Goal: Information Seeking & Learning: Learn about a topic

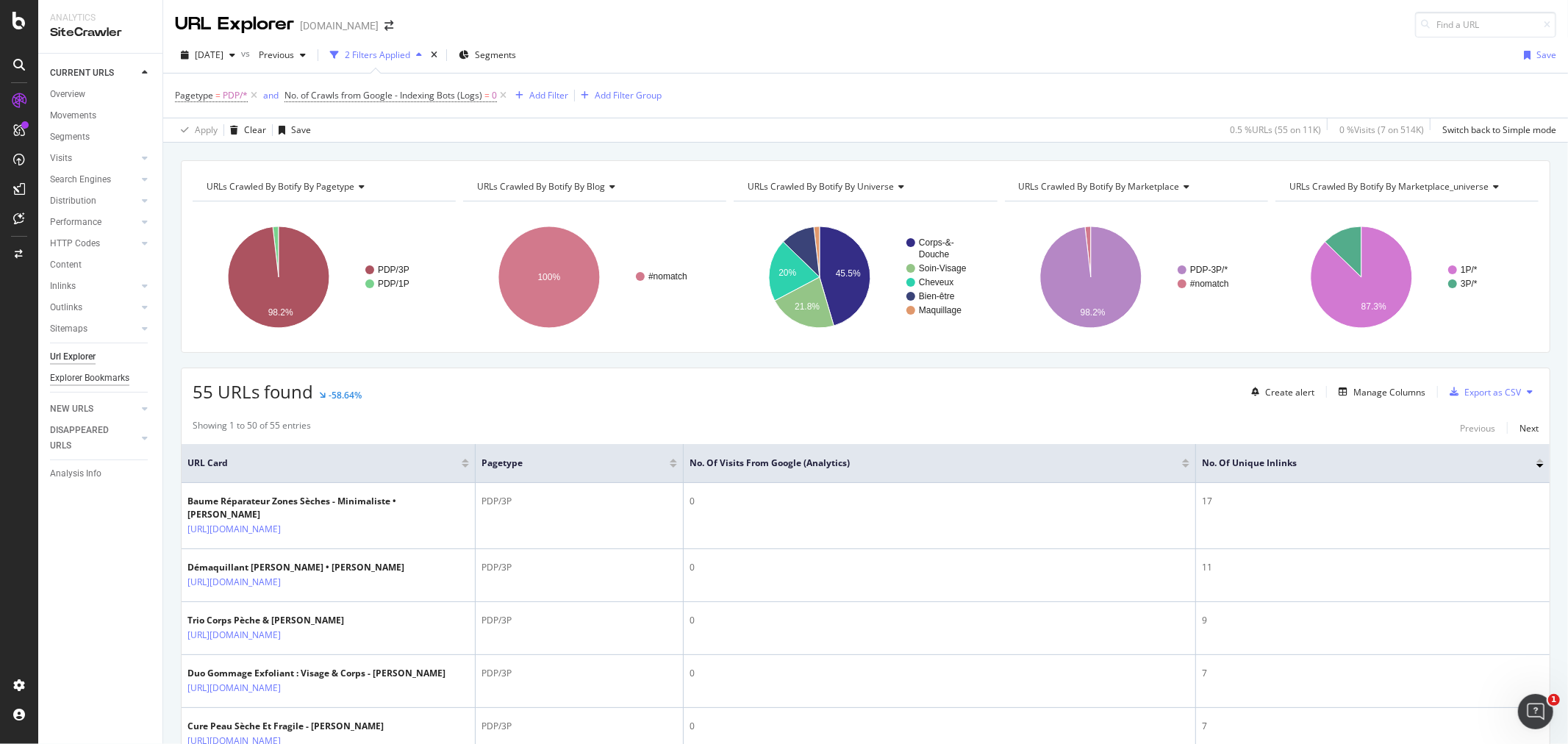
click at [79, 381] on div "Explorer Bookmarks" at bounding box center [90, 378] width 80 height 16
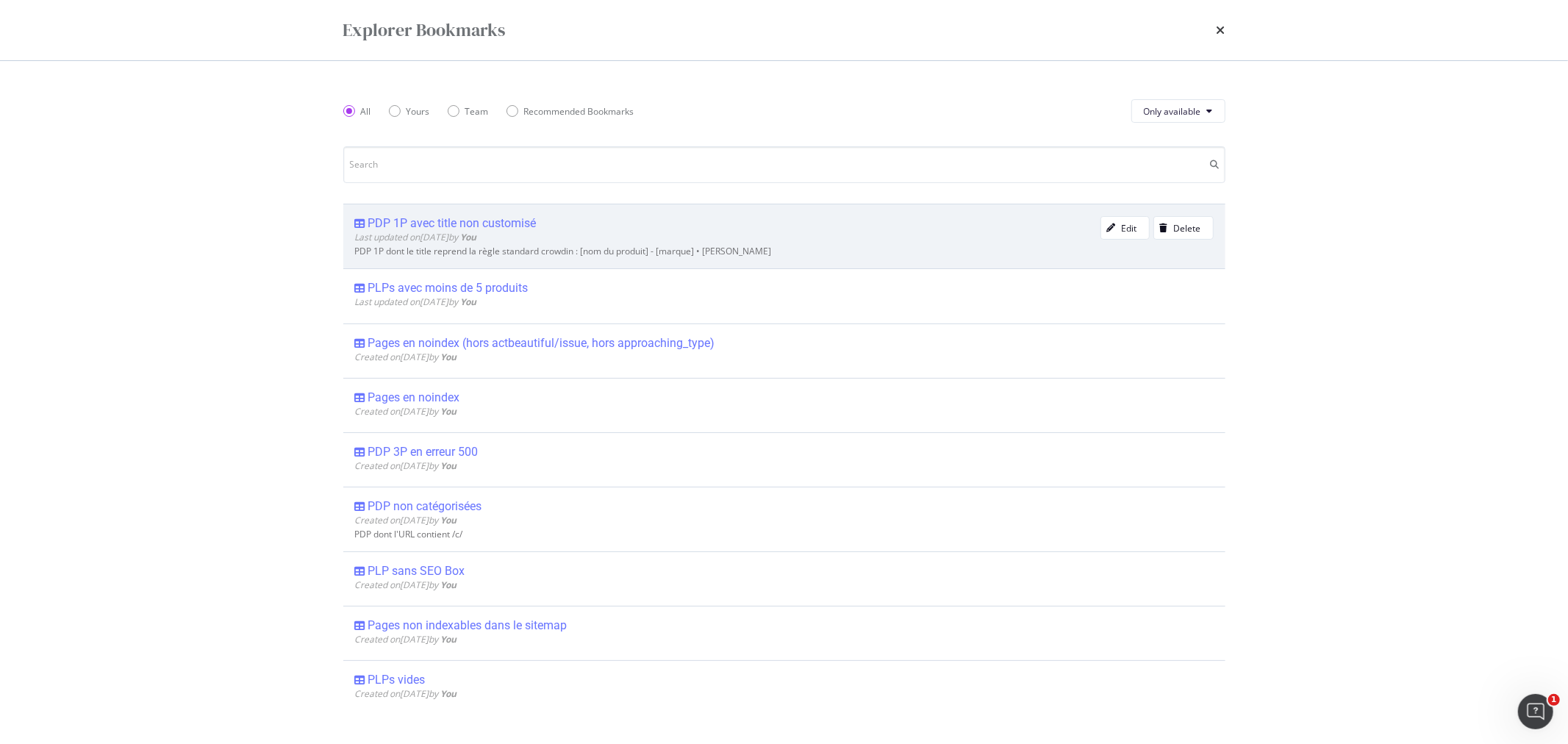
click at [450, 224] on div "PDP 1P avec title non customisé" at bounding box center [452, 223] width 168 height 15
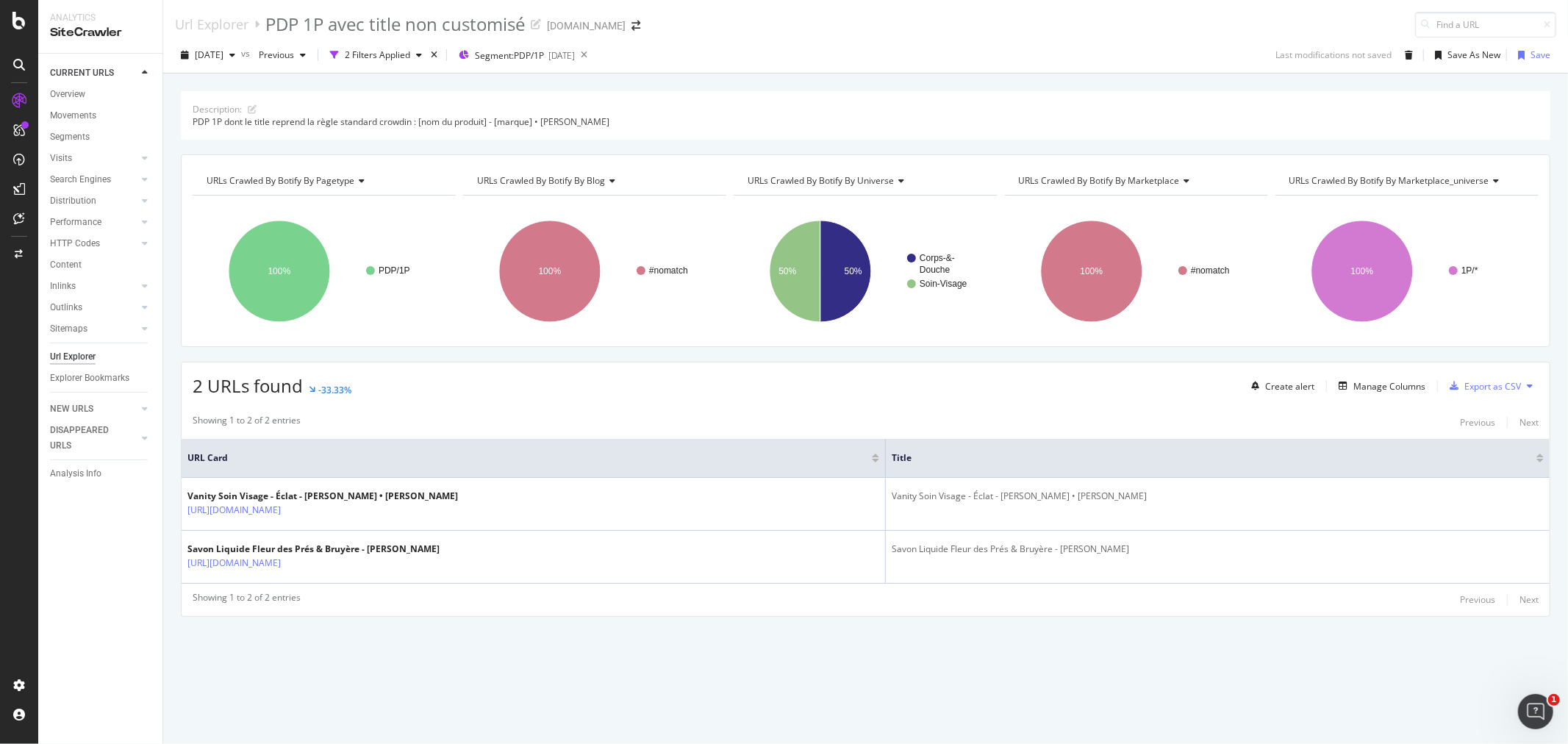
click at [73, 355] on div "Url Explorer" at bounding box center [72, 356] width 46 height 16
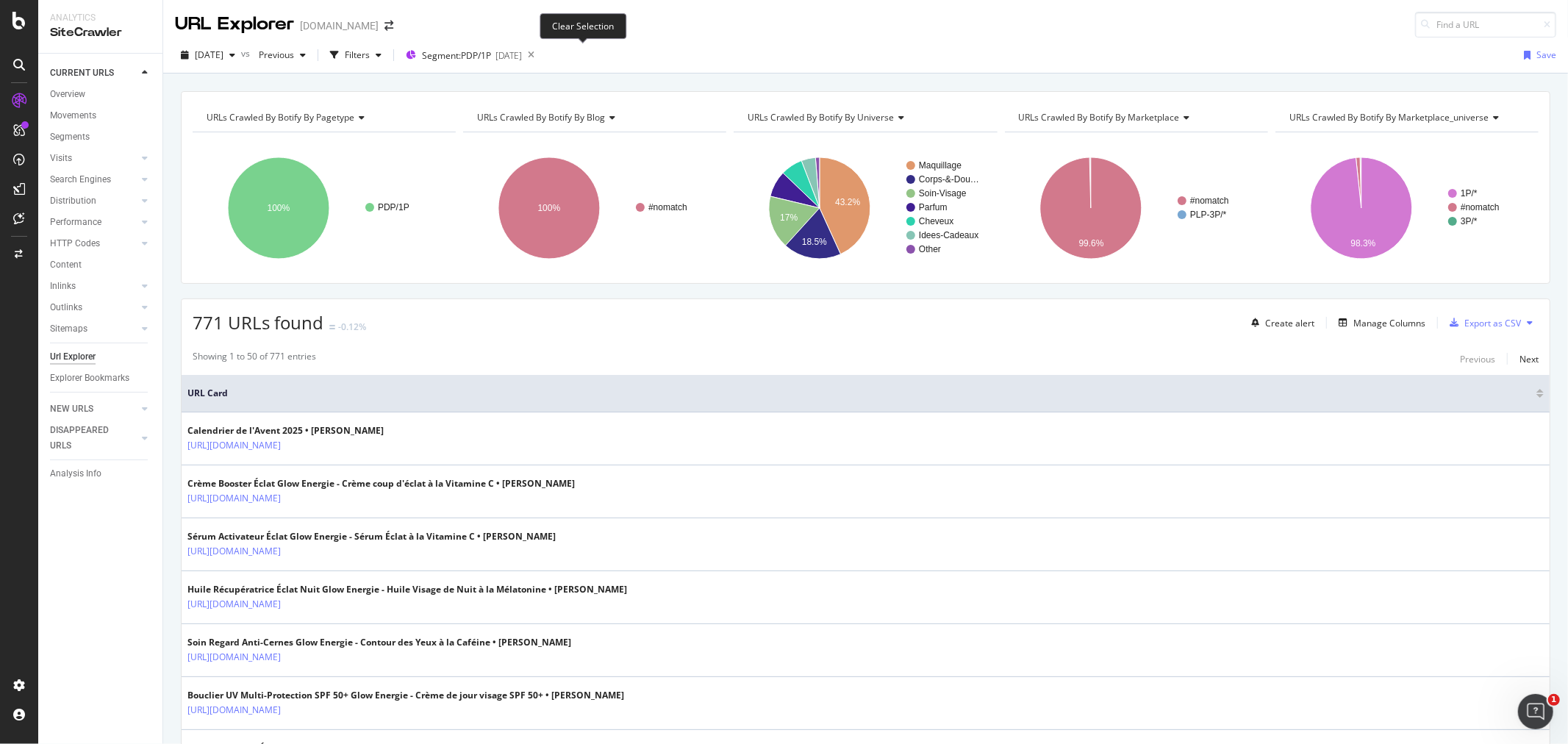
click at [541, 56] on icon at bounding box center [531, 55] width 19 height 20
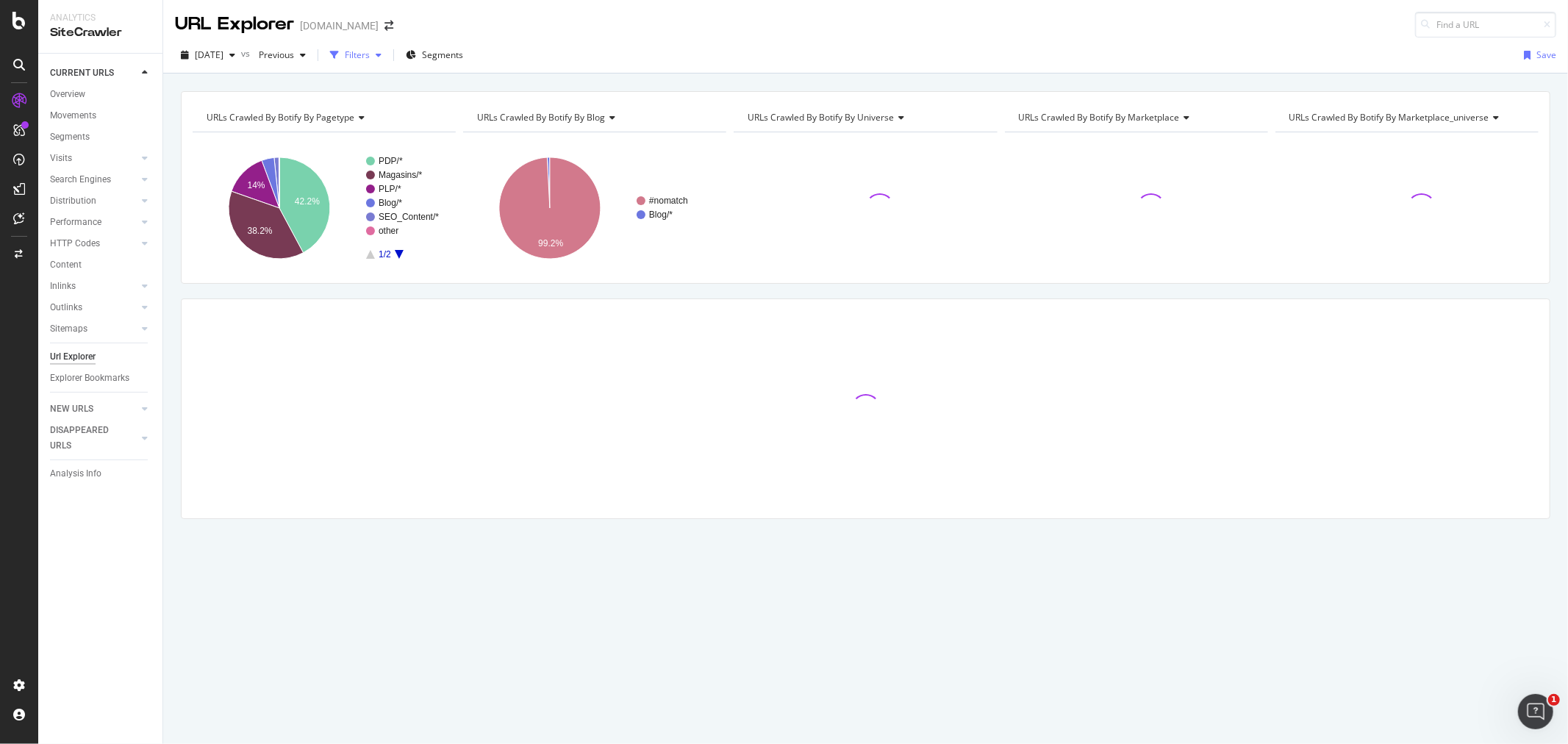
click at [382, 57] on icon "button" at bounding box center [379, 55] width 6 height 9
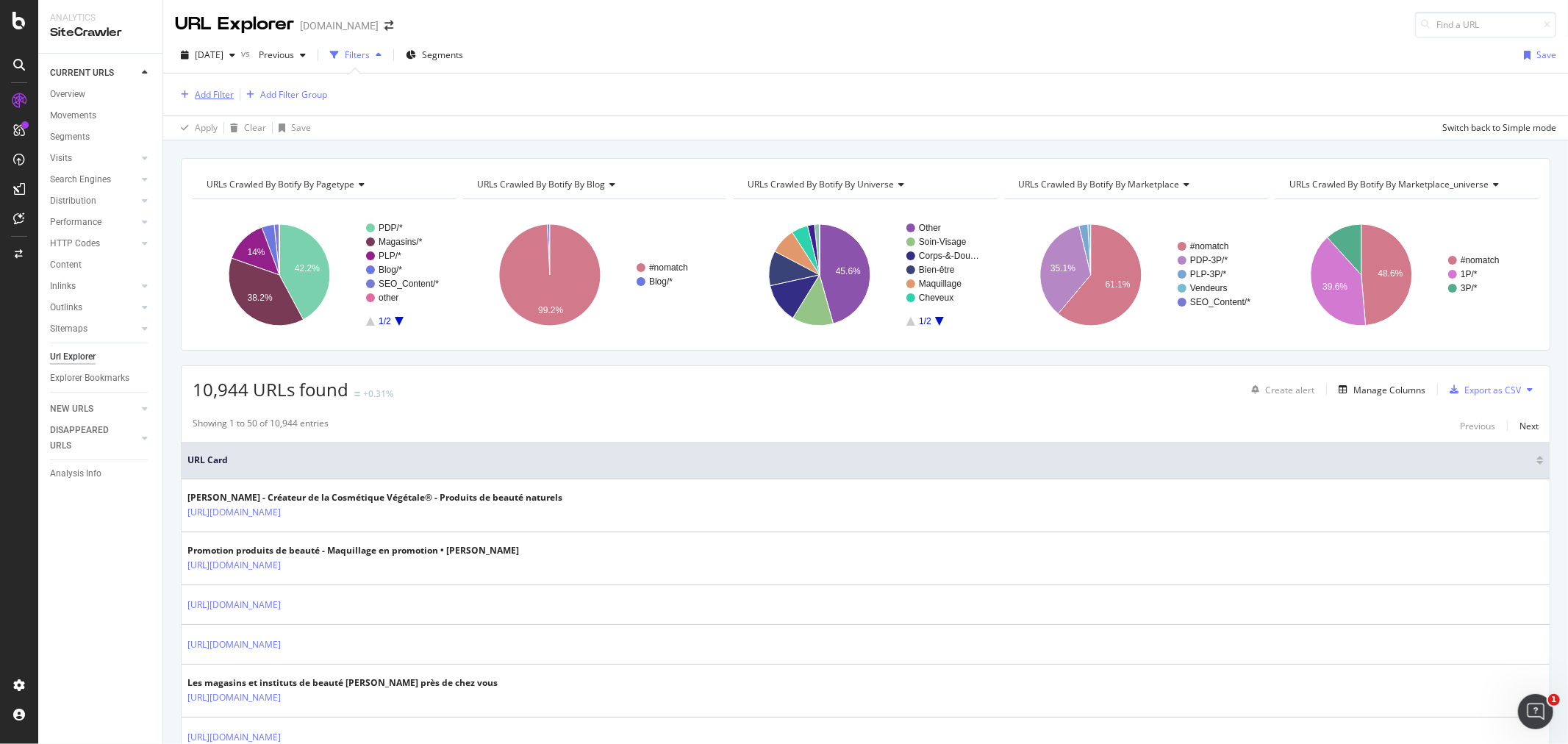
click at [214, 92] on div "Add Filter" at bounding box center [214, 94] width 39 height 13
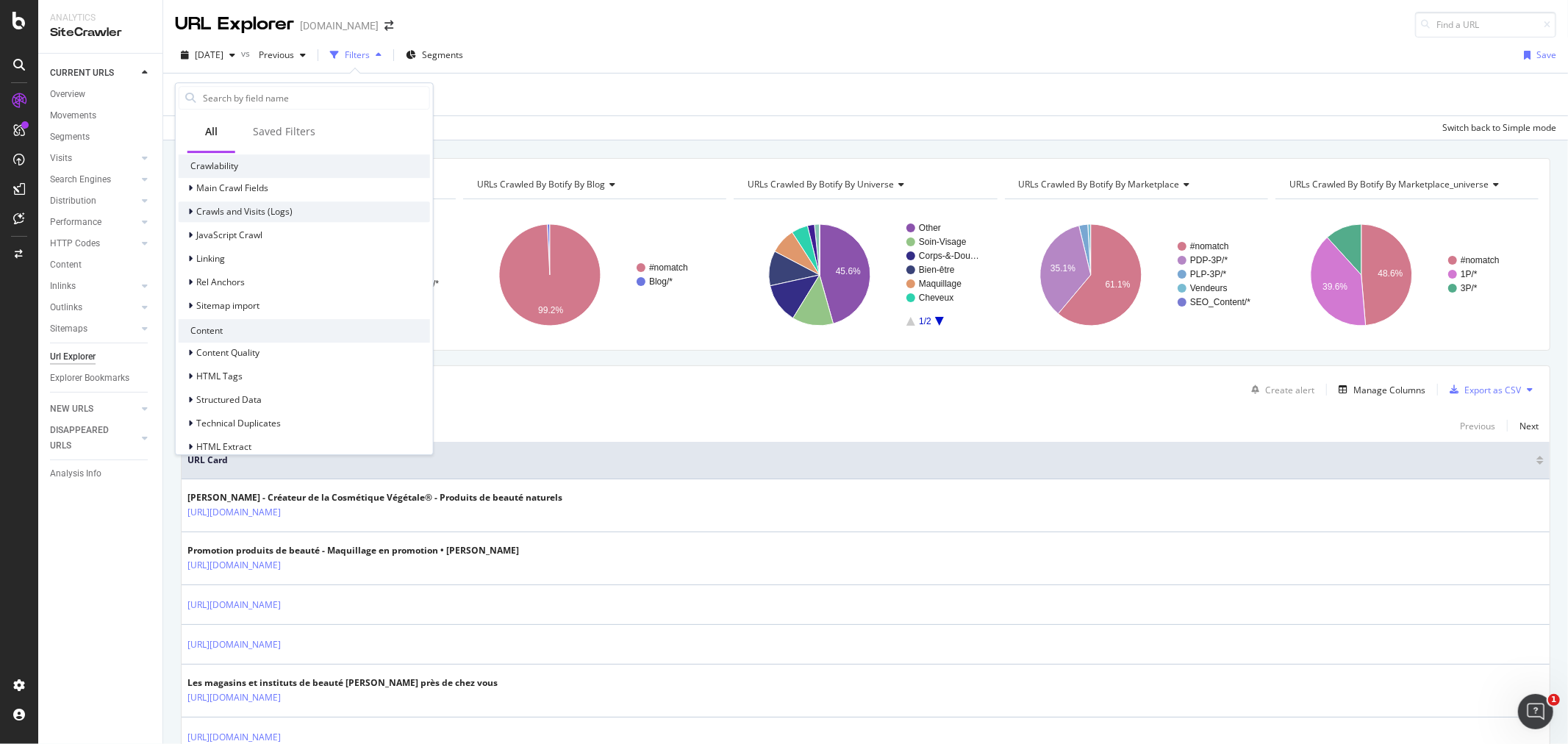
scroll to position [408, 0]
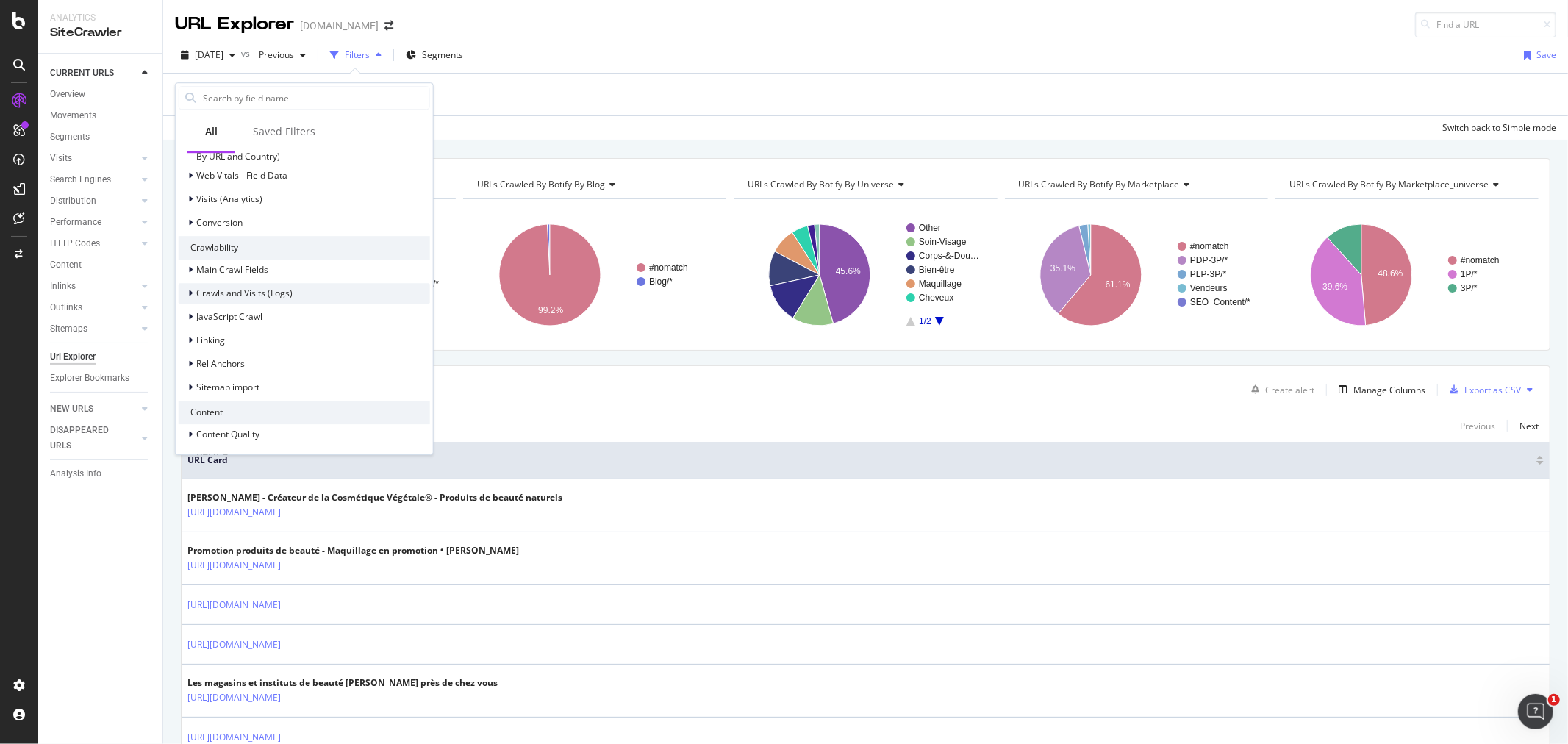
click at [265, 289] on span "Crawls and Visits (Logs)" at bounding box center [243, 292] width 96 height 13
click at [222, 318] on span "Crawls (Logs)" at bounding box center [233, 313] width 56 height 13
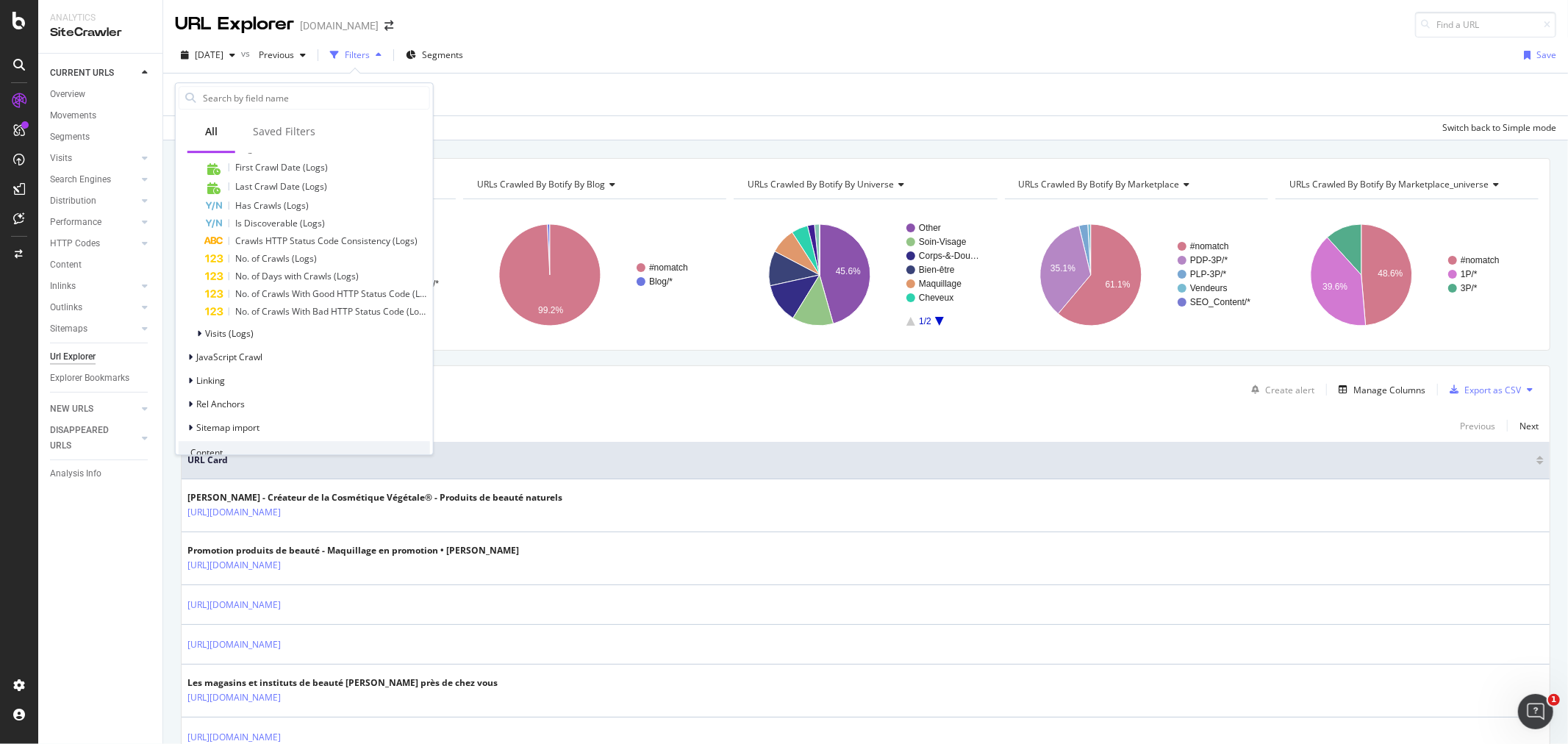
scroll to position [571, 0]
click at [232, 332] on span "Visits (Logs)" at bounding box center [230, 335] width 49 height 13
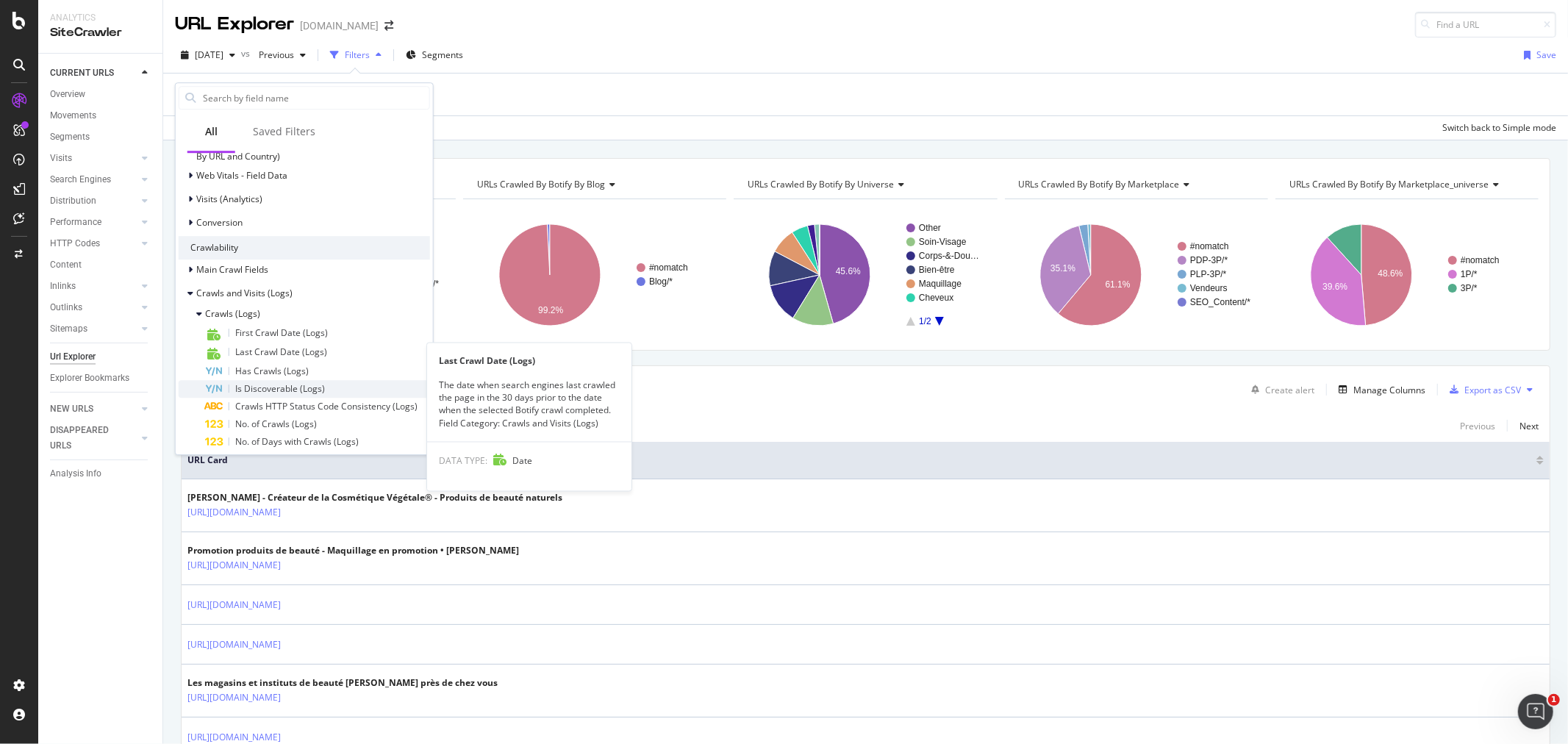
scroll to position [490, 0]
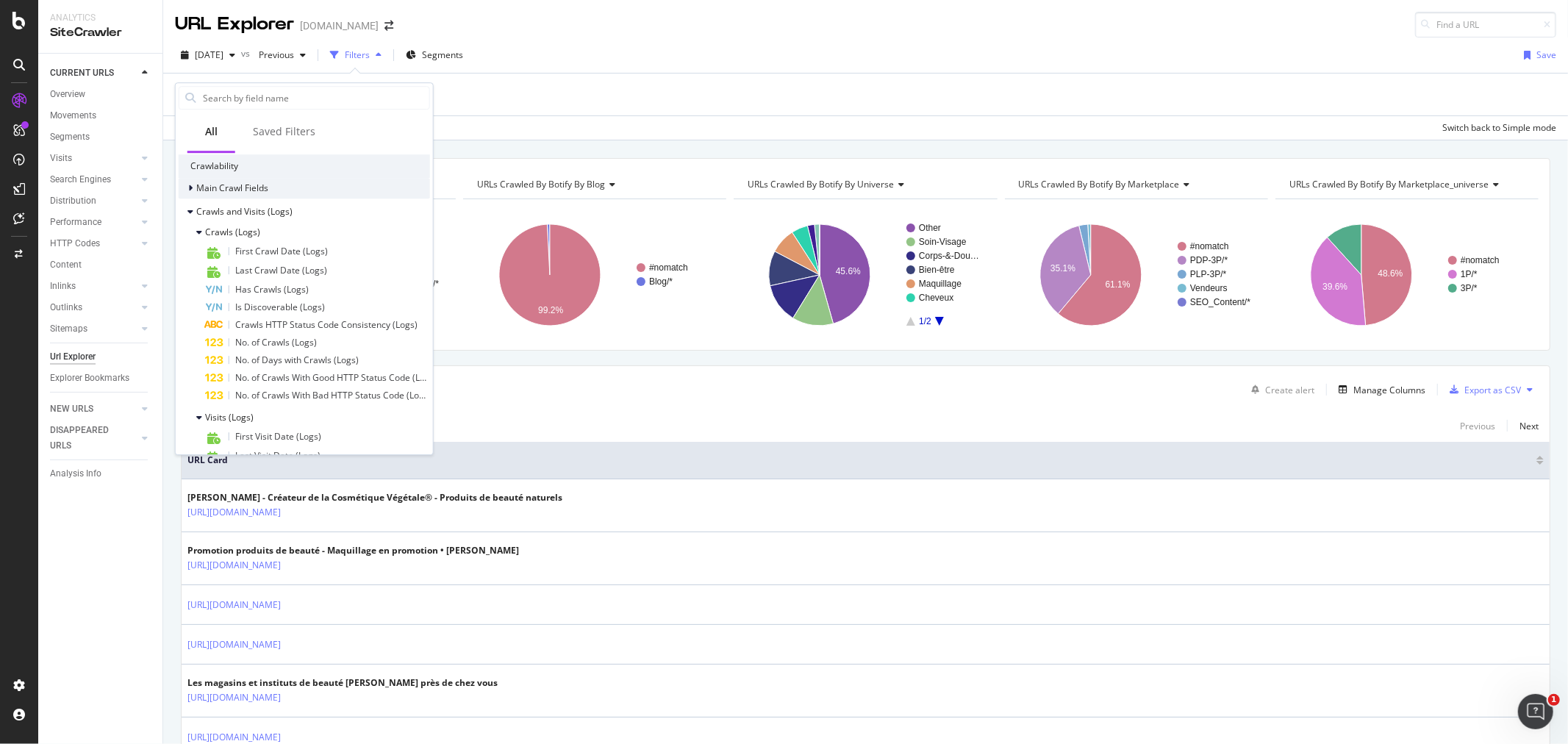
click at [246, 187] on span "Main Crawl Fields" at bounding box center [232, 187] width 72 height 13
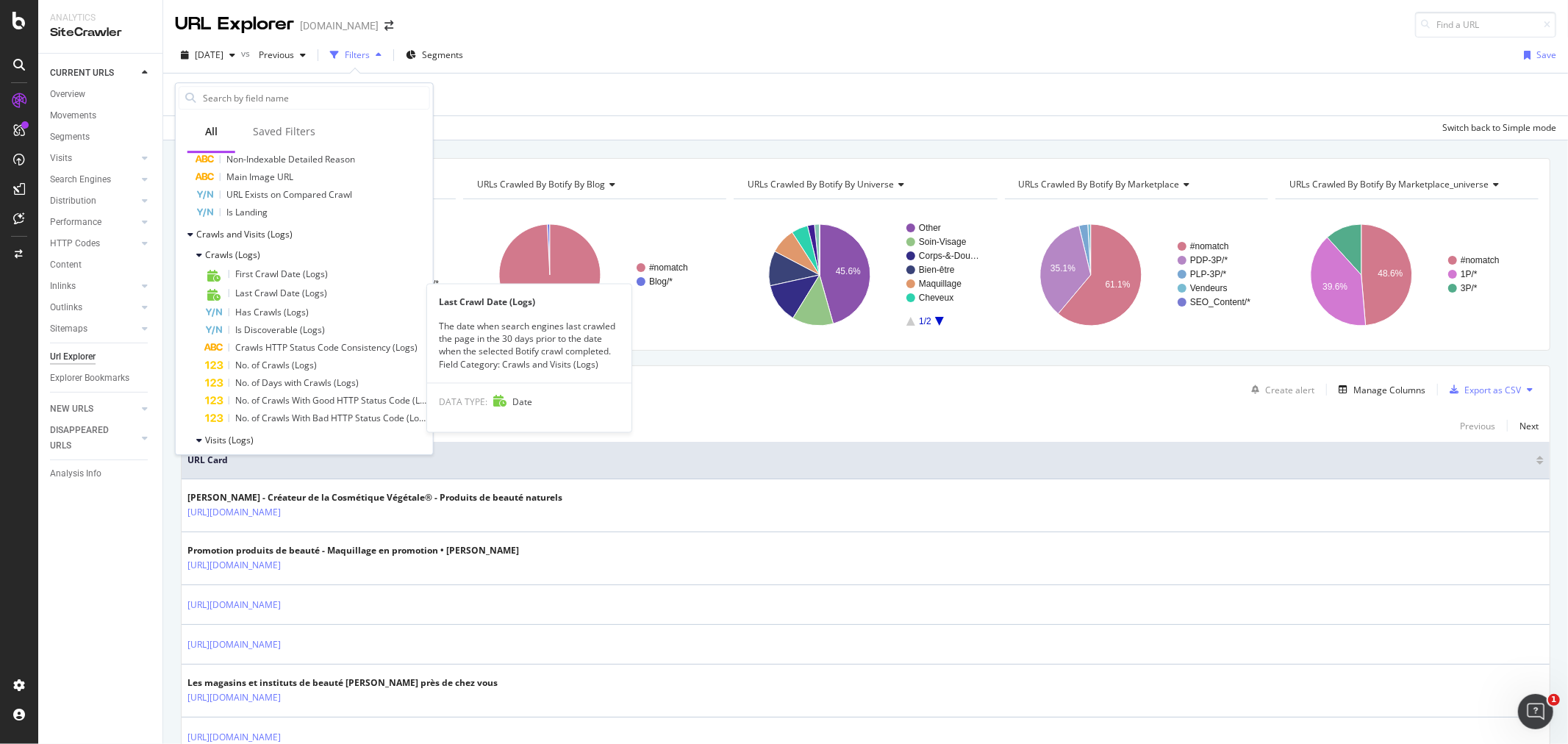
scroll to position [1061, 0]
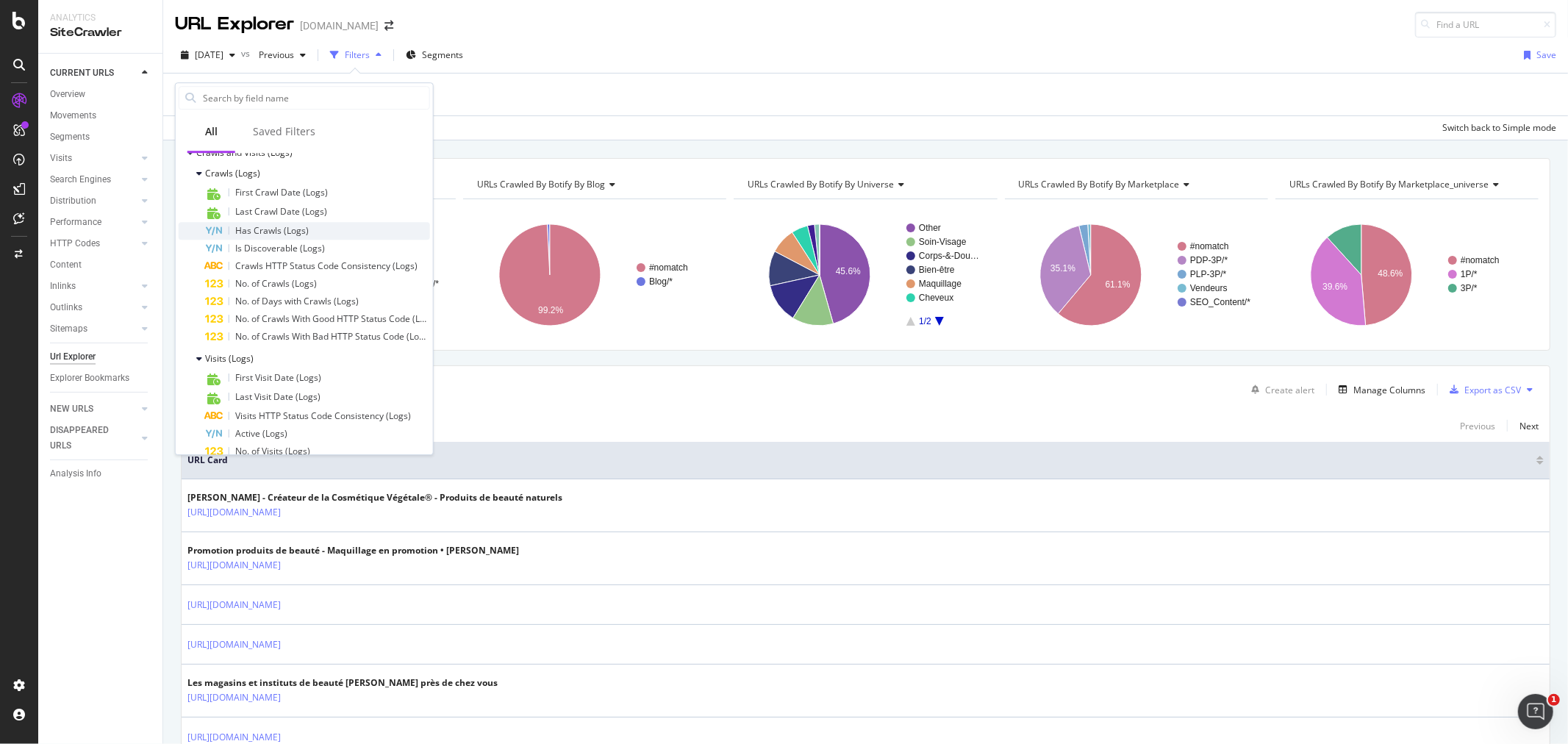
click at [283, 235] on div "Has Crawls (Logs)" at bounding box center [271, 231] width 73 height 12
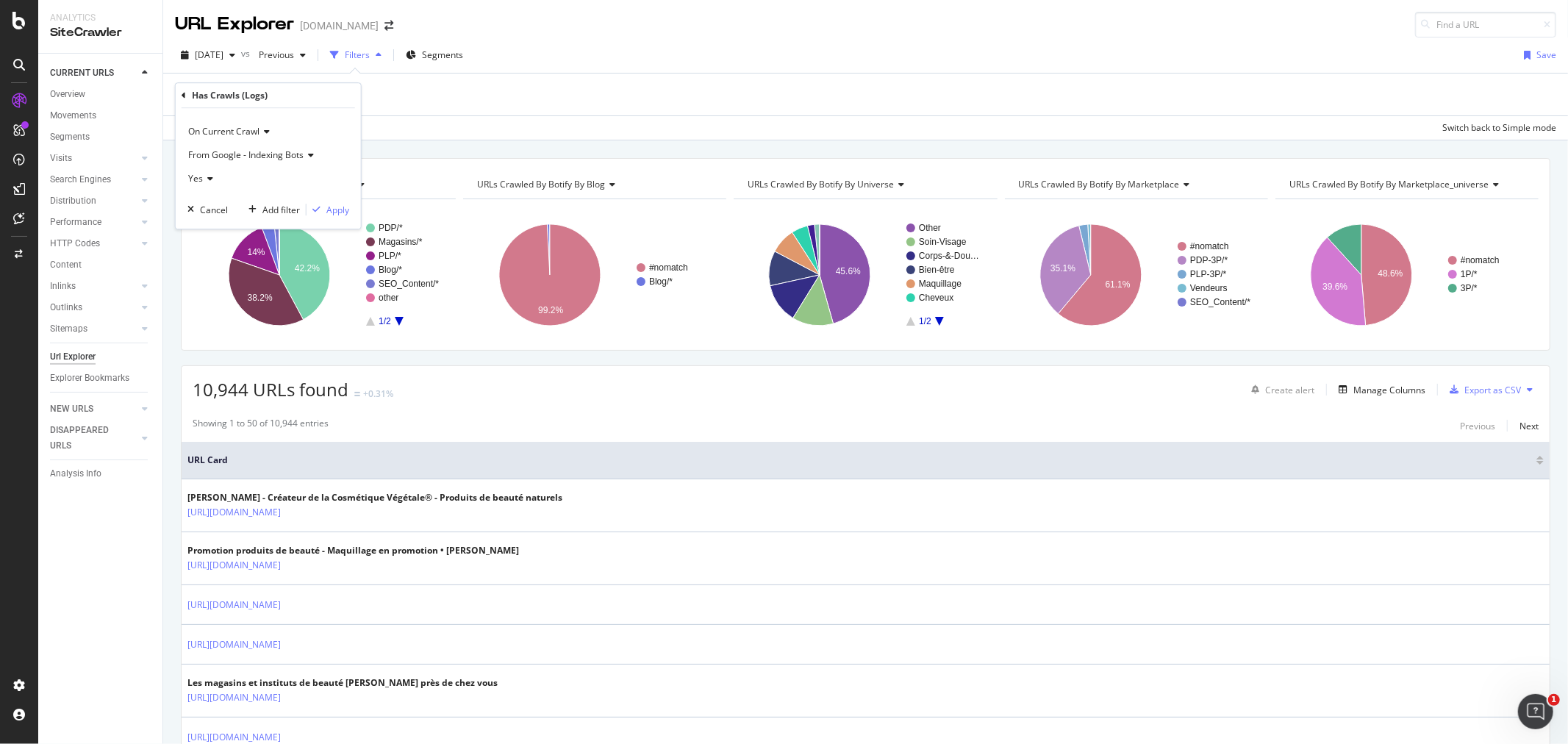
click at [208, 179] on icon at bounding box center [207, 178] width 11 height 9
click at [214, 224] on div "No" at bounding box center [269, 228] width 157 height 19
click at [335, 209] on div "Apply" at bounding box center [337, 209] width 22 height 13
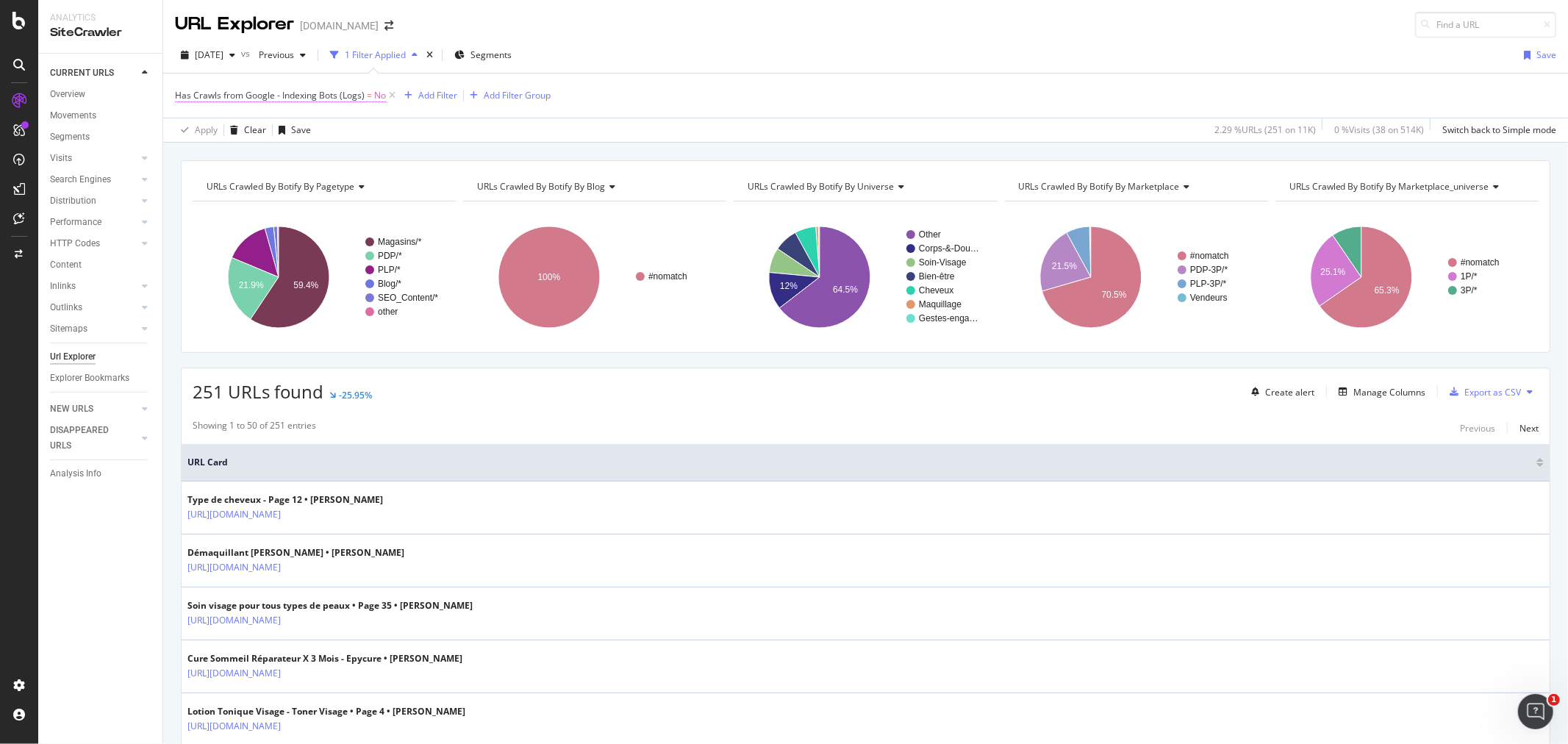
click at [343, 98] on span "Has Crawls from Google - Indexing Bots (Logs)" at bounding box center [270, 94] width 190 height 13
click at [184, 94] on icon at bounding box center [183, 94] width 5 height 9
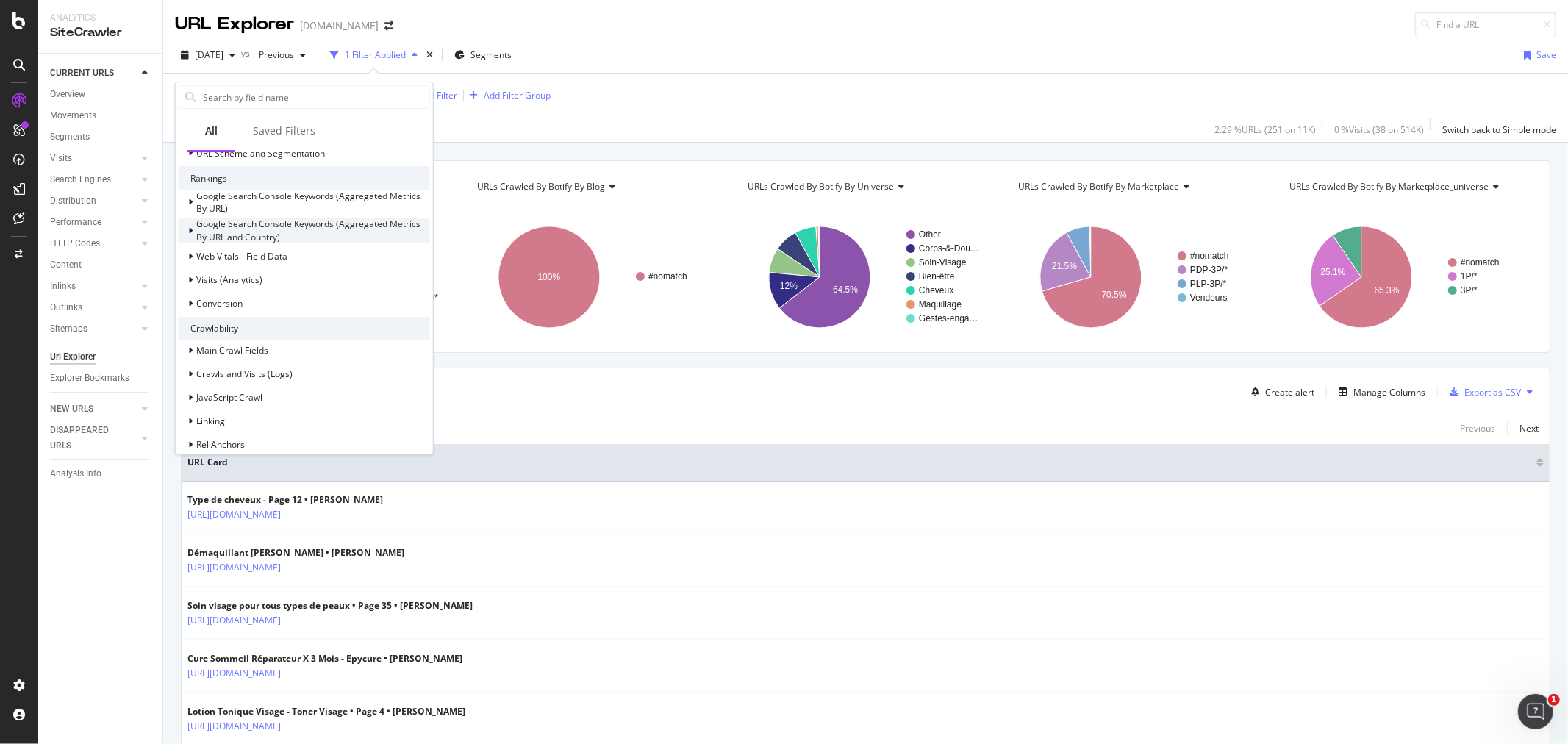
scroll to position [408, 0]
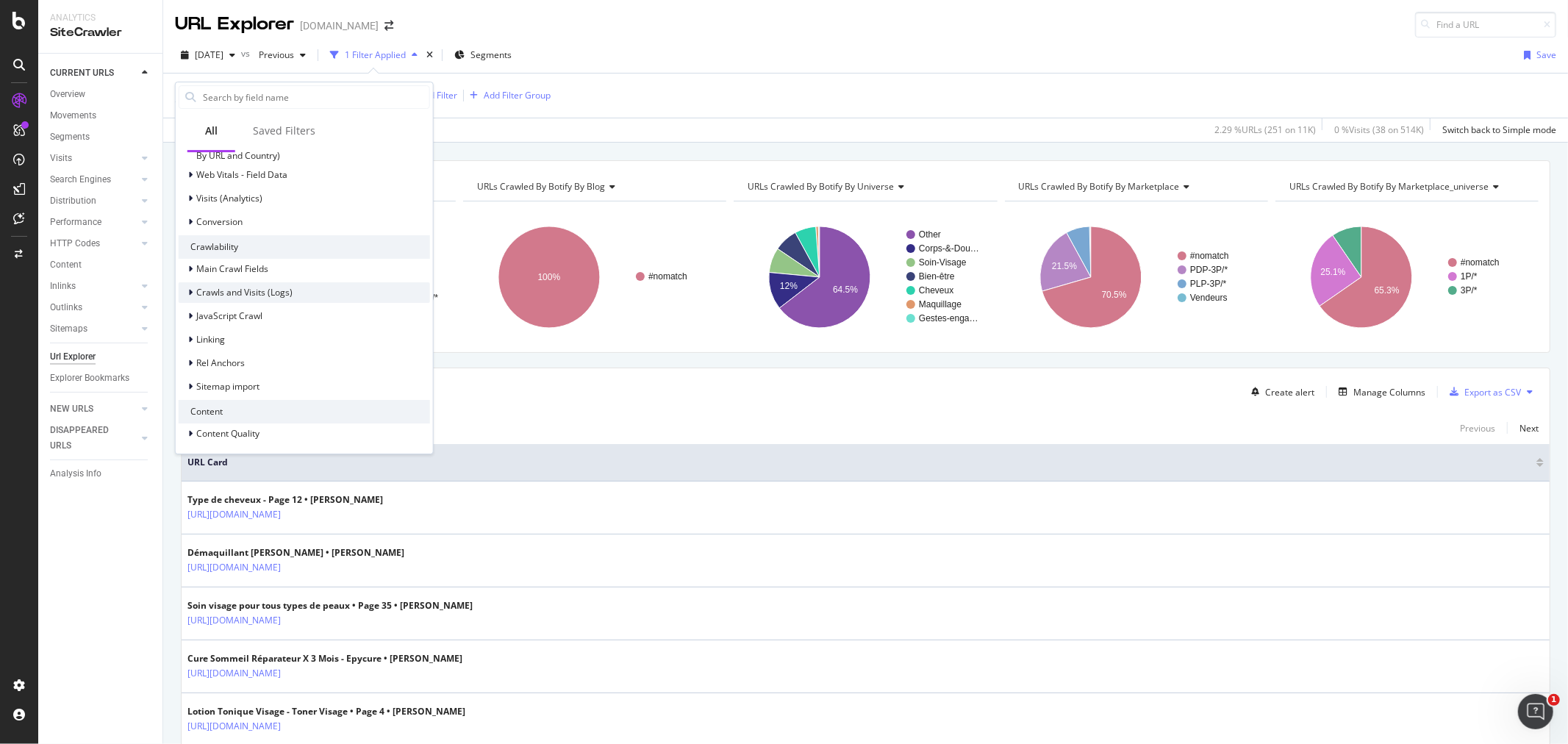
click at [289, 286] on span "Crawls and Visits (Logs)" at bounding box center [243, 292] width 96 height 13
click at [254, 313] on span "Crawls (Logs)" at bounding box center [233, 313] width 56 height 13
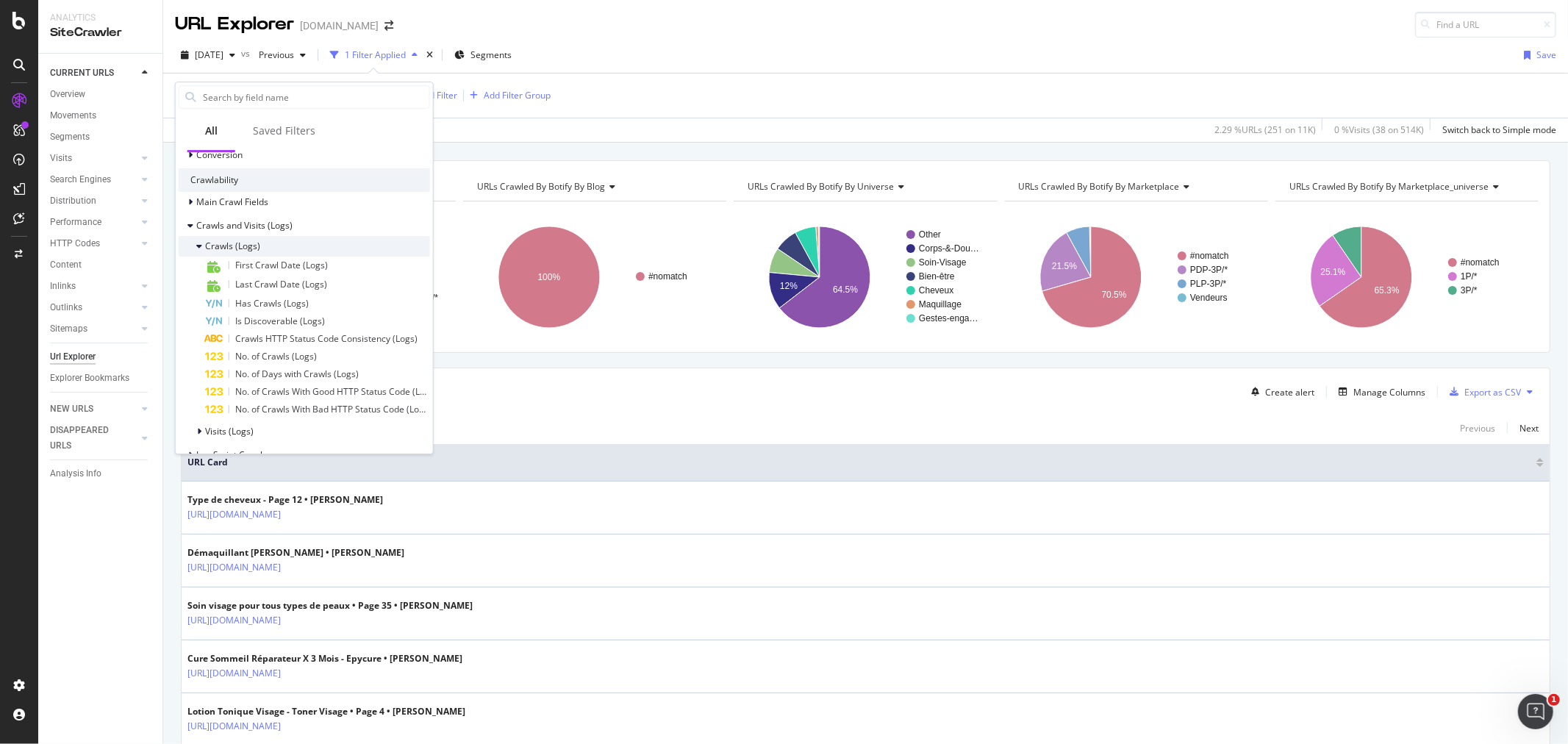
scroll to position [571, 0]
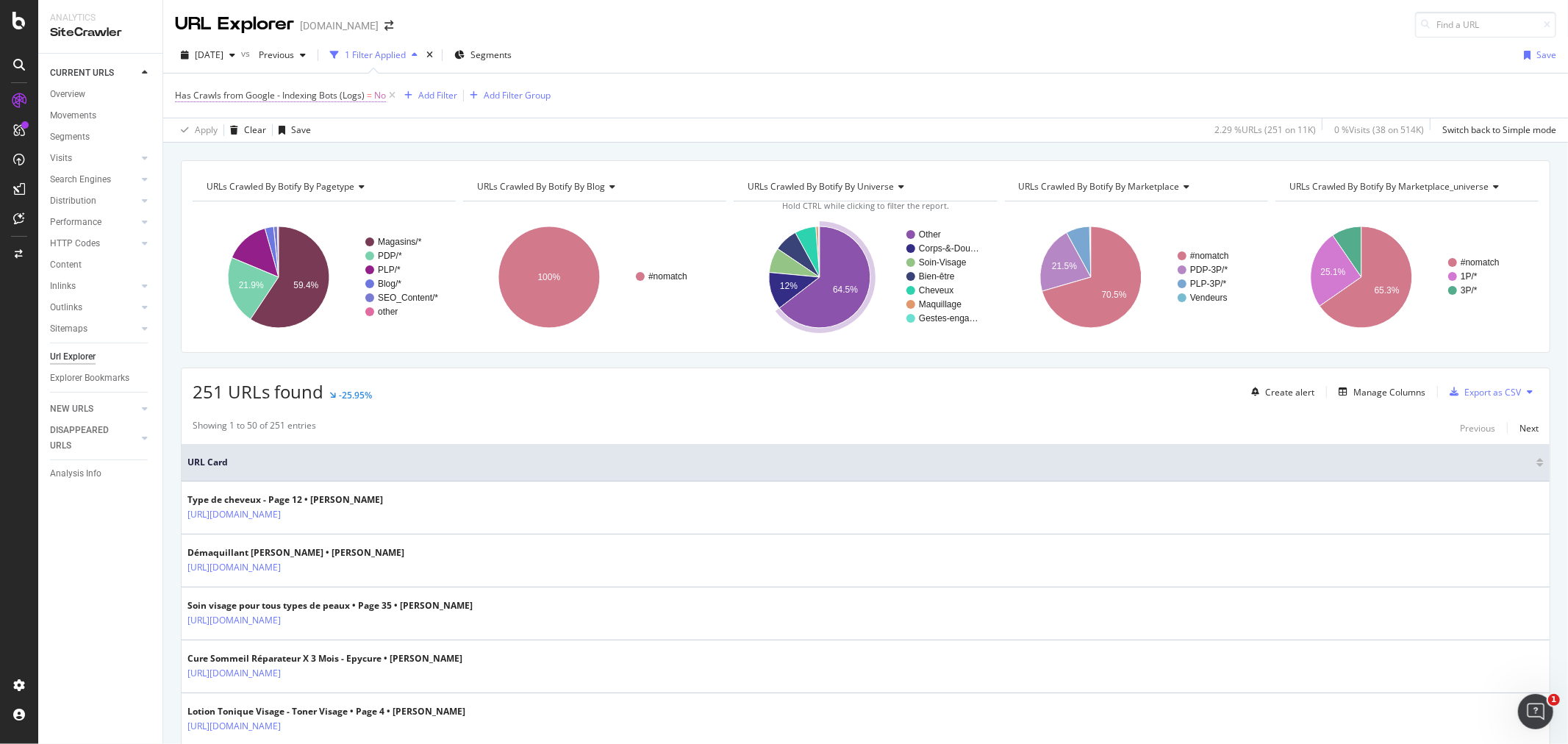
click at [317, 91] on span "Has Crawls from Google - Indexing Bots (Logs)" at bounding box center [270, 94] width 190 height 13
click at [180, 93] on div "Has Crawls (Logs) On Current Crawl From Google - Indexing Bots No Cancel Add fi…" at bounding box center [268, 155] width 185 height 145
click at [182, 95] on icon at bounding box center [183, 94] width 5 height 9
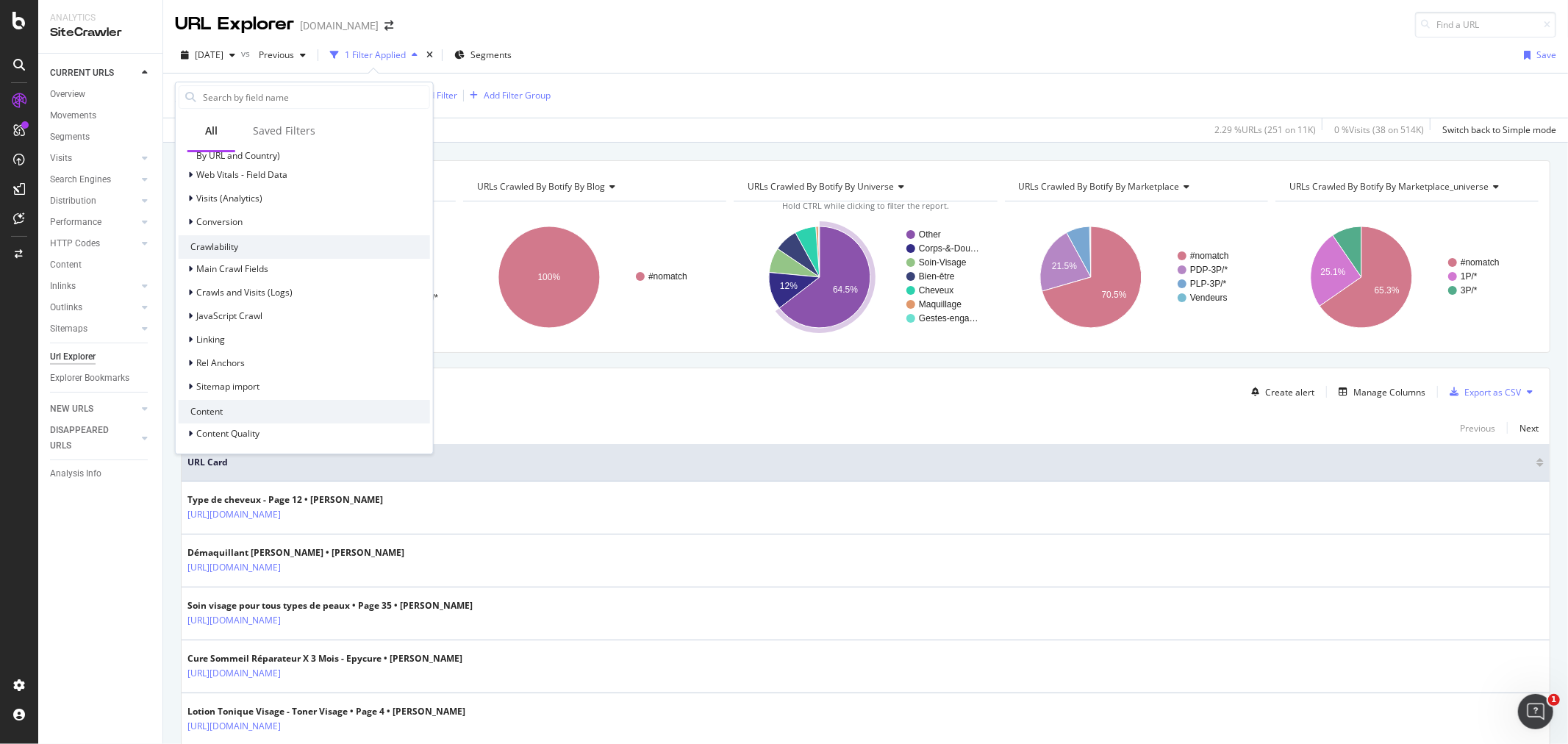
scroll to position [490, 0]
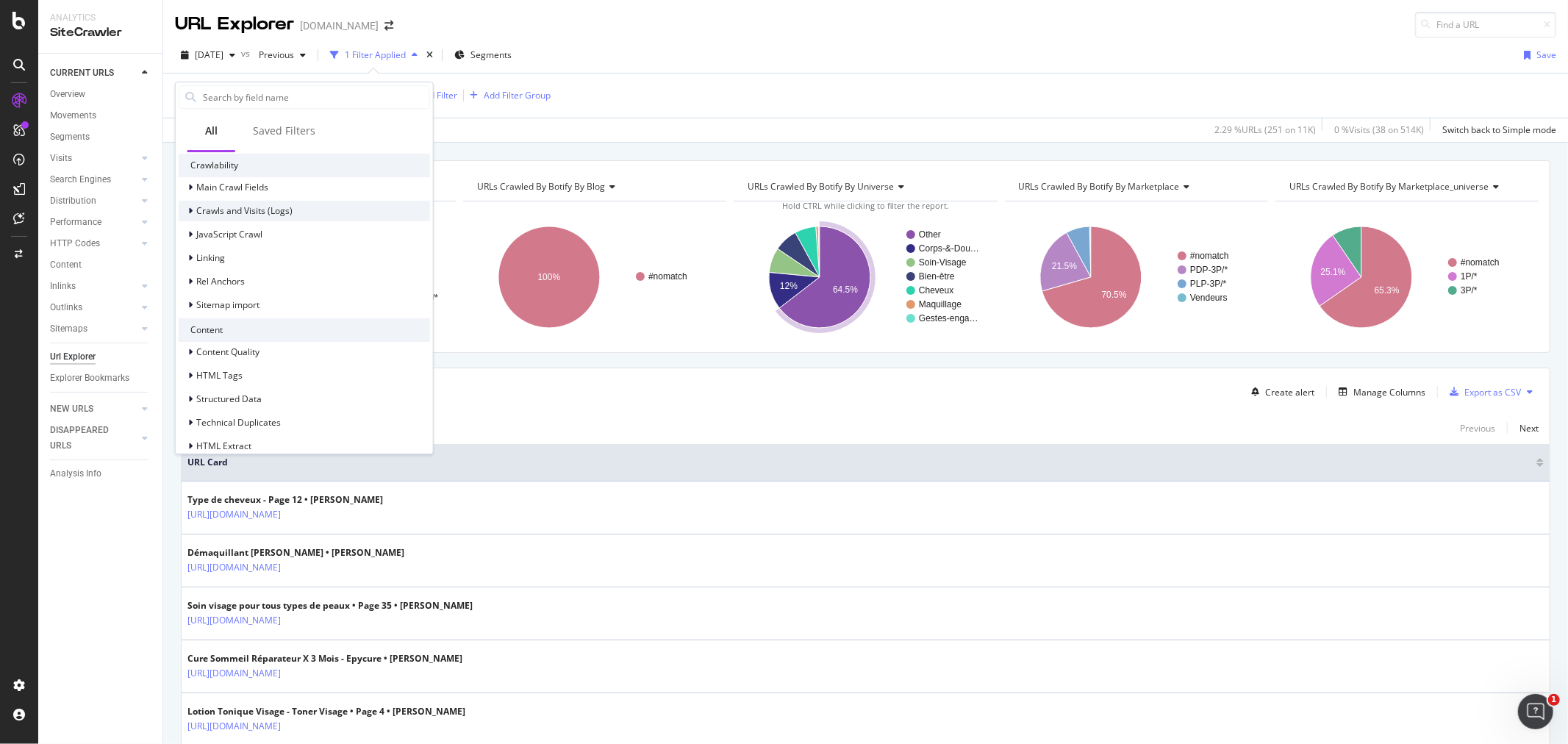
click at [255, 208] on span "Crawls and Visits (Logs)" at bounding box center [243, 210] width 96 height 13
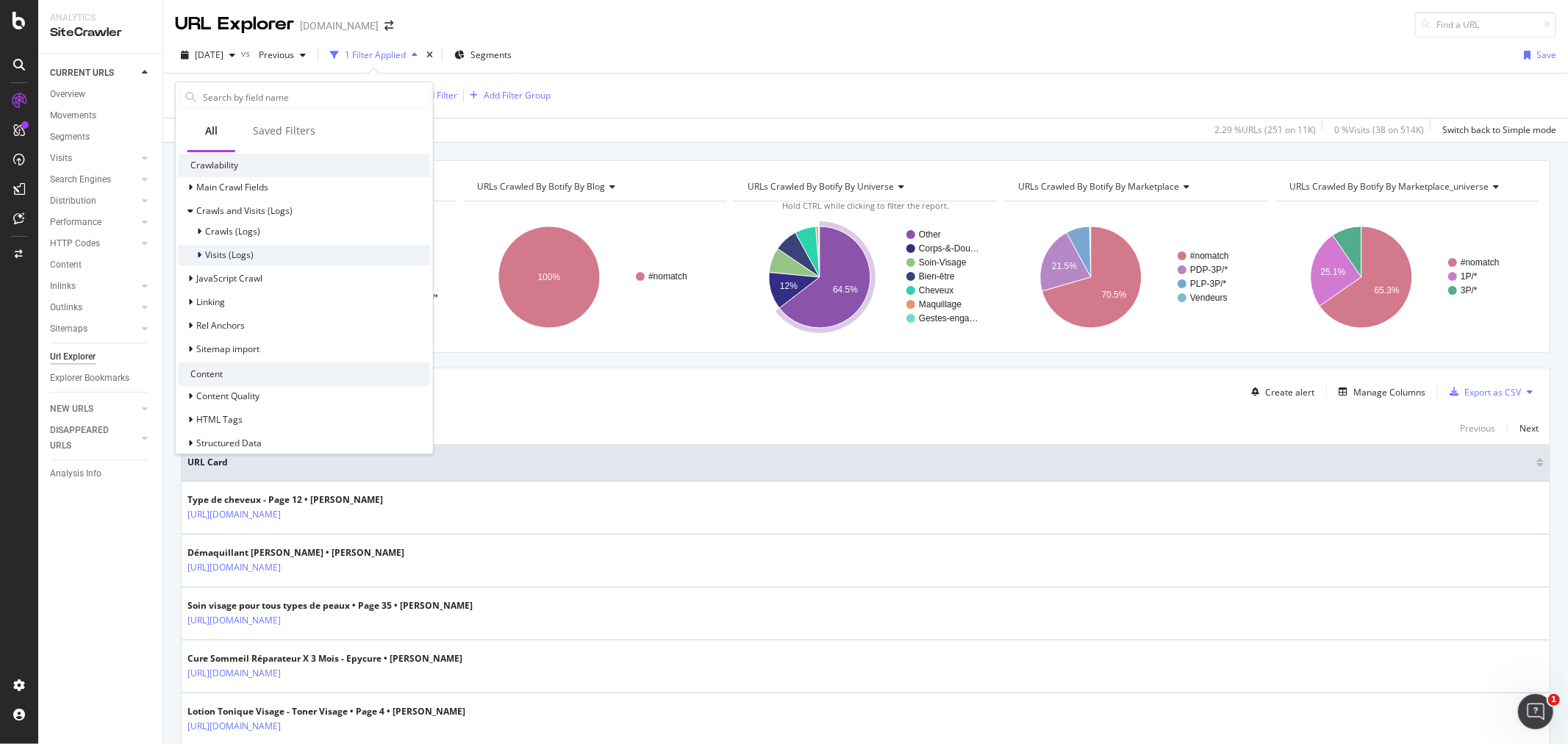
click at [241, 251] on span "Visits (Logs)" at bounding box center [230, 254] width 49 height 13
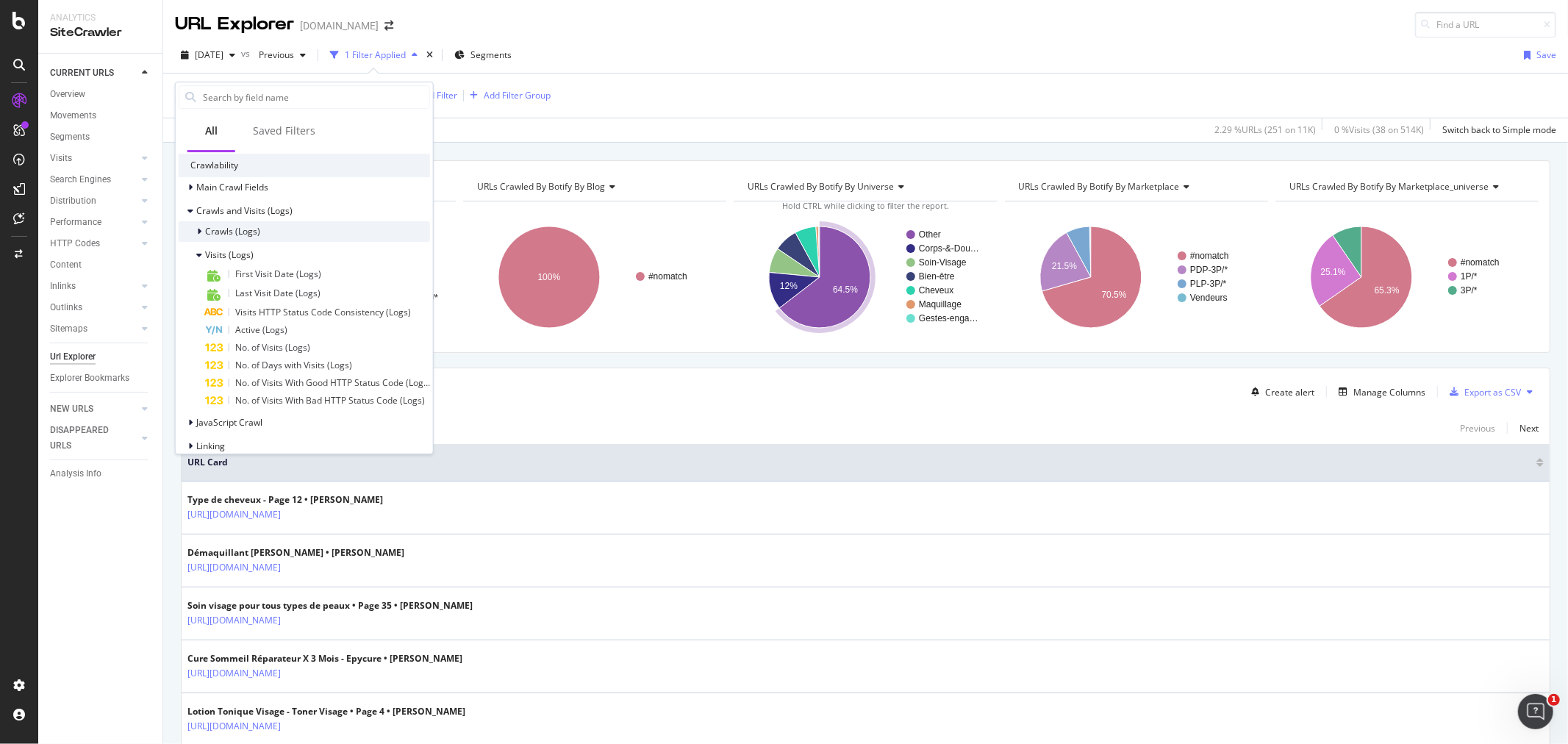
click at [229, 229] on span "Crawls (Logs)" at bounding box center [233, 231] width 56 height 13
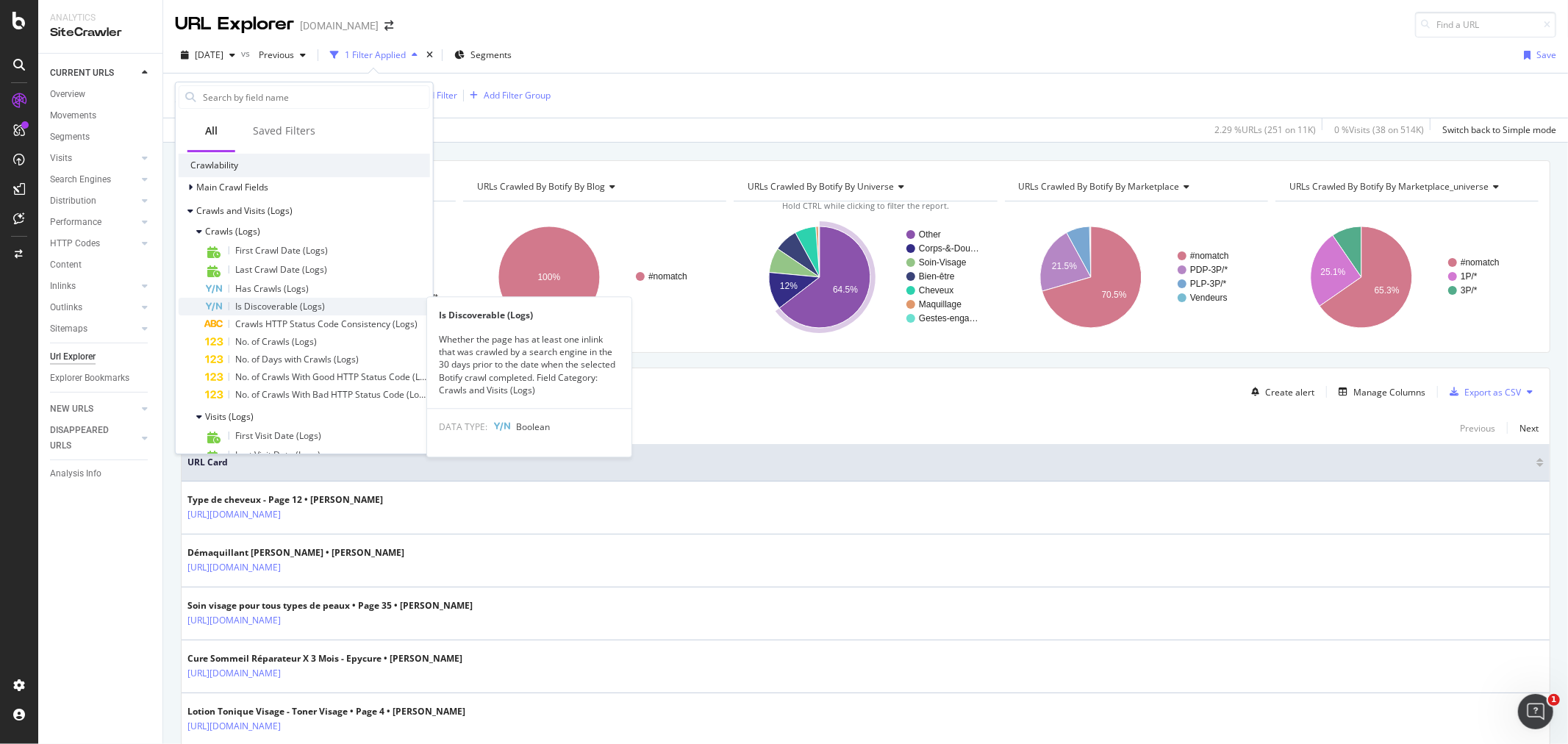
click at [295, 303] on span "Is Discoverable (Logs)" at bounding box center [280, 306] width 90 height 13
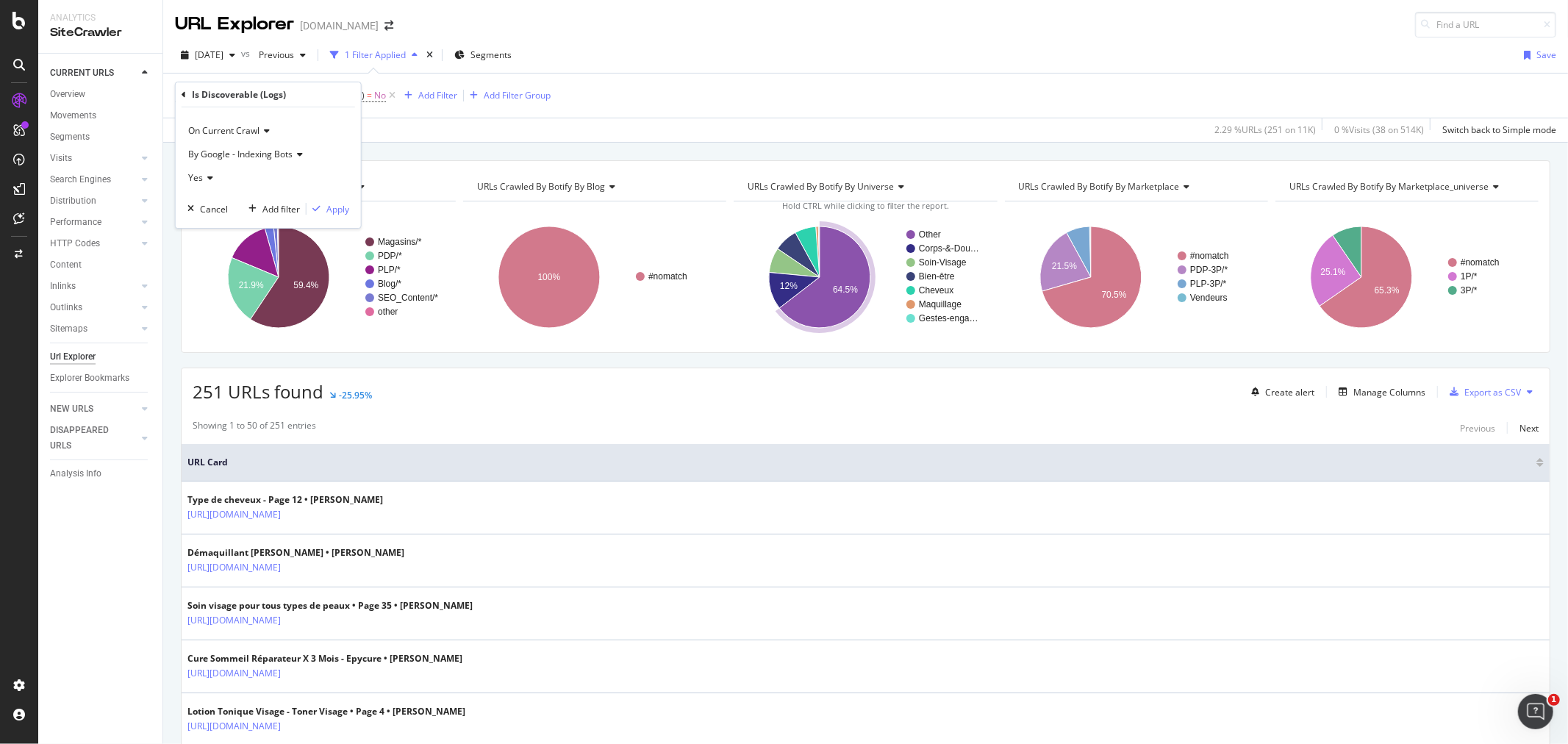
click at [205, 176] on icon at bounding box center [207, 177] width 11 height 9
click at [205, 223] on span "No" at bounding box center [201, 227] width 12 height 13
click at [328, 203] on div "Apply" at bounding box center [337, 208] width 22 height 13
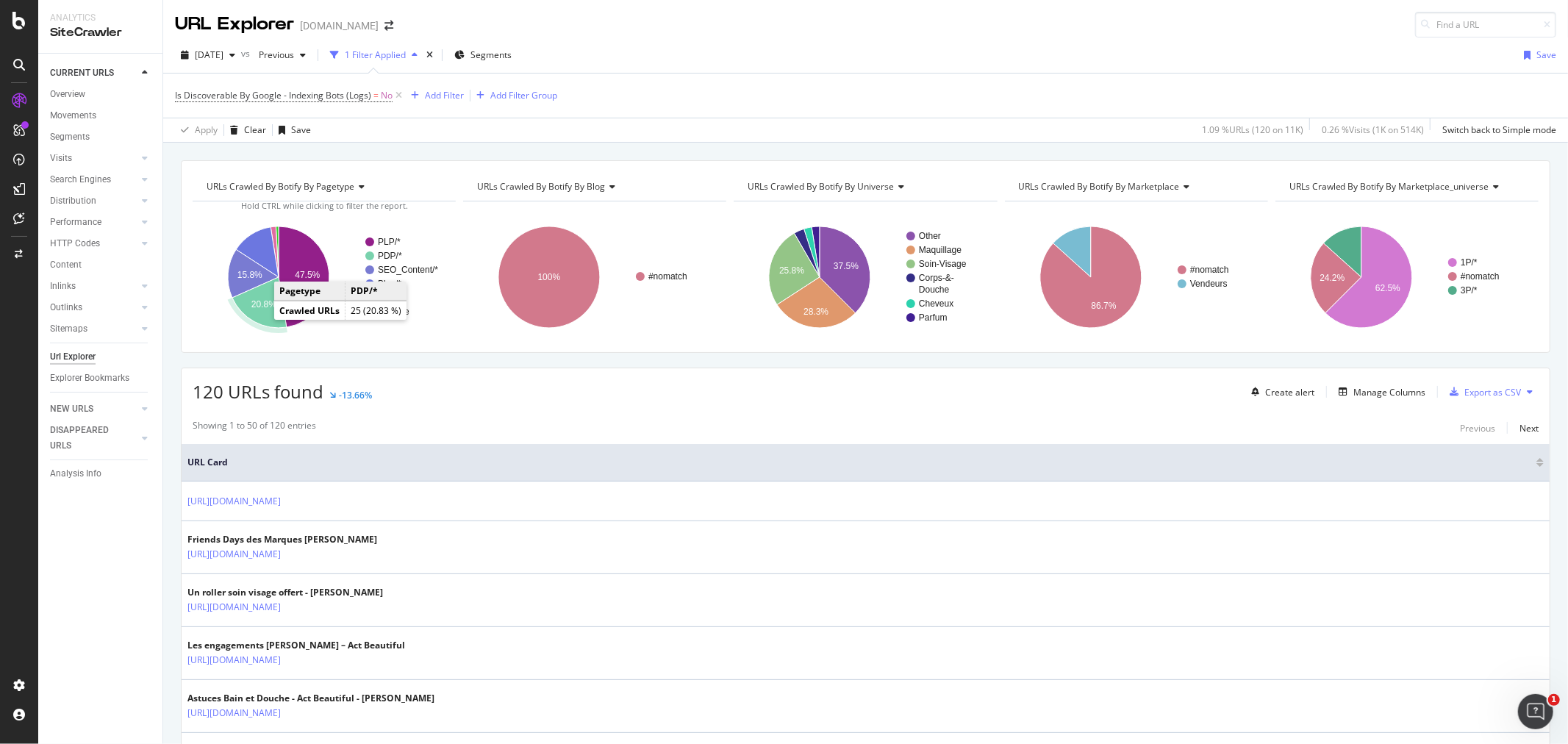
drag, startPoint x: 262, startPoint y: 322, endPoint x: 253, endPoint y: 307, distance: 17.5
click at [253, 307] on text "20.8%" at bounding box center [264, 304] width 25 height 11
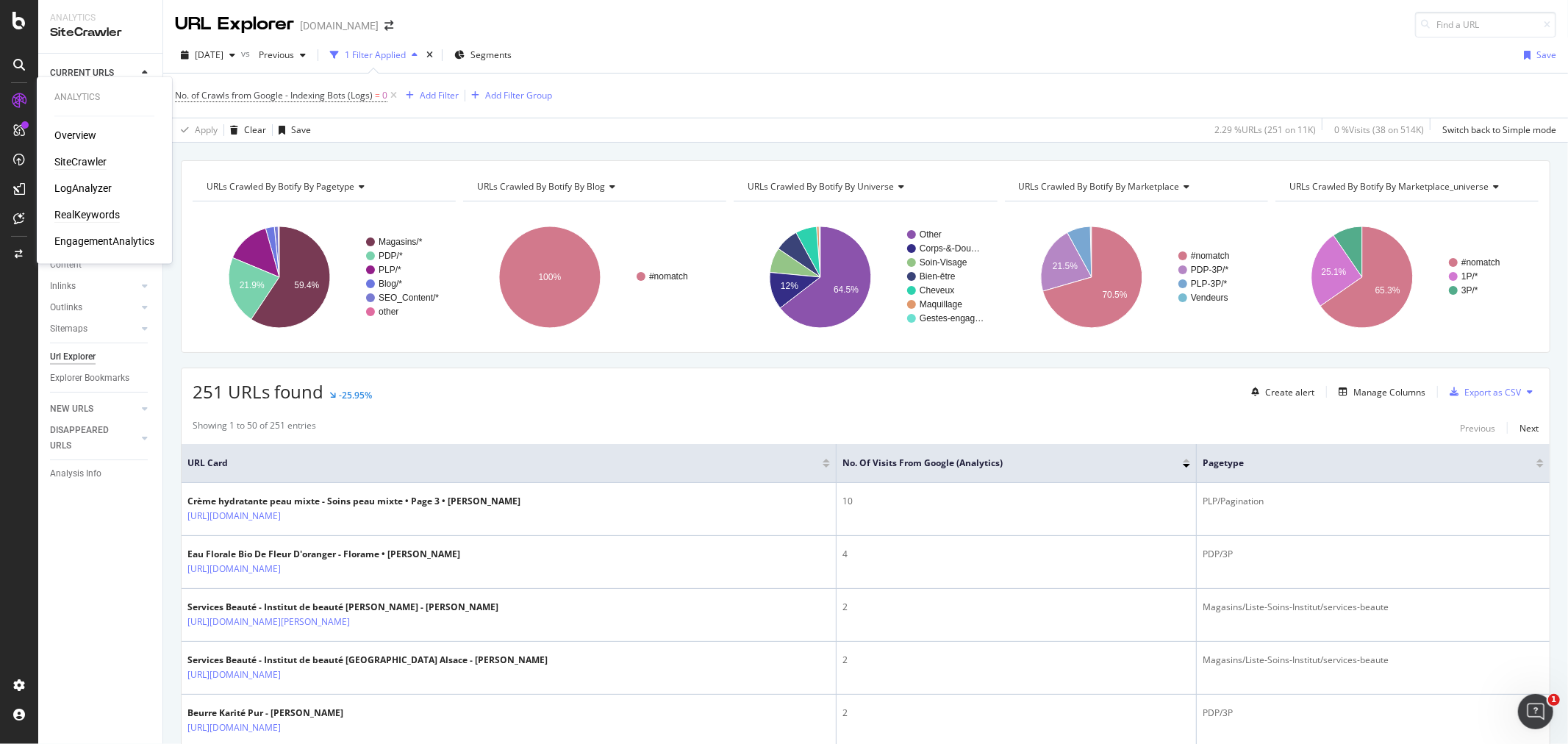
click at [71, 213] on div "RealKeywords" at bounding box center [87, 215] width 65 height 15
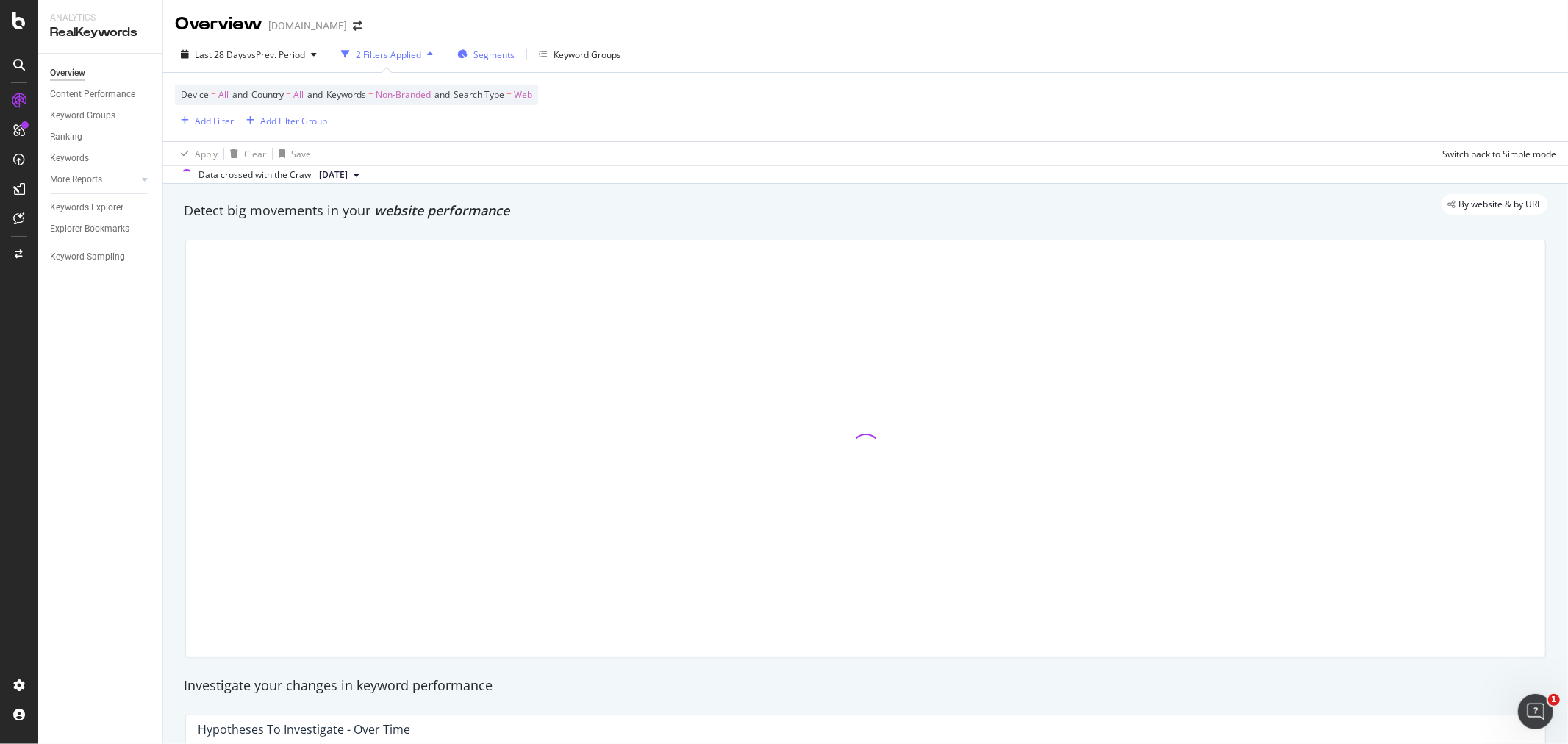
click at [484, 50] on span "Segments" at bounding box center [494, 55] width 41 height 13
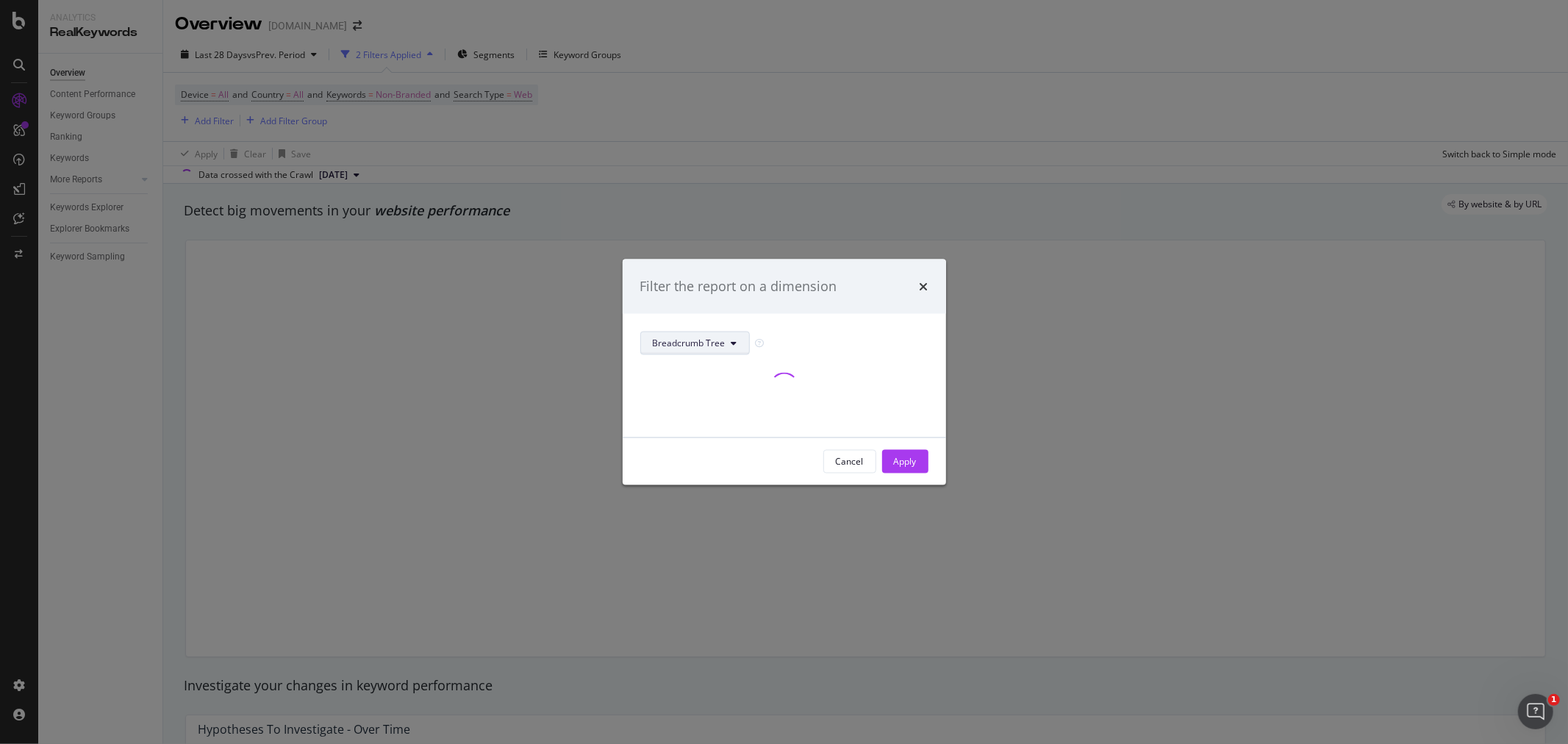
click at [711, 348] on span "Breadcrumb Tree" at bounding box center [689, 343] width 73 height 13
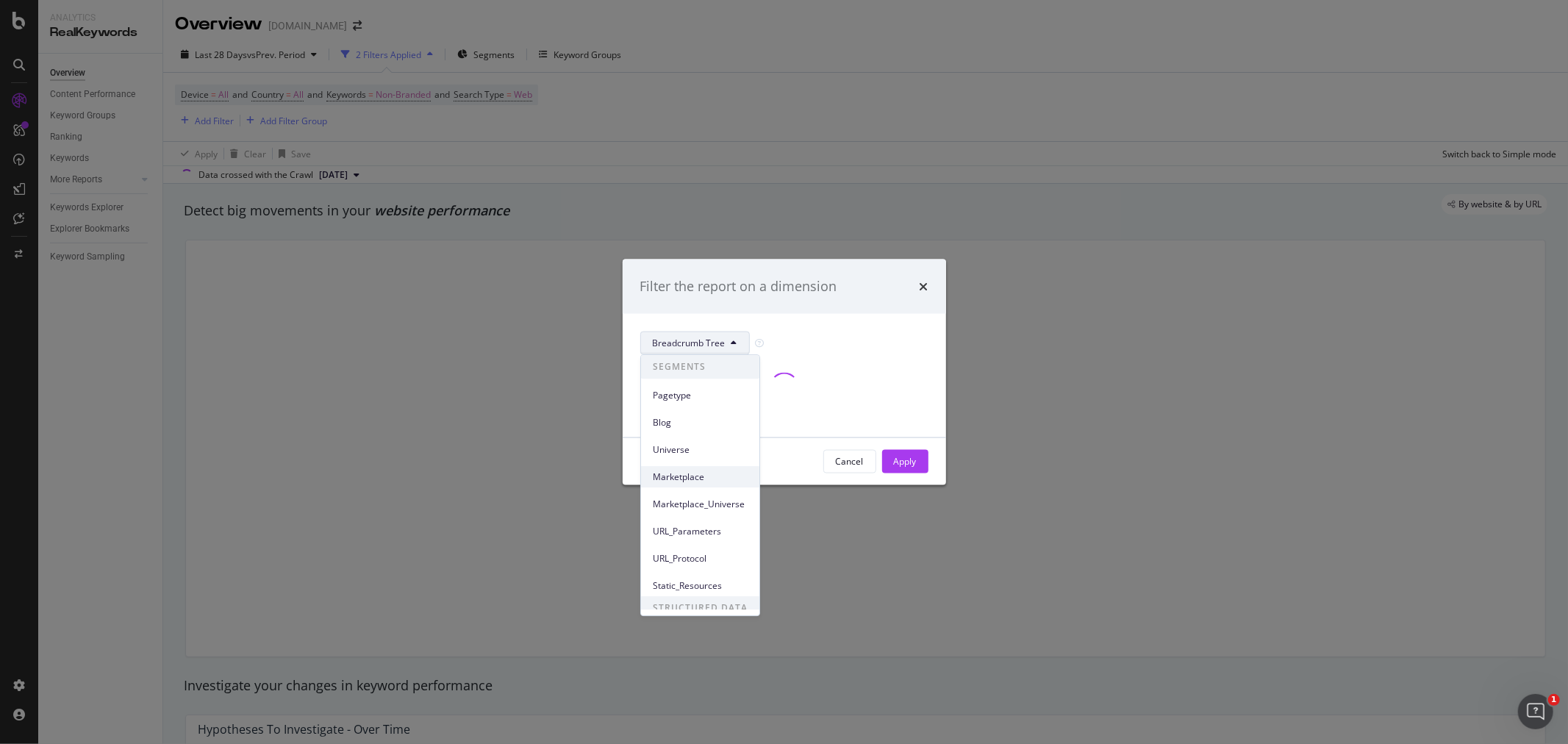
click at [703, 481] on span "Marketplace" at bounding box center [699, 477] width 94 height 14
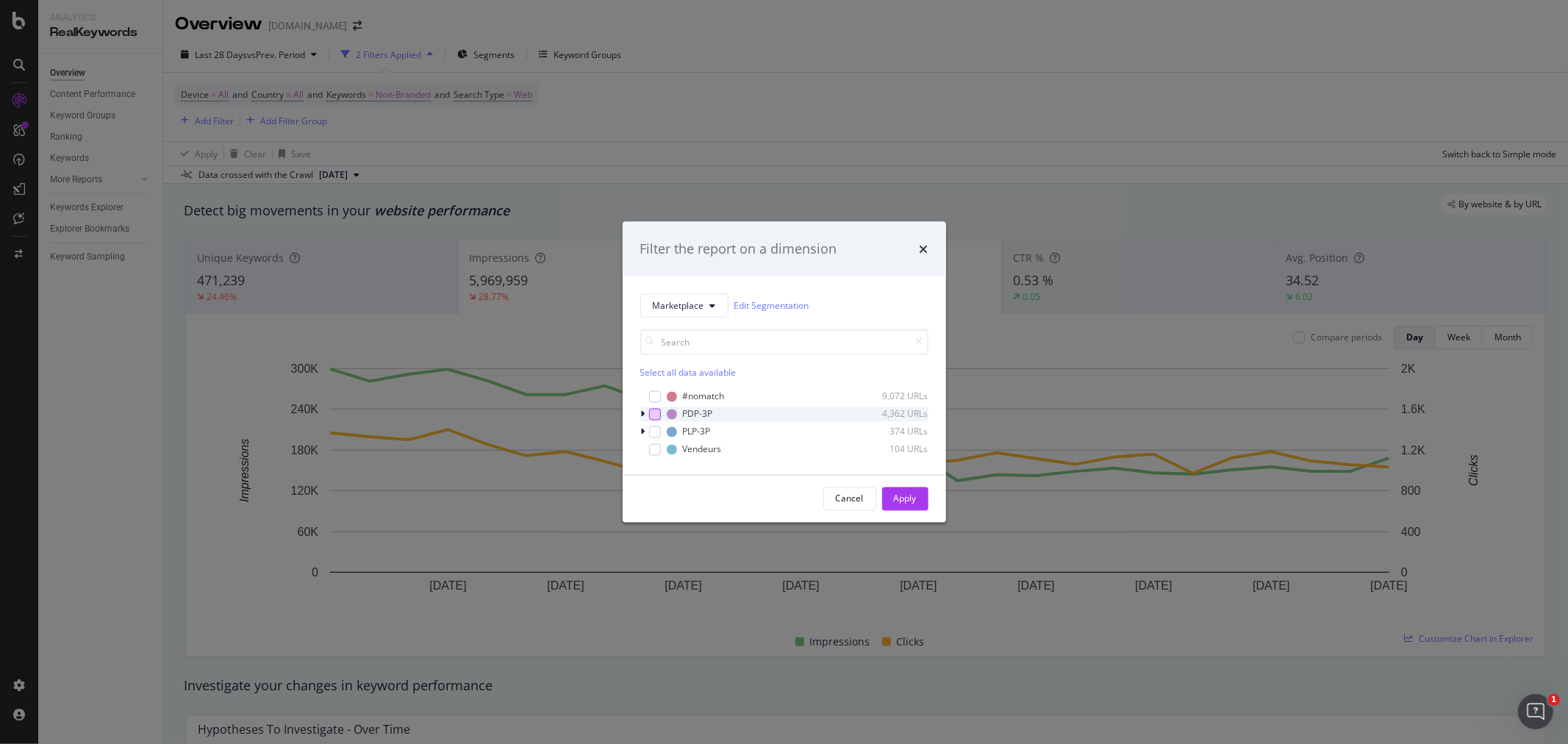
click at [652, 415] on div "modal" at bounding box center [654, 414] width 12 height 12
click at [652, 432] on div "modal" at bounding box center [654, 431] width 12 height 12
click at [652, 446] on div "modal" at bounding box center [654, 449] width 12 height 12
click at [892, 497] on button "Apply" at bounding box center [906, 499] width 47 height 23
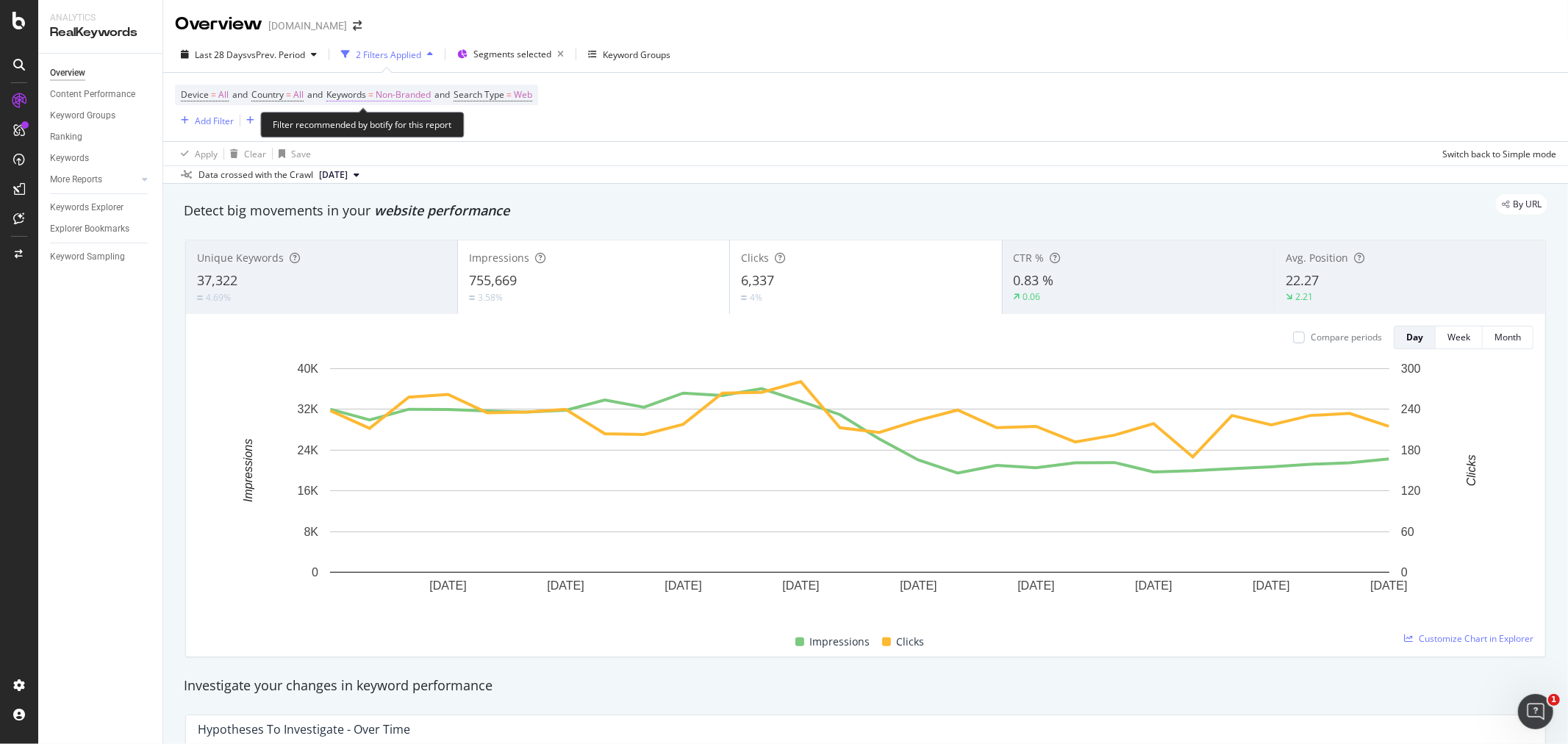
click at [407, 101] on span "Non-Branded" at bounding box center [403, 94] width 56 height 20
click at [388, 133] on span "Non-Branded" at bounding box center [379, 130] width 61 height 13
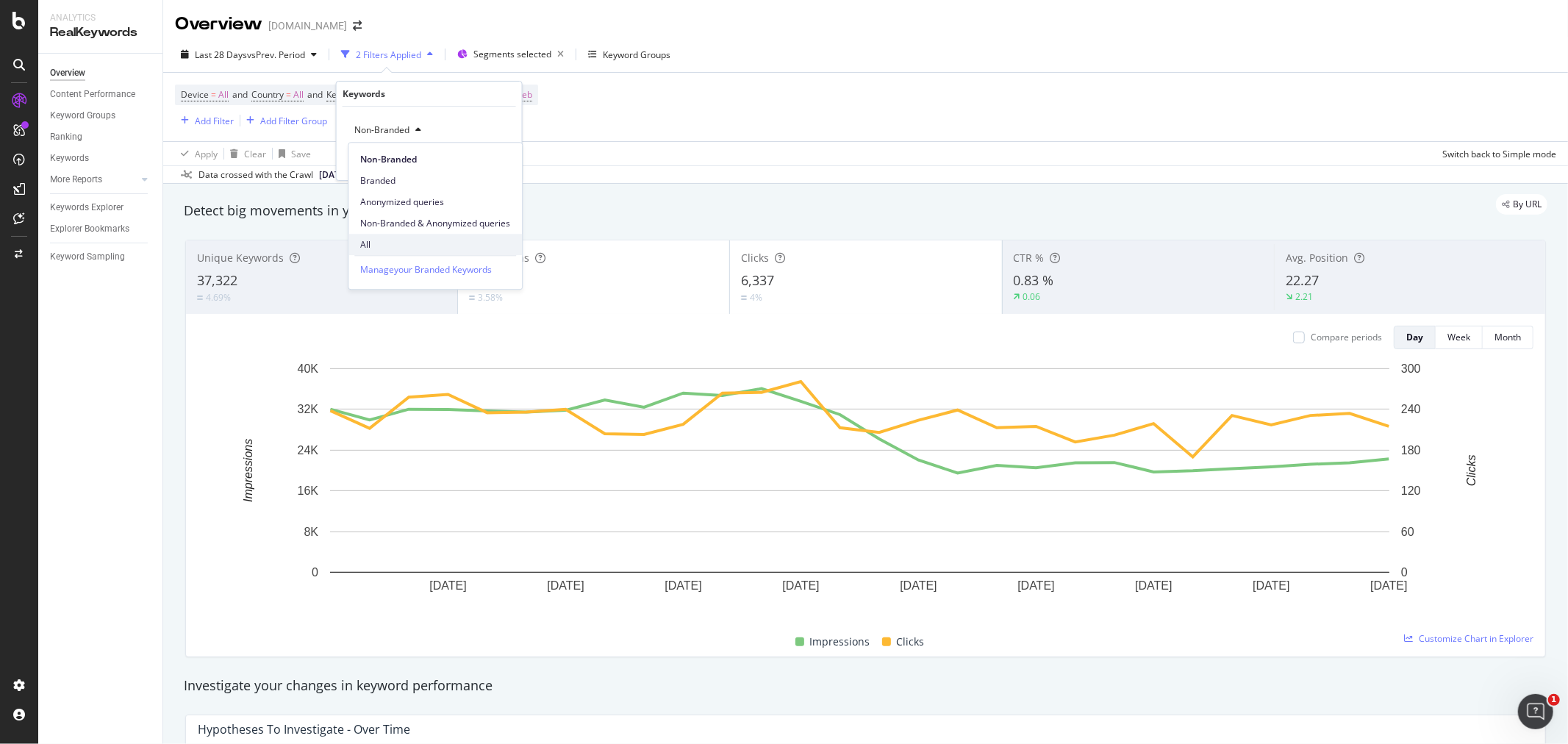
click at [387, 242] on span "All" at bounding box center [435, 245] width 150 height 14
click at [496, 161] on div "Apply" at bounding box center [498, 161] width 22 height 13
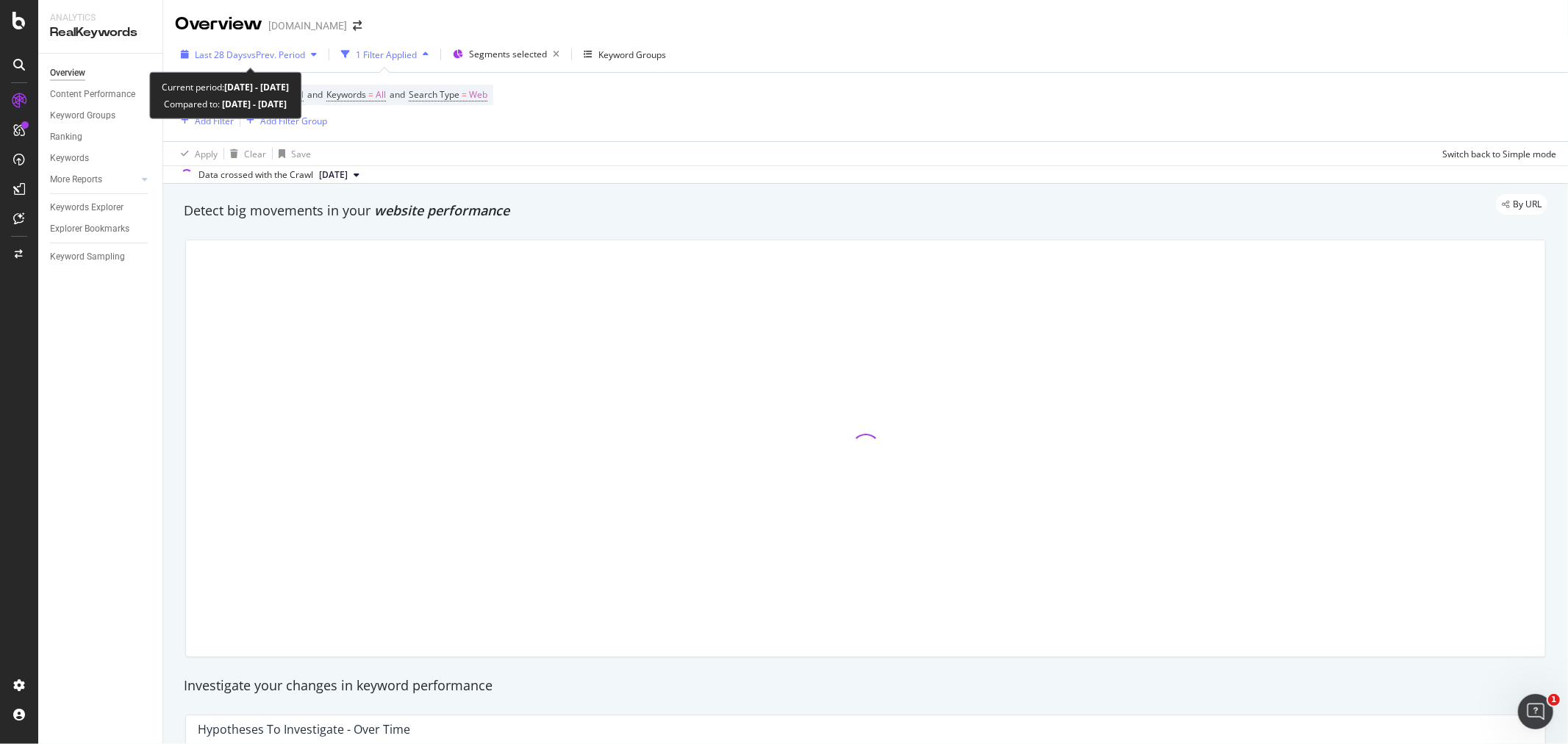
click at [280, 58] on span "vs Prev. Period" at bounding box center [277, 55] width 58 height 13
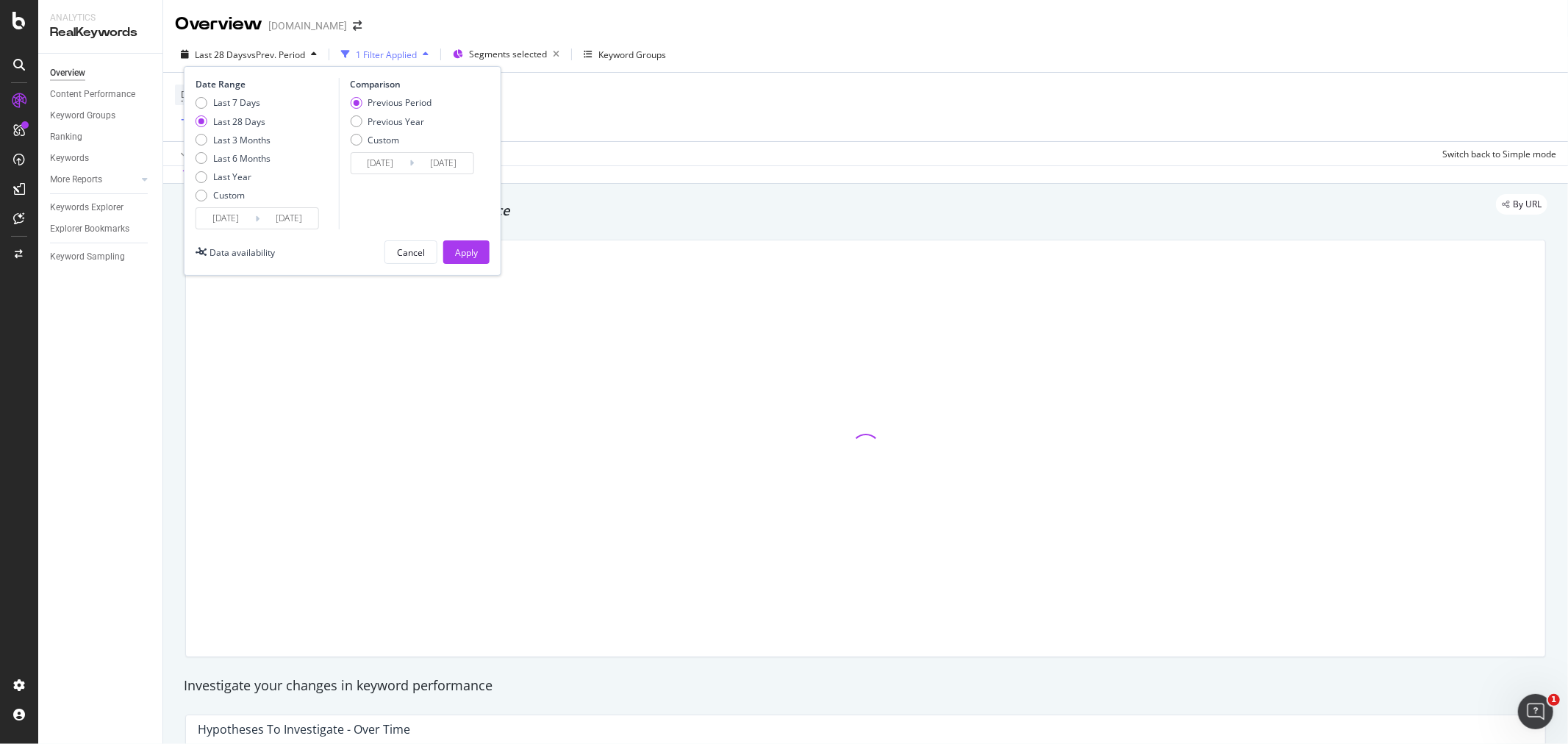
click at [225, 220] on input "[DATE]" at bounding box center [225, 218] width 58 height 20
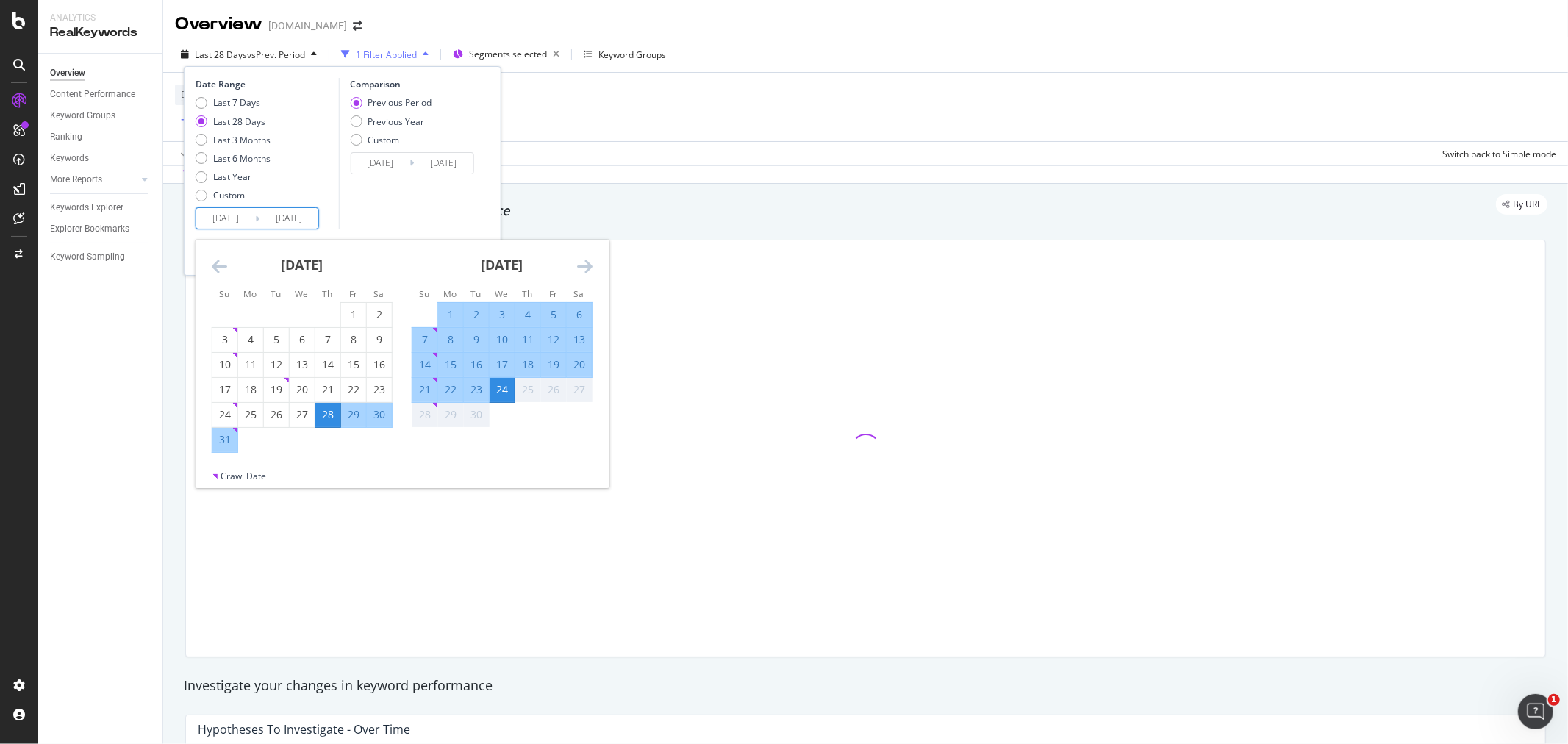
click at [214, 266] on icon "Move backward to switch to the previous month." at bounding box center [219, 266] width 16 height 18
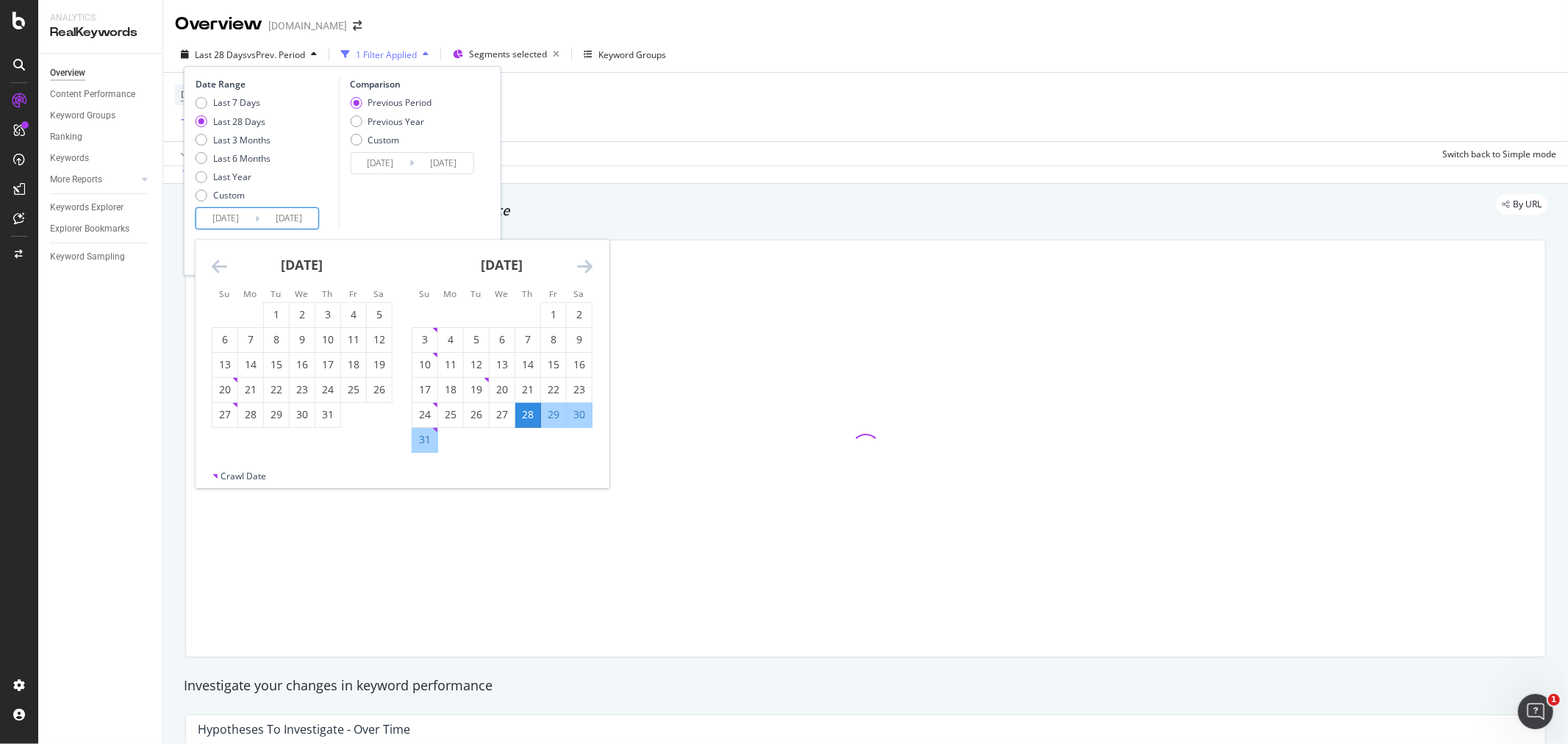
click at [214, 265] on icon "Move backward to switch to the previous month." at bounding box center [219, 266] width 16 height 18
click at [213, 265] on icon "Move backward to switch to the previous month." at bounding box center [219, 266] width 16 height 18
click at [211, 265] on icon "Move backward to switch to the previous month." at bounding box center [219, 266] width 16 height 18
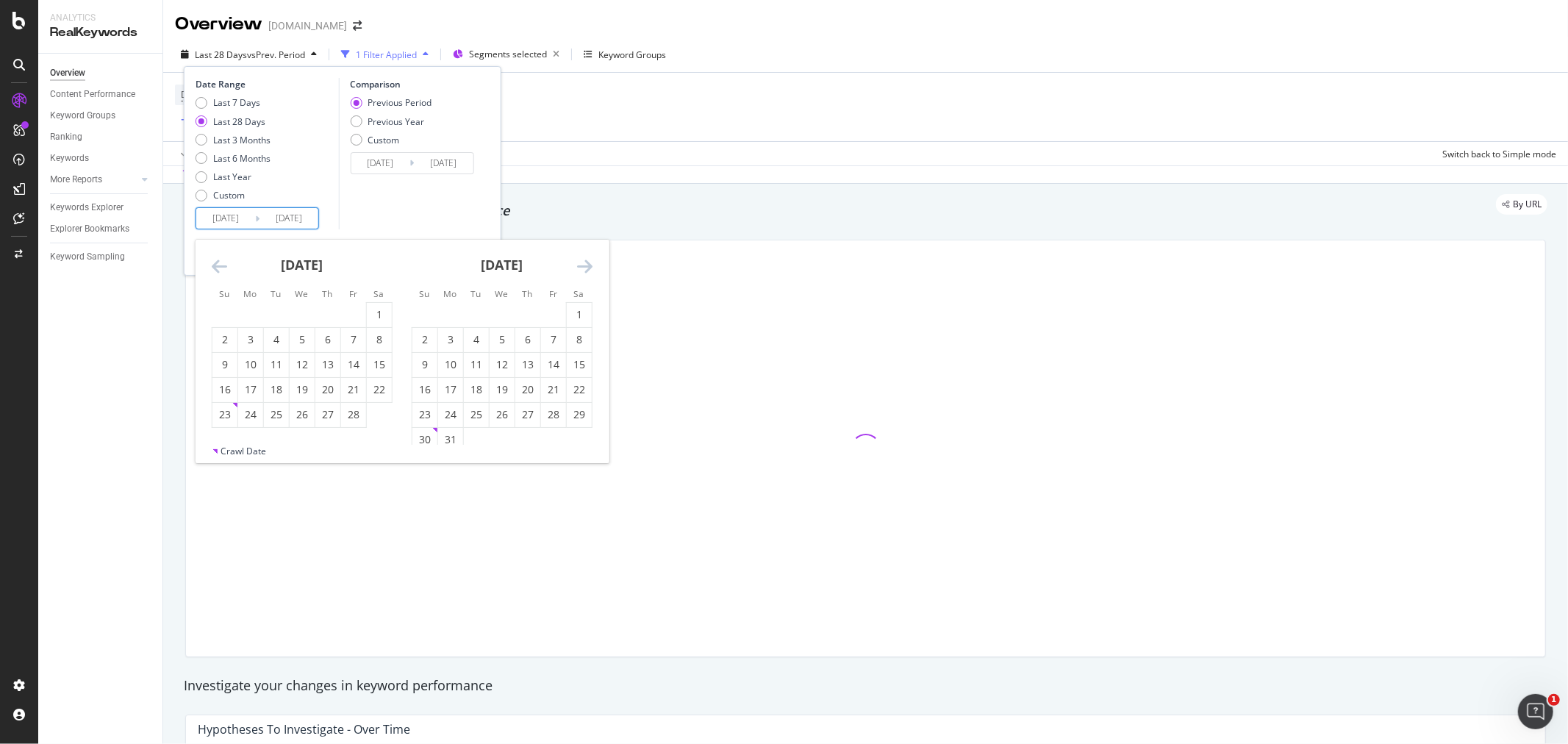
click at [211, 265] on icon "Move backward to switch to the previous month." at bounding box center [219, 266] width 16 height 18
click at [306, 319] on div "1" at bounding box center [302, 314] width 25 height 15
type input "[DATE]"
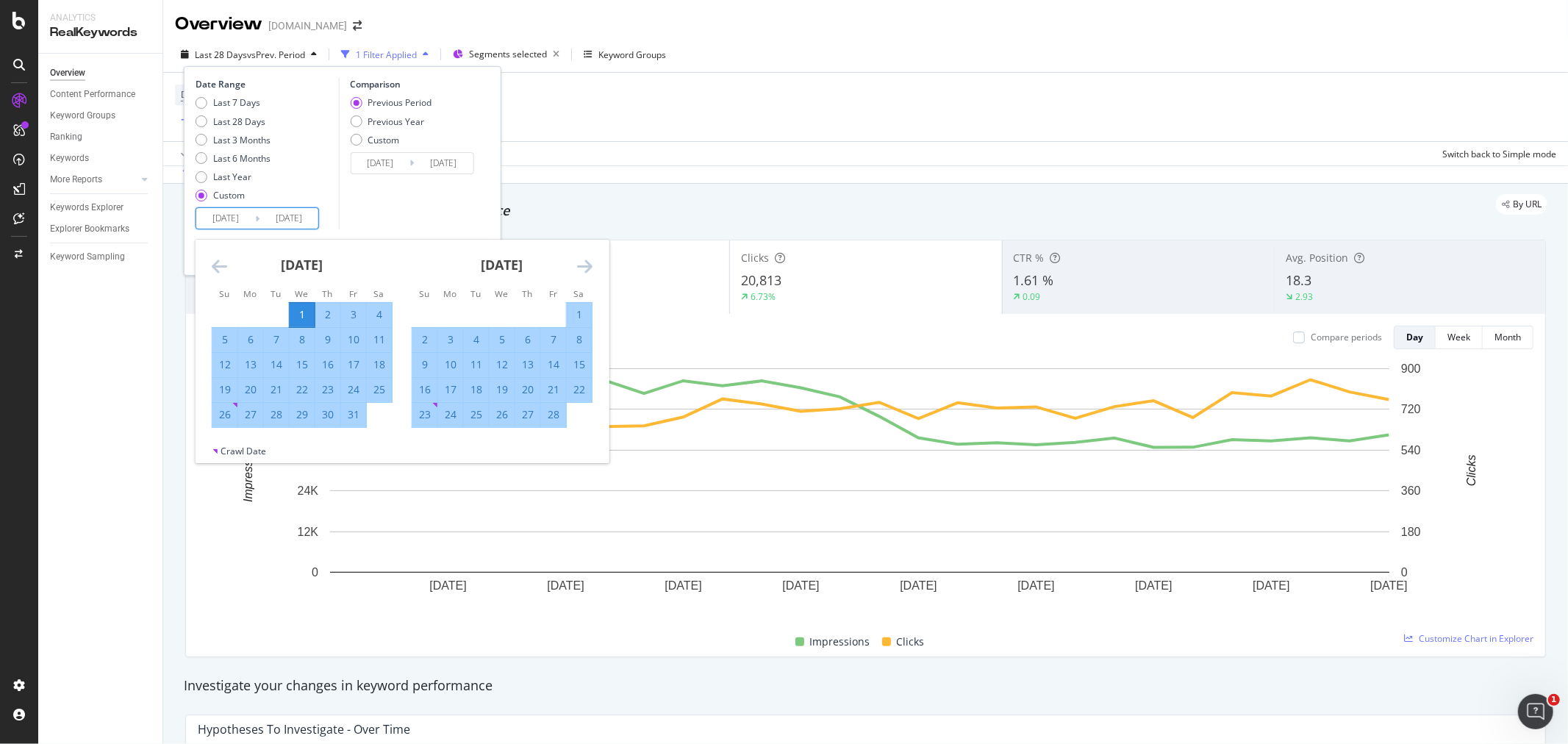
click at [391, 215] on div "Comparison Previous Period Previous Year Custom [DATE] Navigate forward to inte…" at bounding box center [407, 153] width 139 height 151
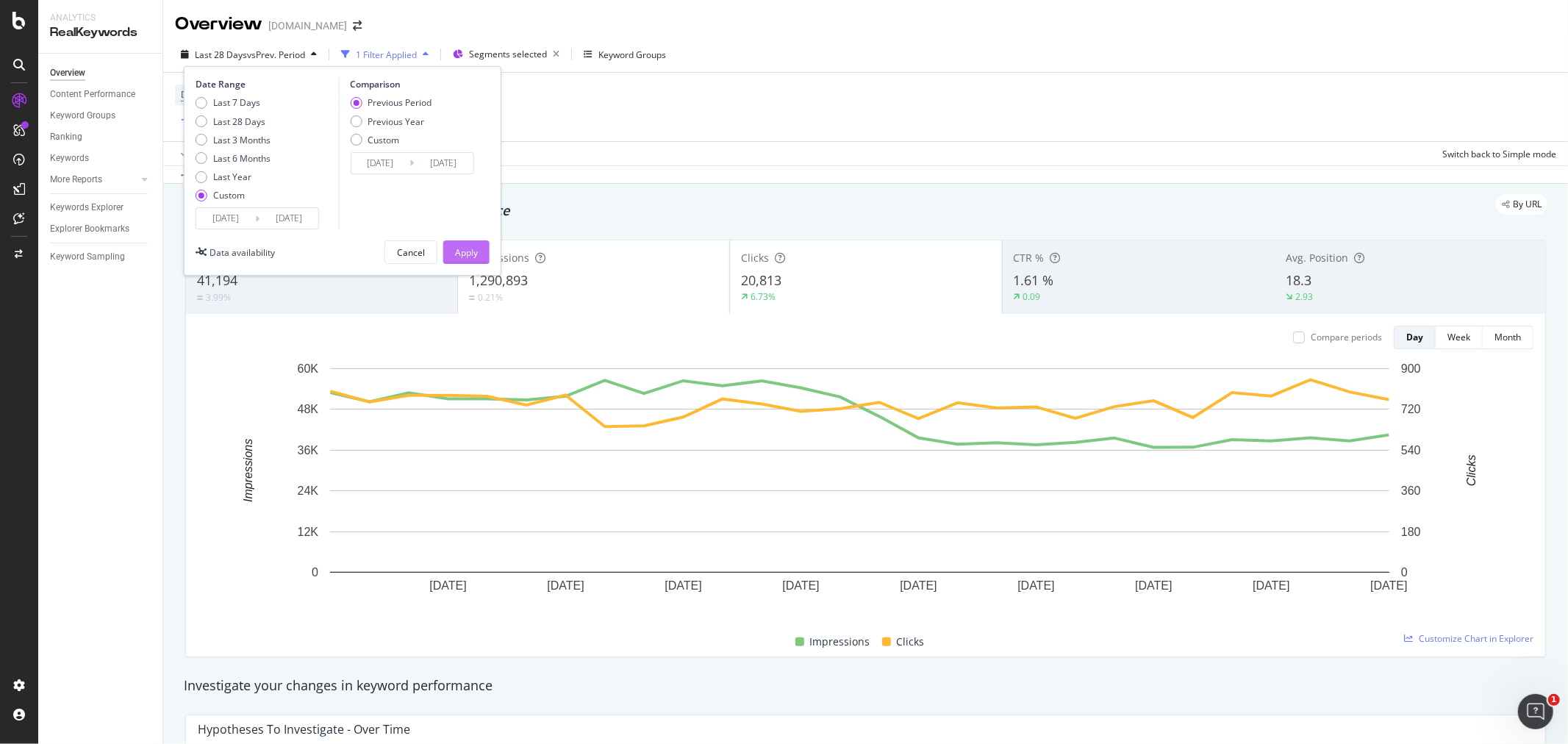
click at [463, 248] on div "Apply" at bounding box center [466, 252] width 22 height 13
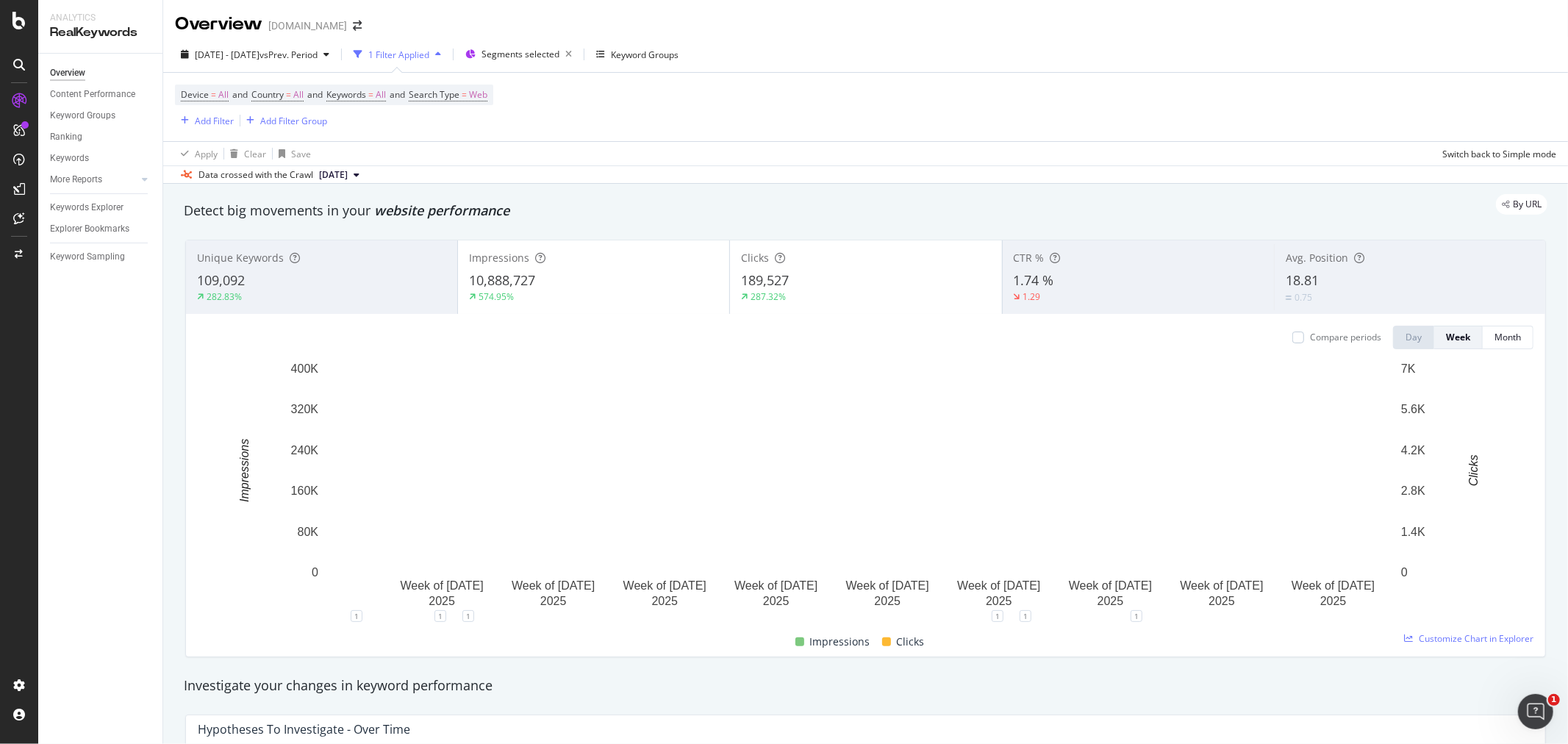
click at [538, 280] on div "10,888,727" at bounding box center [593, 280] width 249 height 19
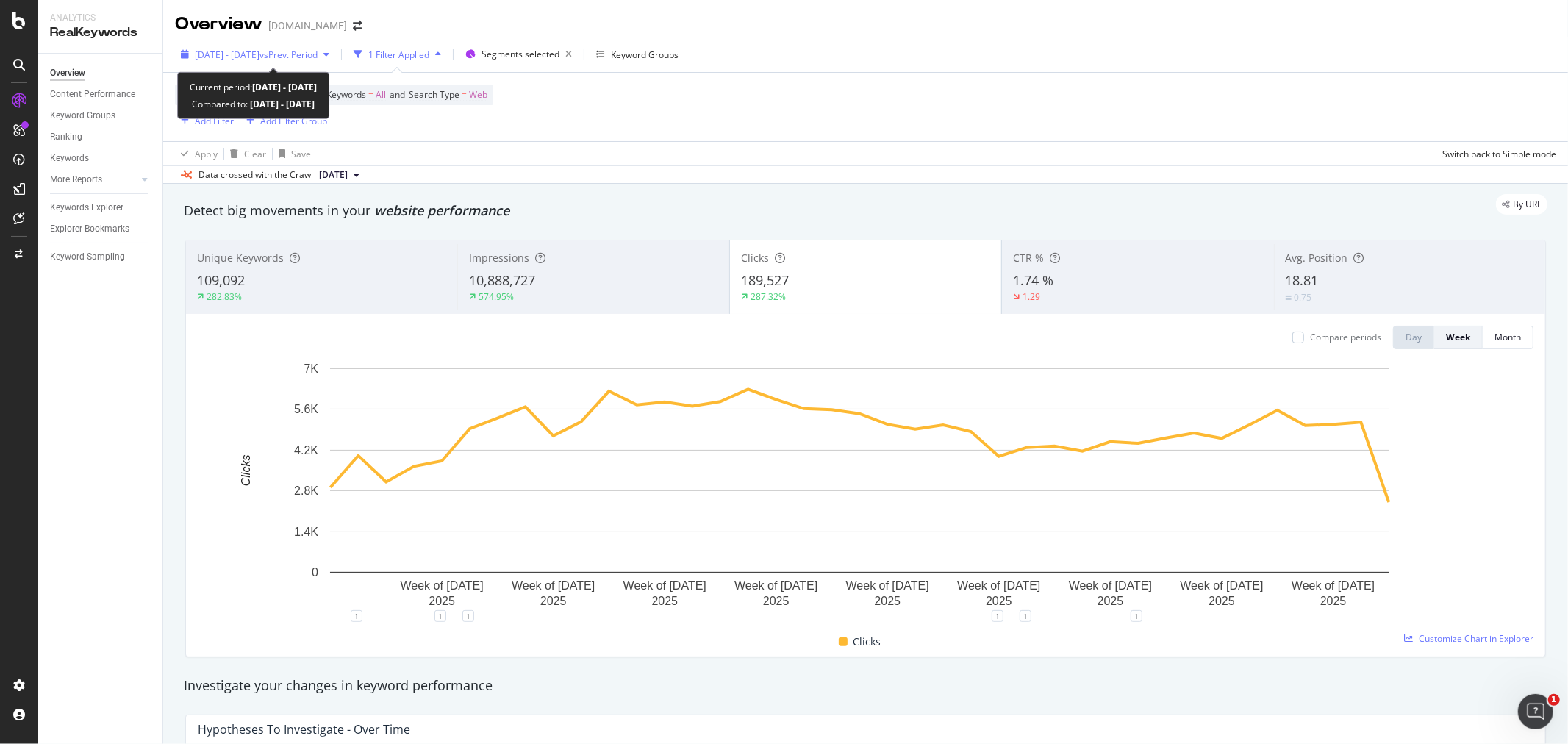
click at [259, 56] on span "[DATE] - [DATE]" at bounding box center [227, 55] width 64 height 13
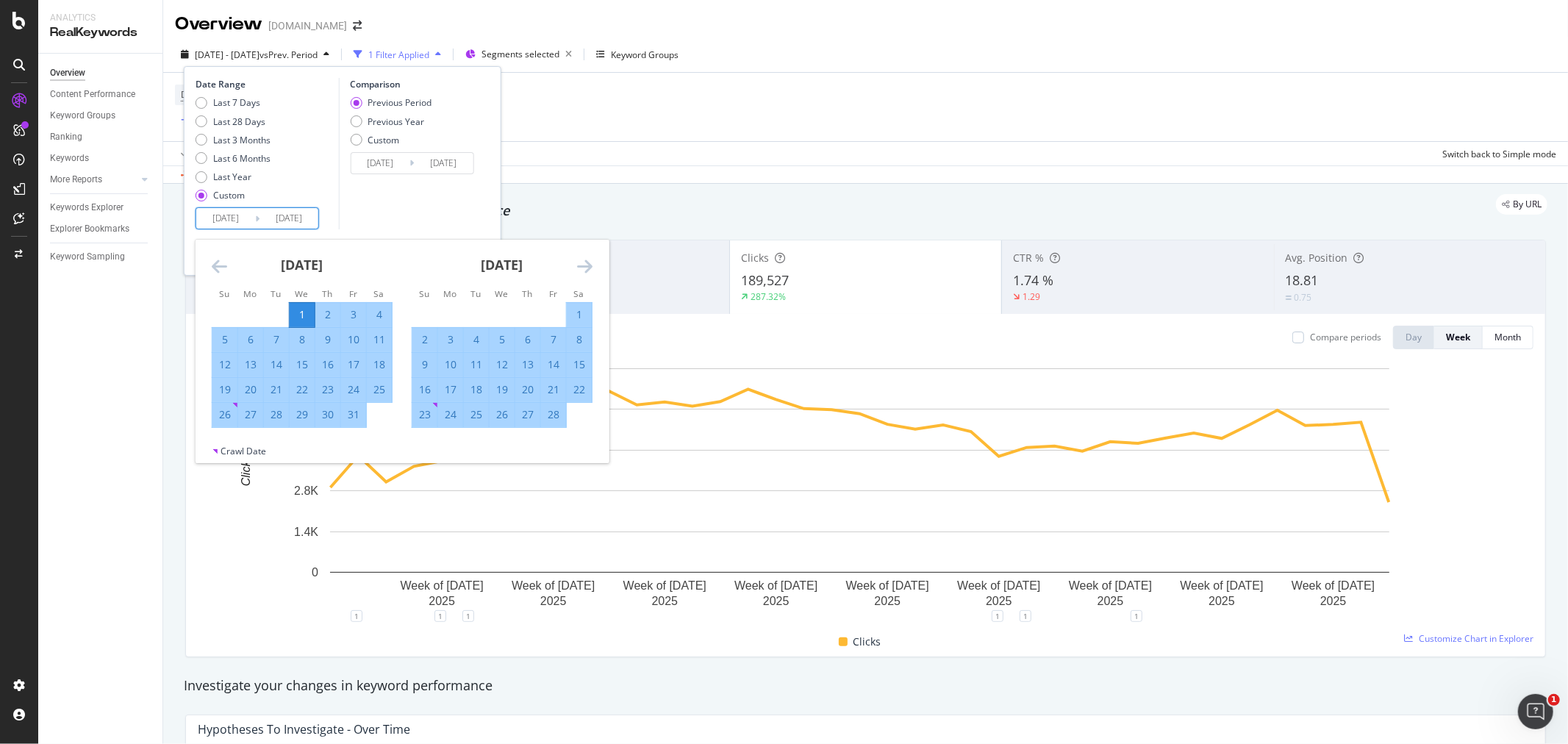
click at [296, 224] on input "[DATE]" at bounding box center [288, 218] width 58 height 20
click at [586, 267] on icon "Move forward to switch to the next month." at bounding box center [584, 266] width 16 height 18
click at [586, 266] on icon "Move forward to switch to the next month." at bounding box center [584, 266] width 16 height 18
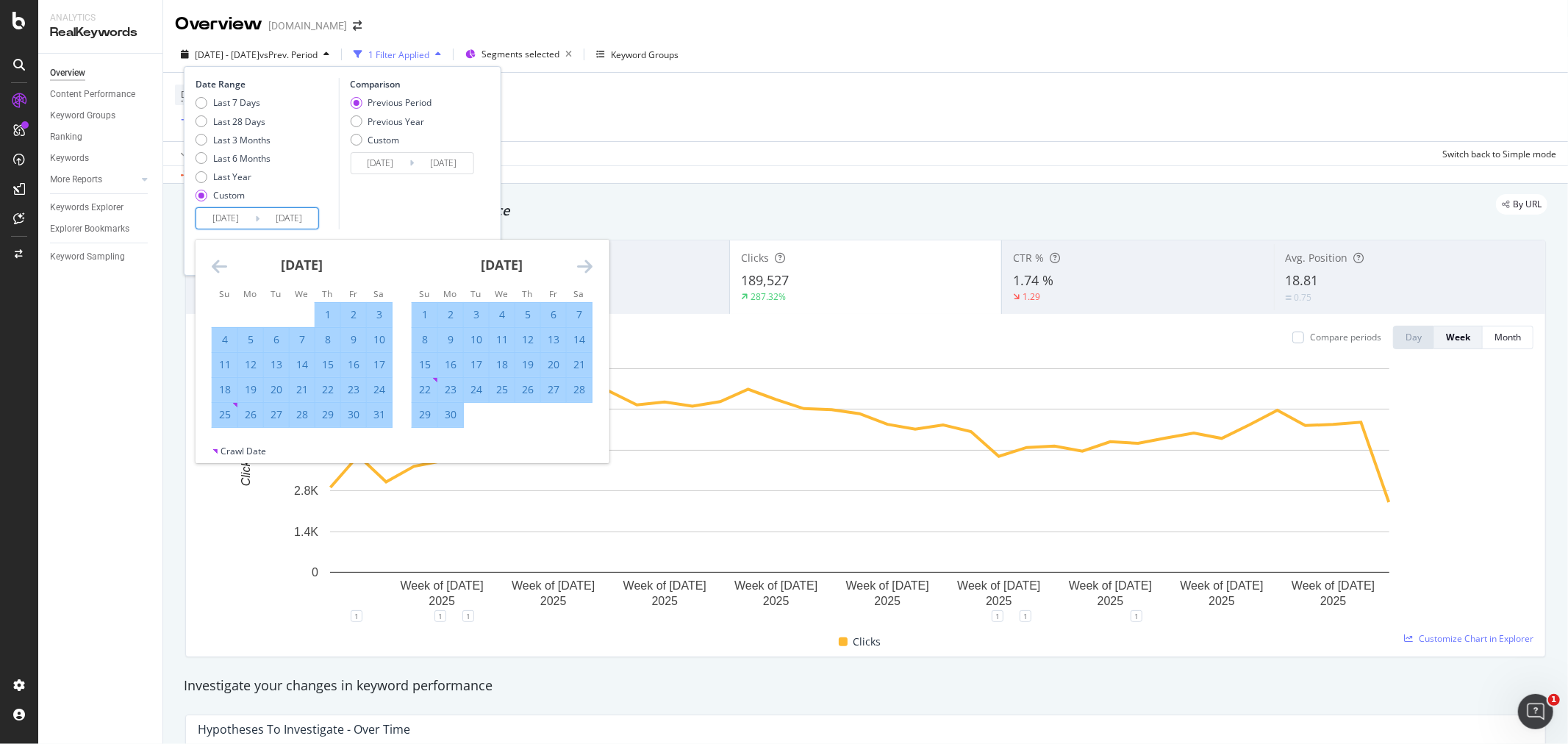
click at [585, 266] on icon "Move forward to switch to the next month." at bounding box center [584, 266] width 16 height 18
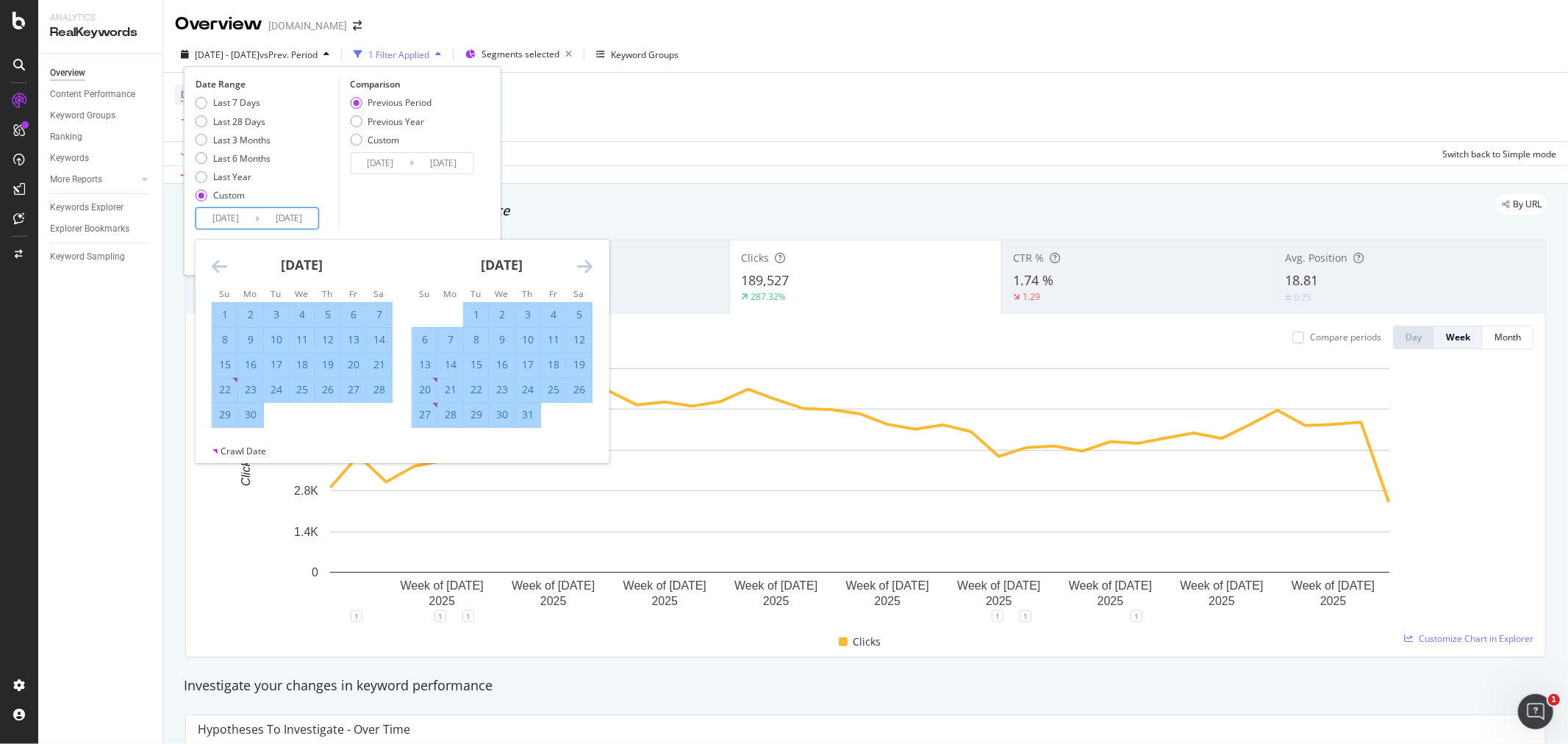
click at [585, 265] on icon "Move forward to switch to the next month." at bounding box center [584, 266] width 16 height 18
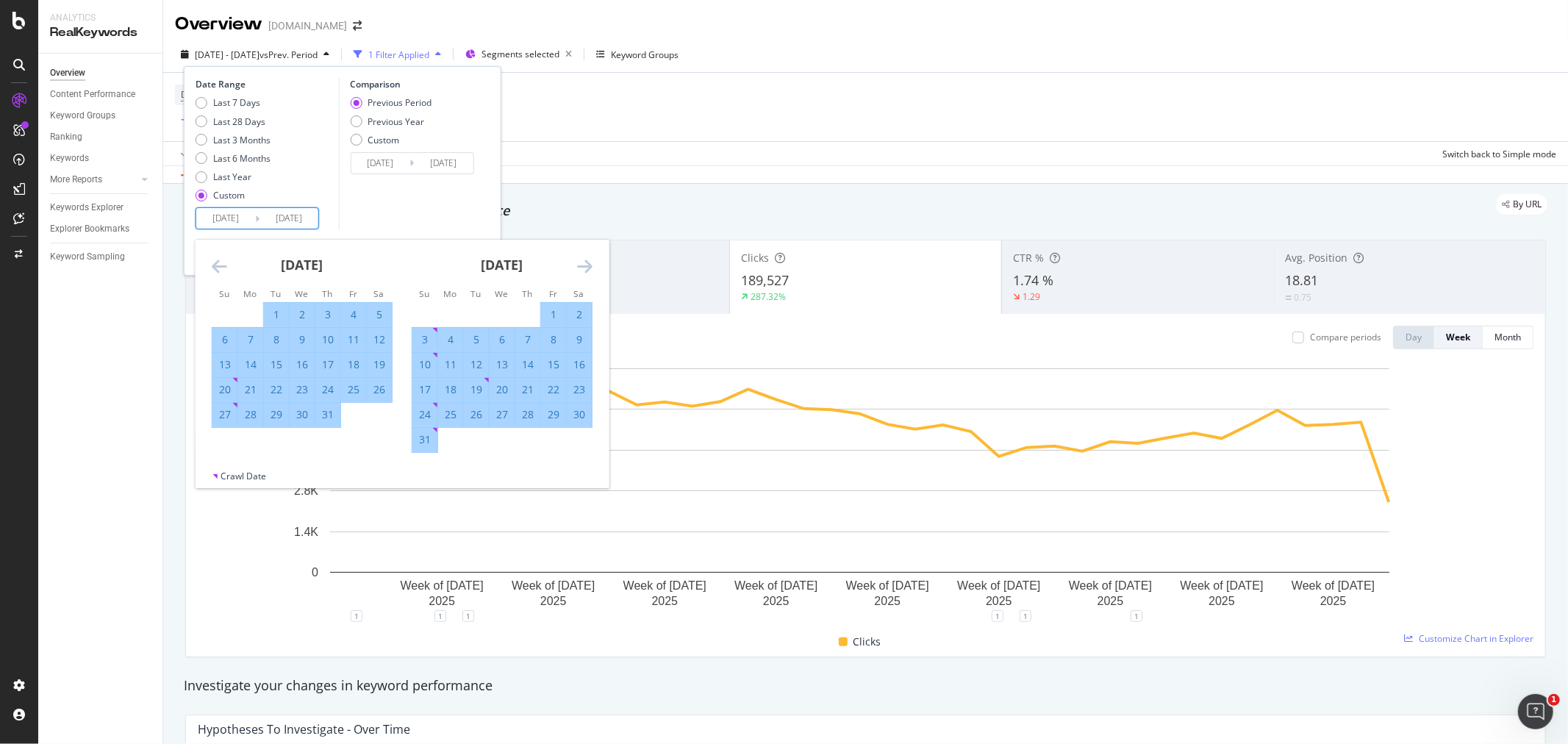
click at [585, 265] on icon "Move forward to switch to the next month." at bounding box center [584, 266] width 16 height 18
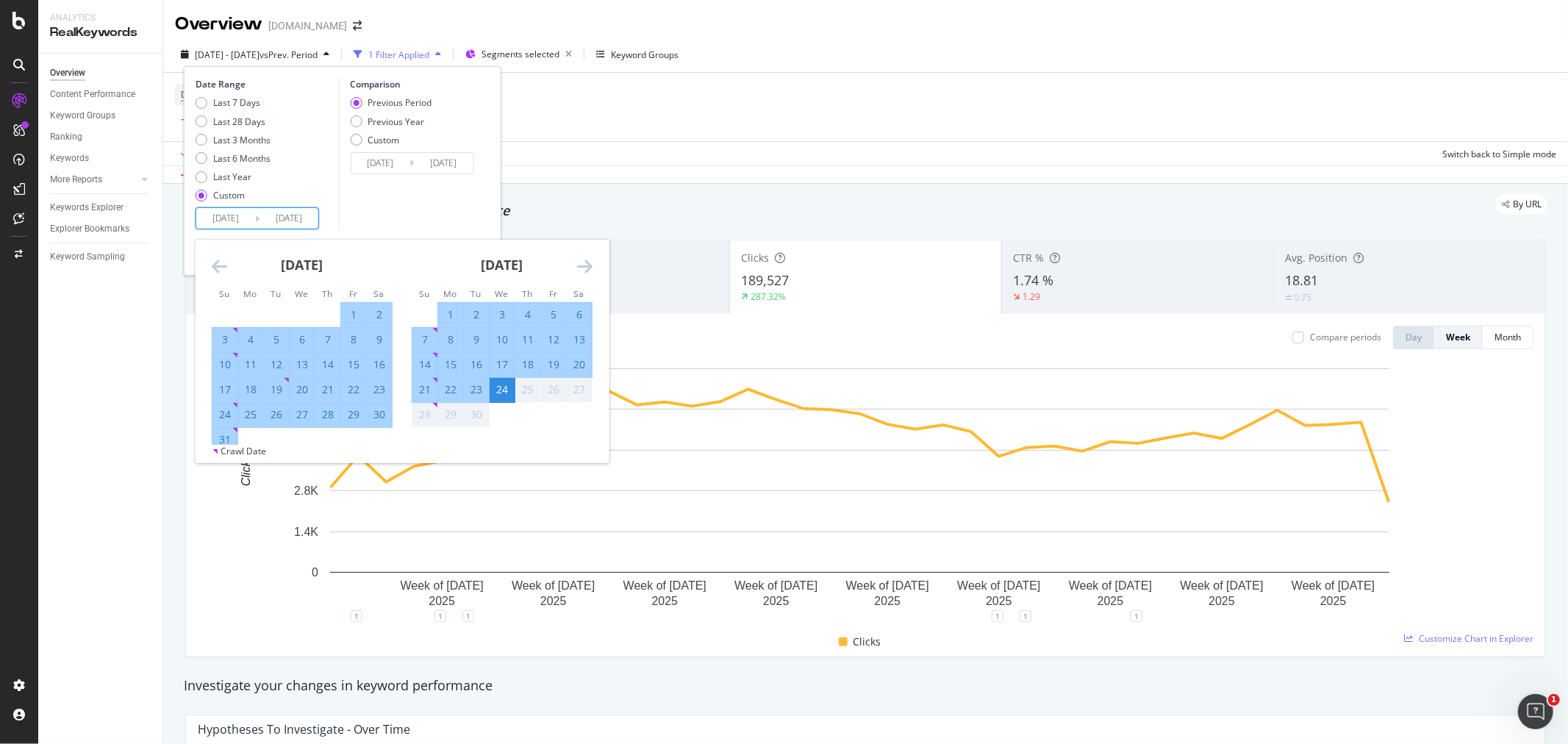
click at [585, 265] on icon "Move forward to switch to the next month." at bounding box center [584, 266] width 16 height 18
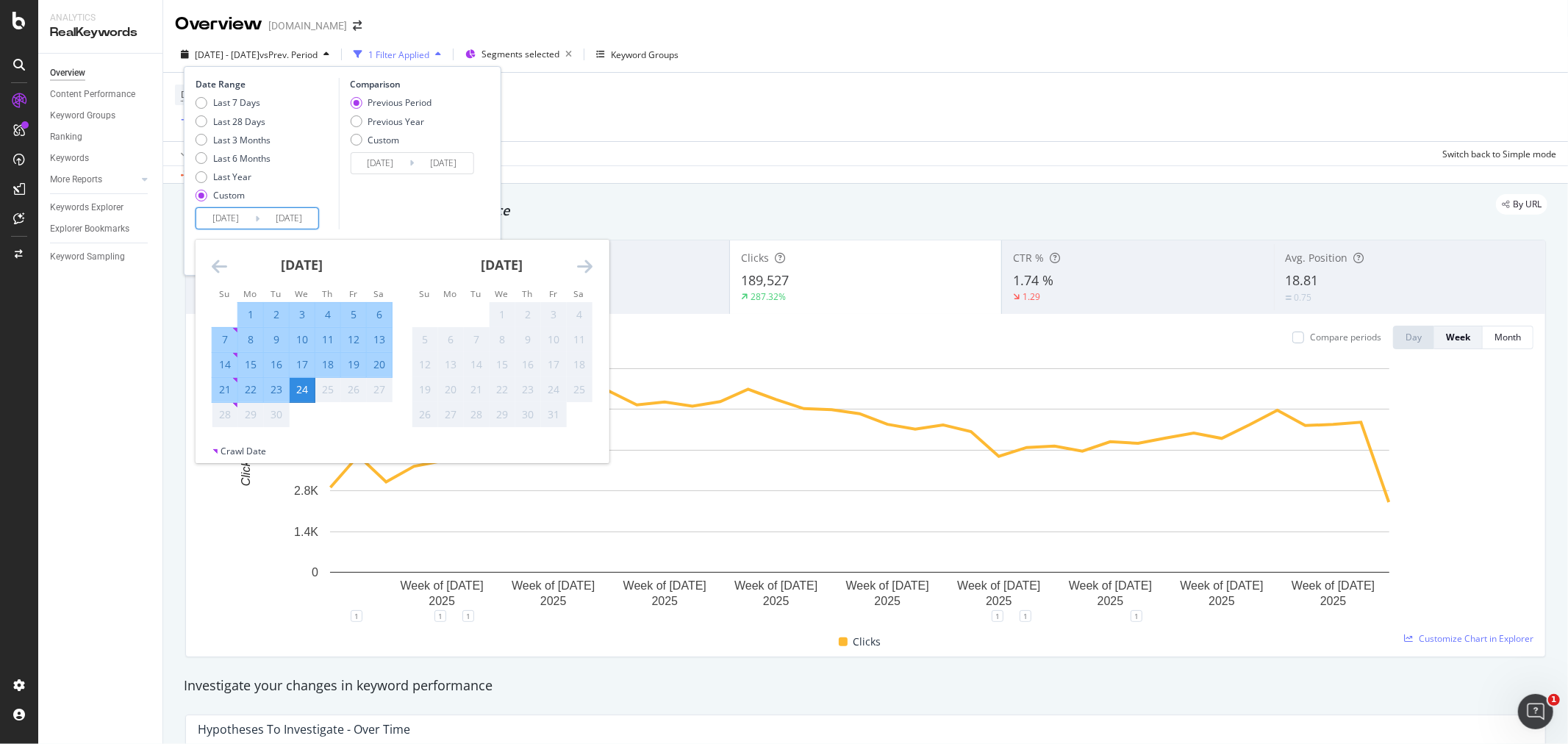
click at [288, 217] on input "[DATE]" at bounding box center [288, 218] width 58 height 20
click at [226, 388] on div "21" at bounding box center [225, 389] width 25 height 15
type input "[DATE]"
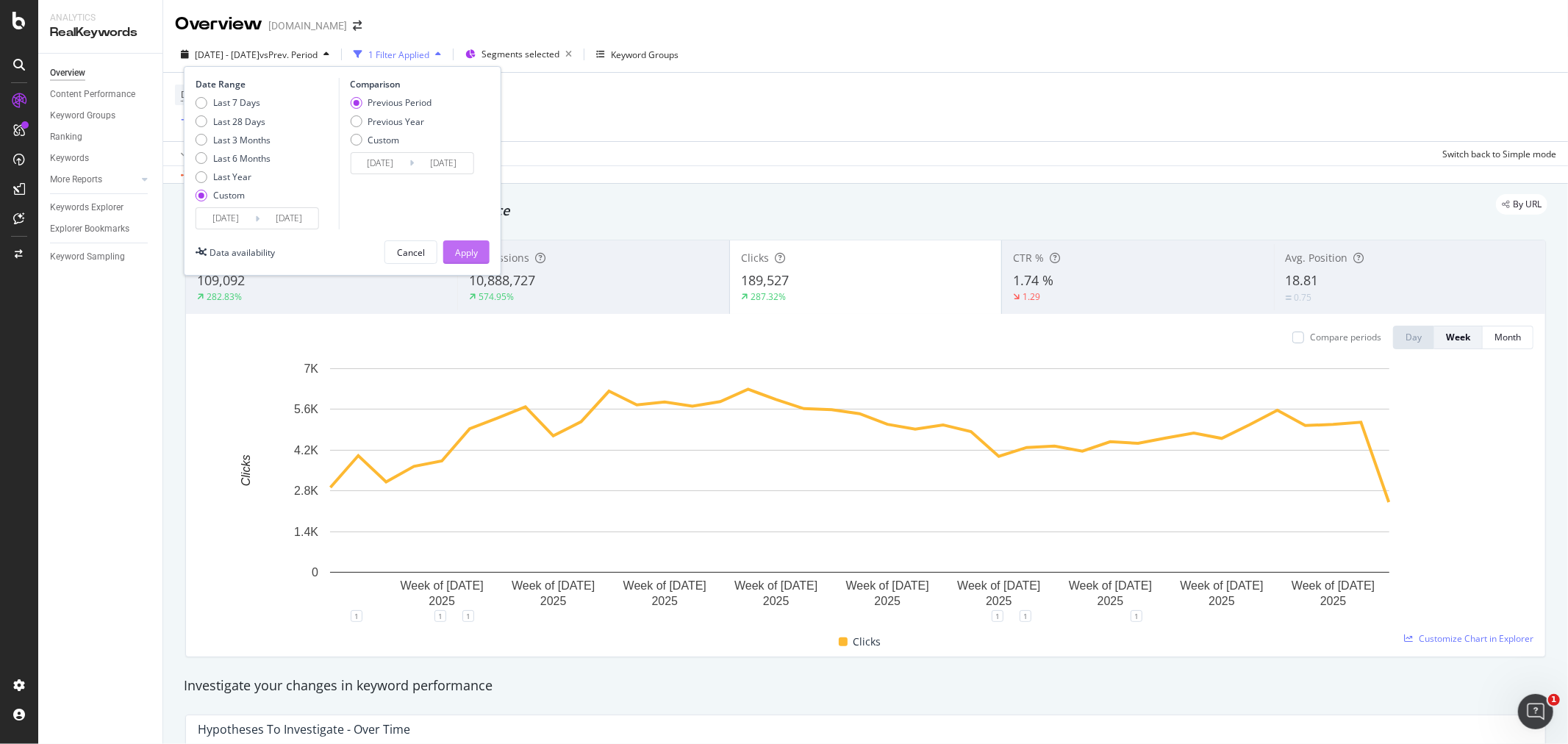
click at [471, 253] on div "Apply" at bounding box center [466, 252] width 22 height 13
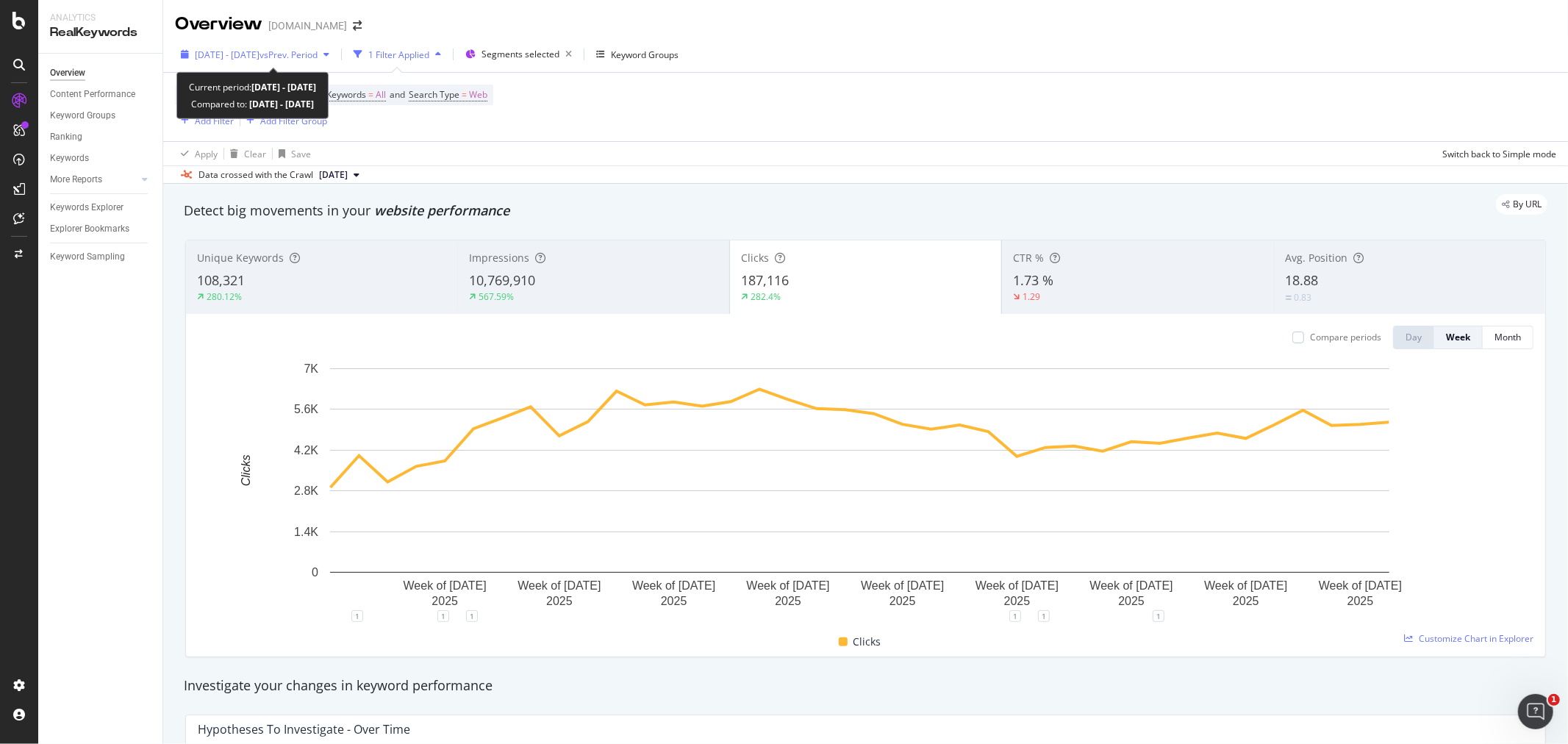
click at [241, 56] on span "[DATE] - [DATE]" at bounding box center [227, 55] width 64 height 13
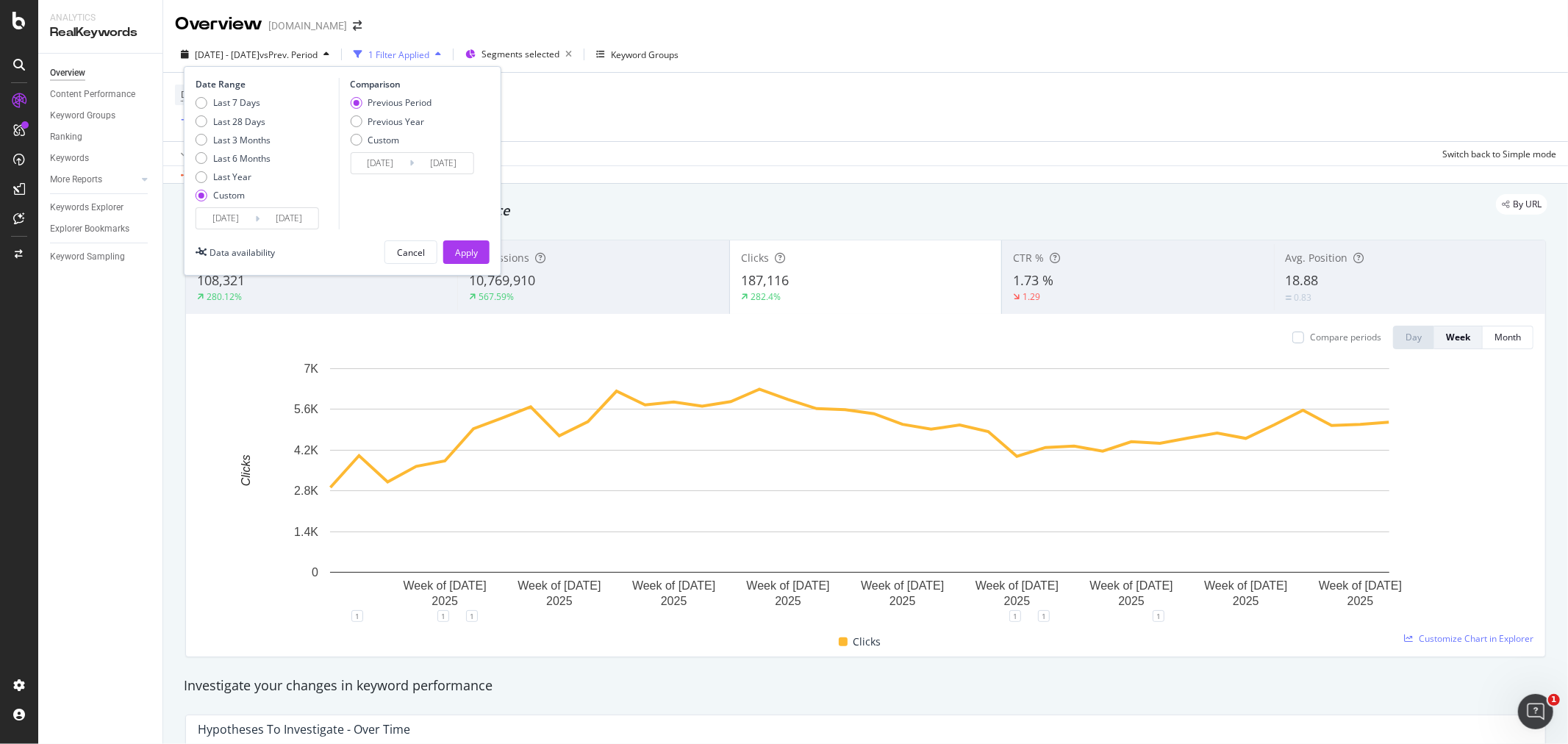
click at [232, 217] on input "[DATE]" at bounding box center [225, 218] width 58 height 20
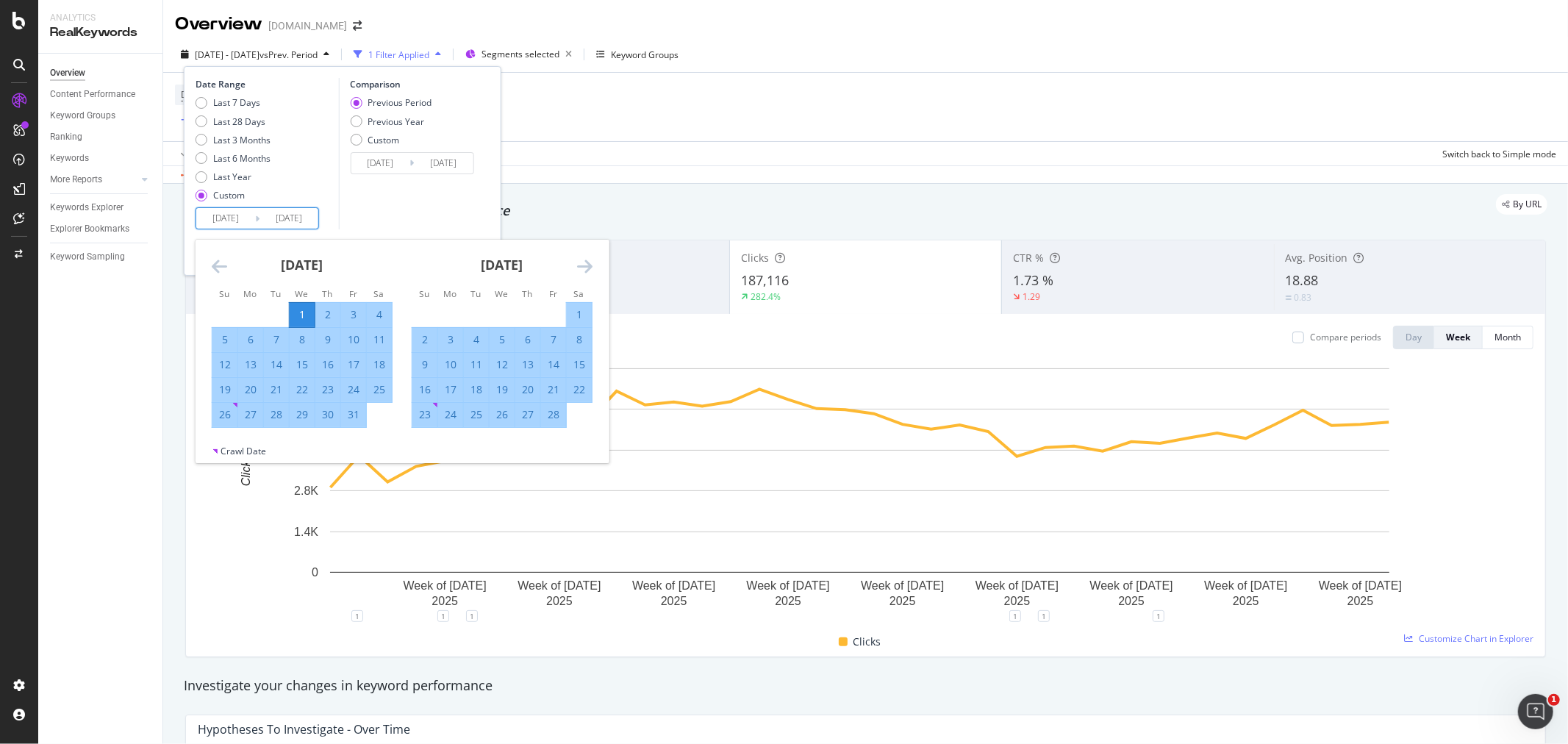
click at [586, 262] on icon "Move forward to switch to the next month." at bounding box center [584, 266] width 16 height 18
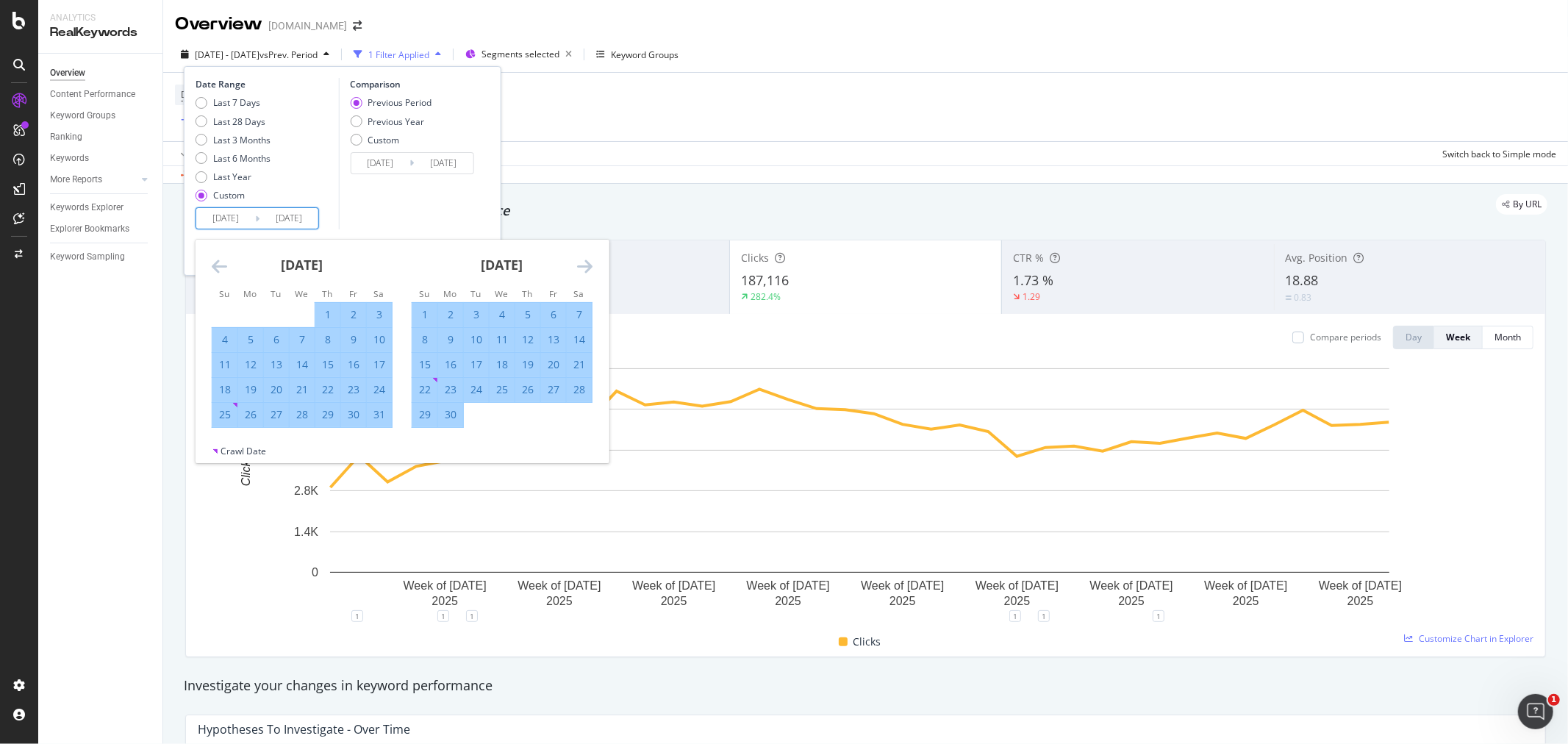
click at [586, 262] on icon "Move forward to switch to the next month." at bounding box center [584, 266] width 16 height 18
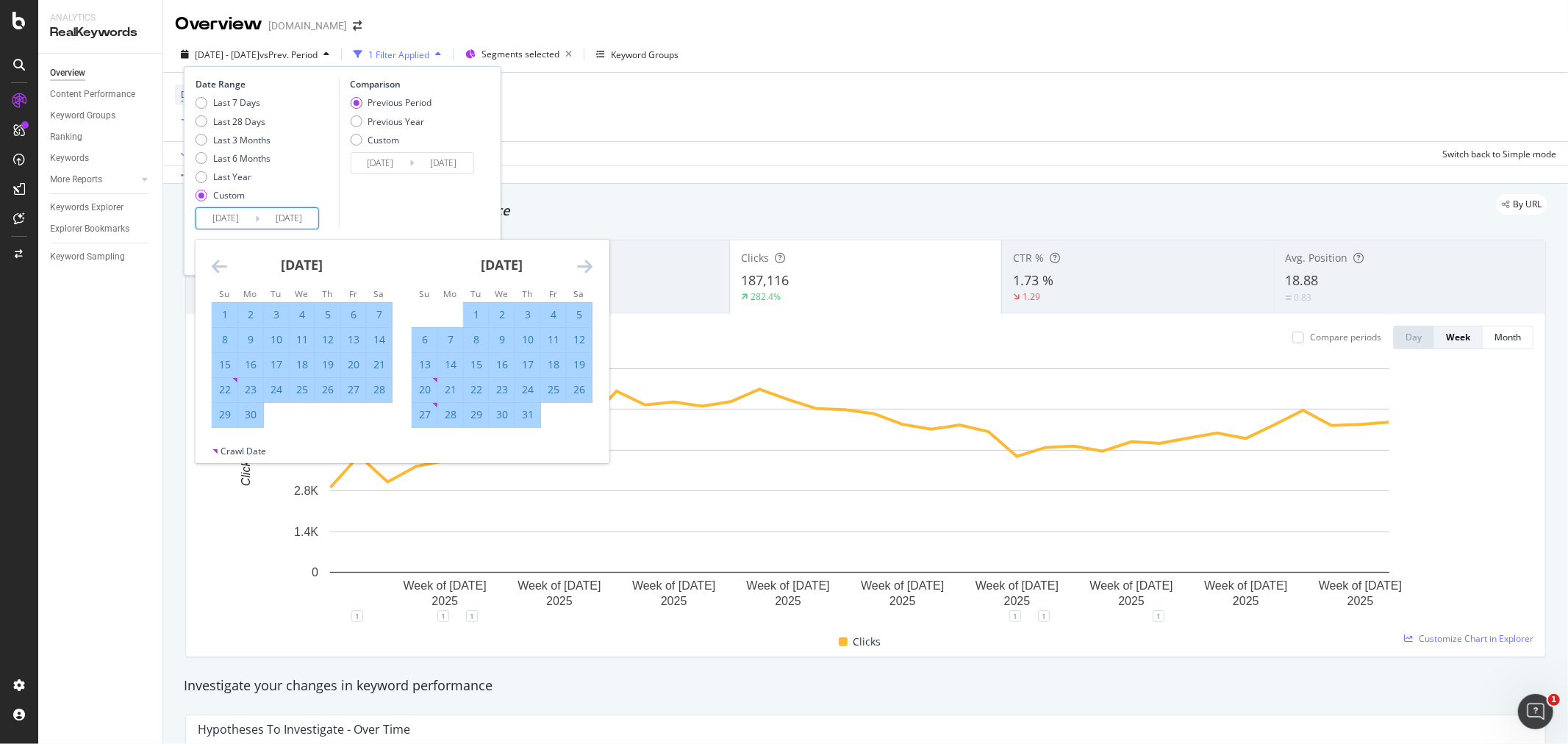
click at [223, 314] on div "1" at bounding box center [225, 314] width 25 height 15
type input "[DATE]"
click at [247, 412] on div "30" at bounding box center [251, 414] width 25 height 15
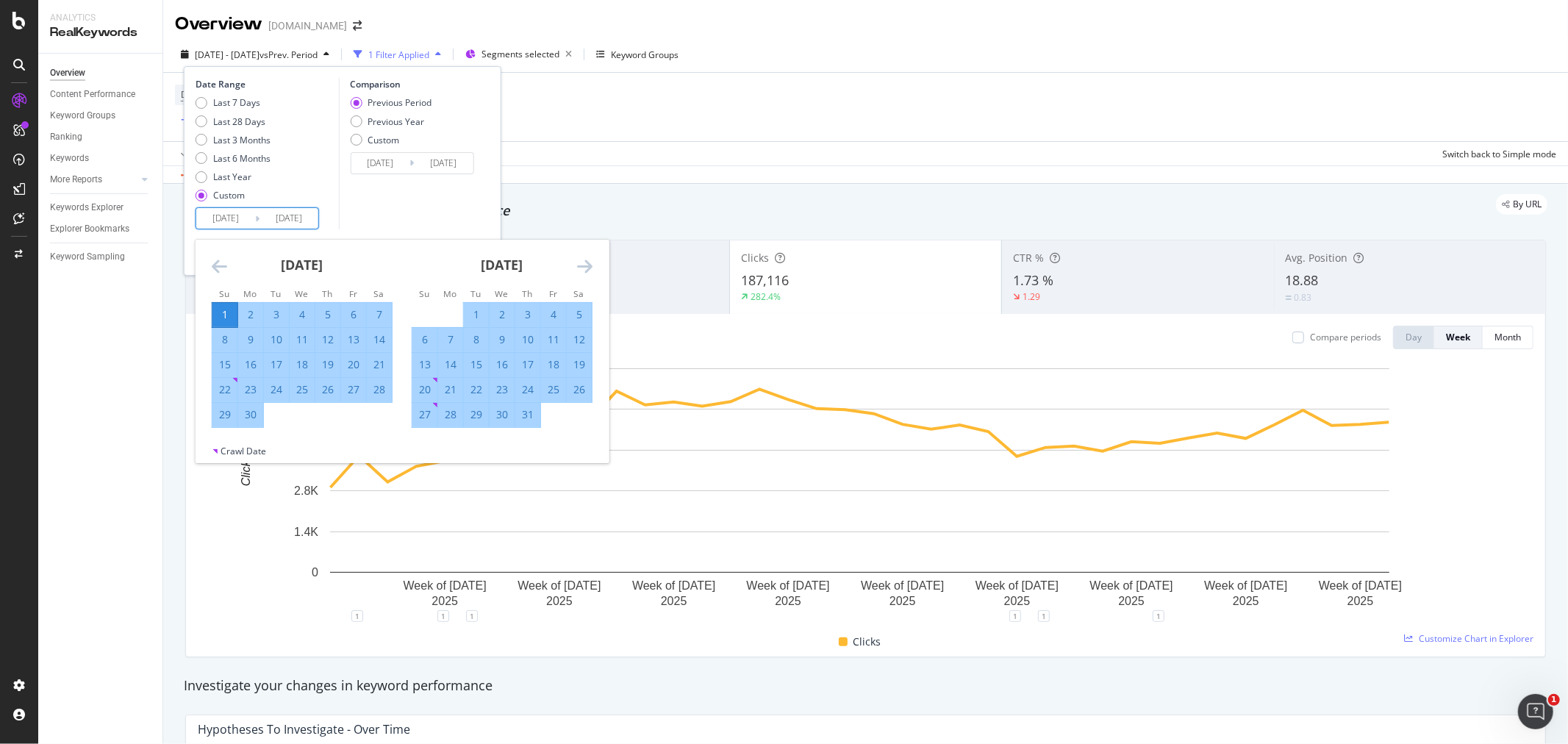
type input "[DATE]"
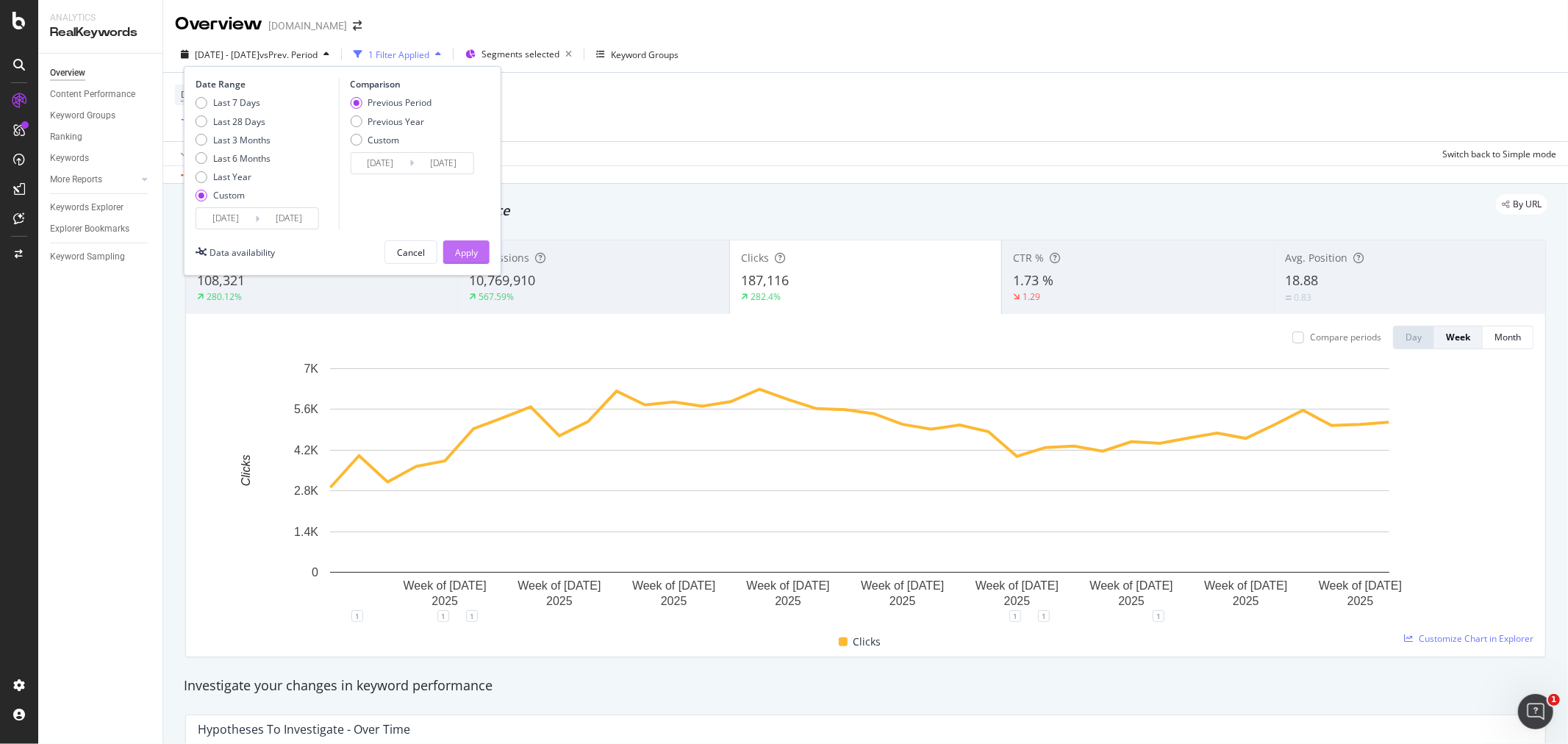
click at [473, 252] on div "Apply" at bounding box center [466, 252] width 22 height 13
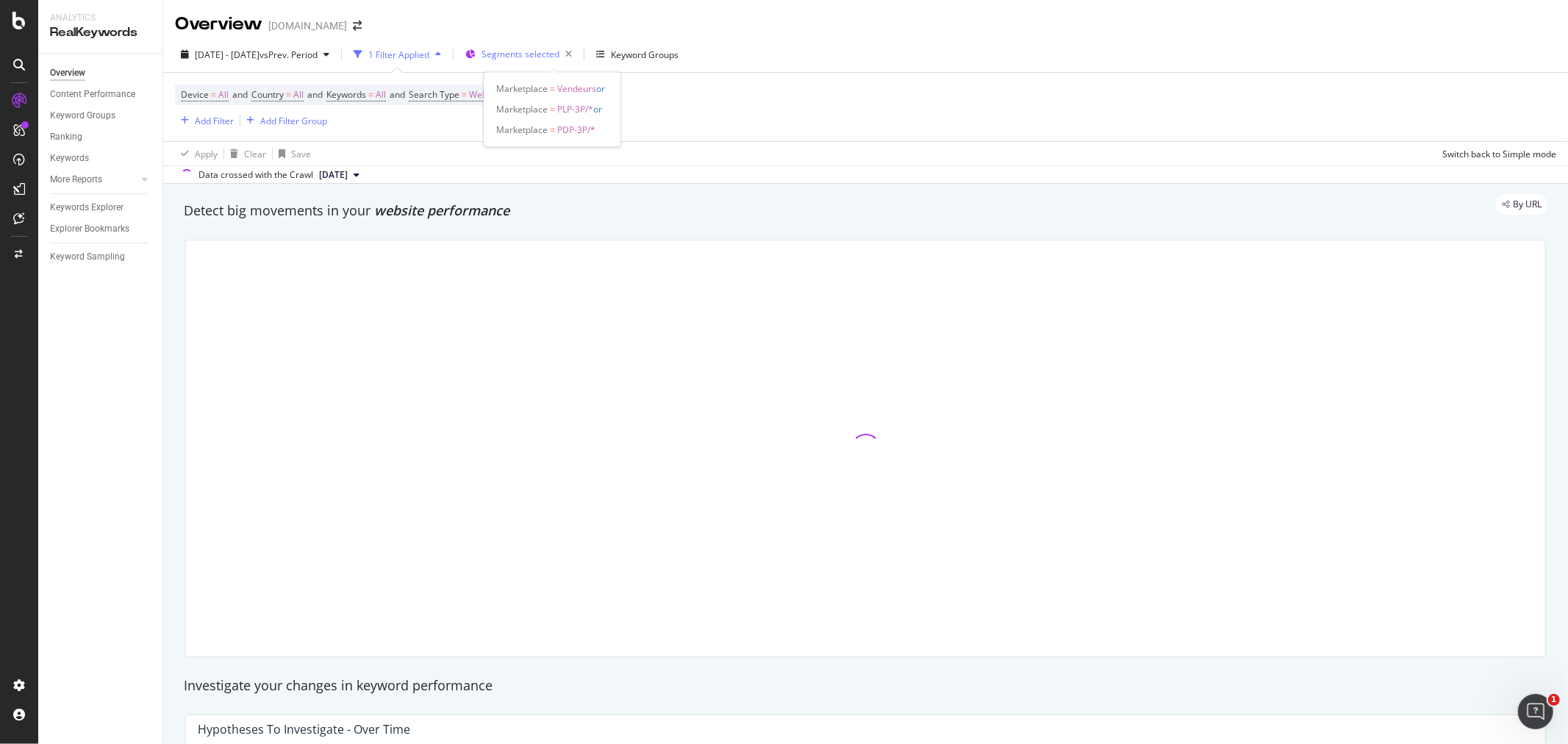
click at [551, 50] on span "Segments selected" at bounding box center [520, 54] width 78 height 13
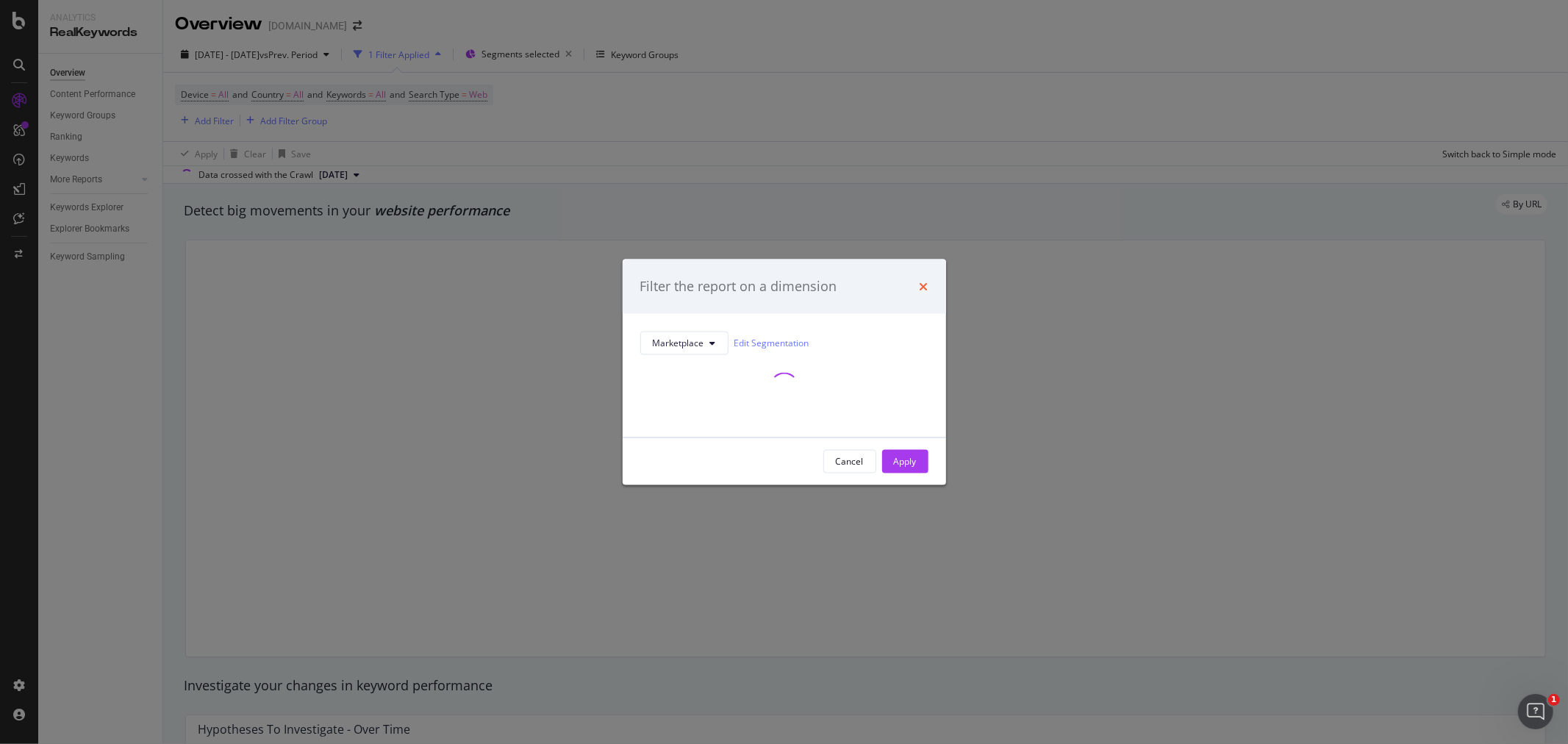
click at [924, 285] on icon "times" at bounding box center [923, 286] width 9 height 12
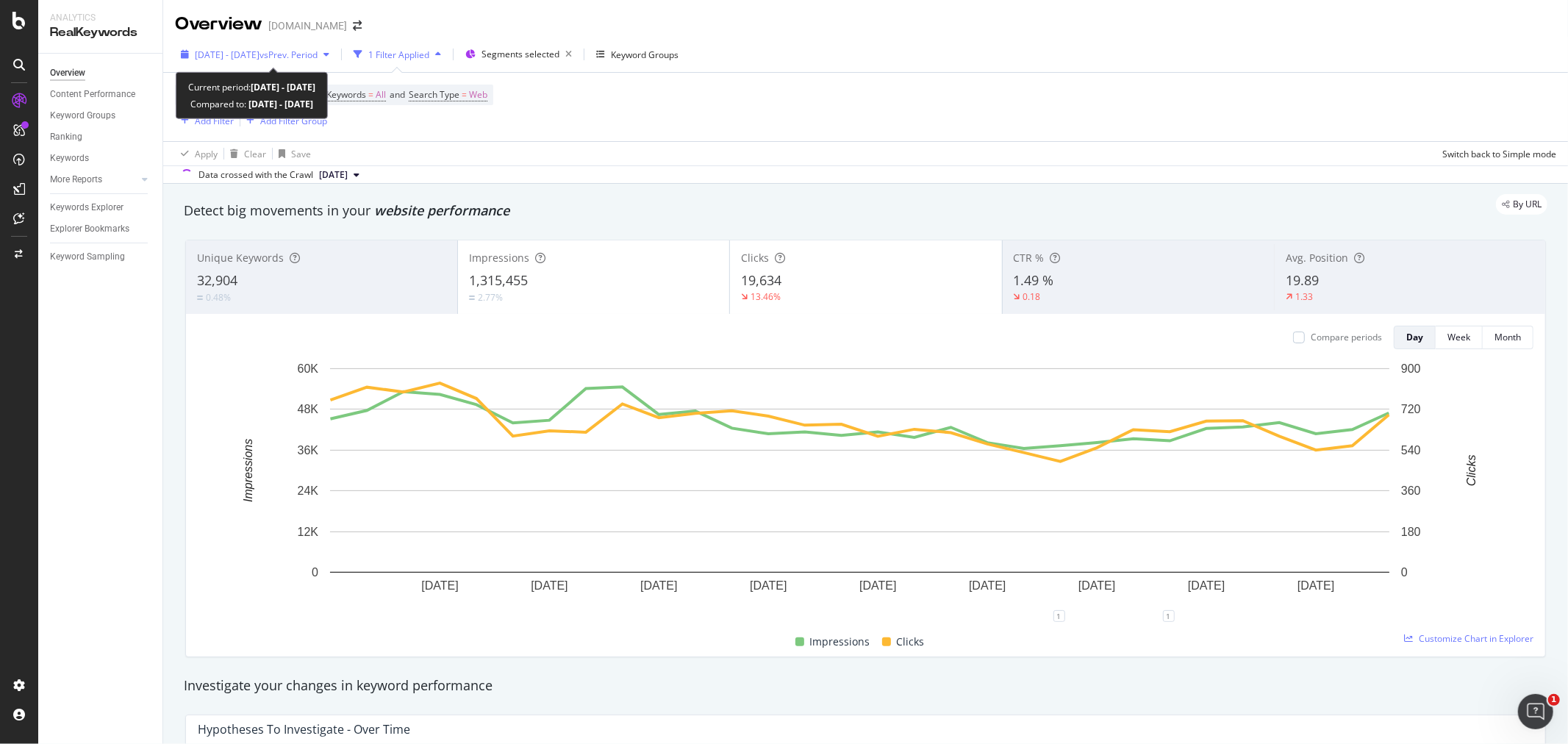
click at [241, 56] on span "[DATE] - [DATE]" at bounding box center [227, 55] width 64 height 13
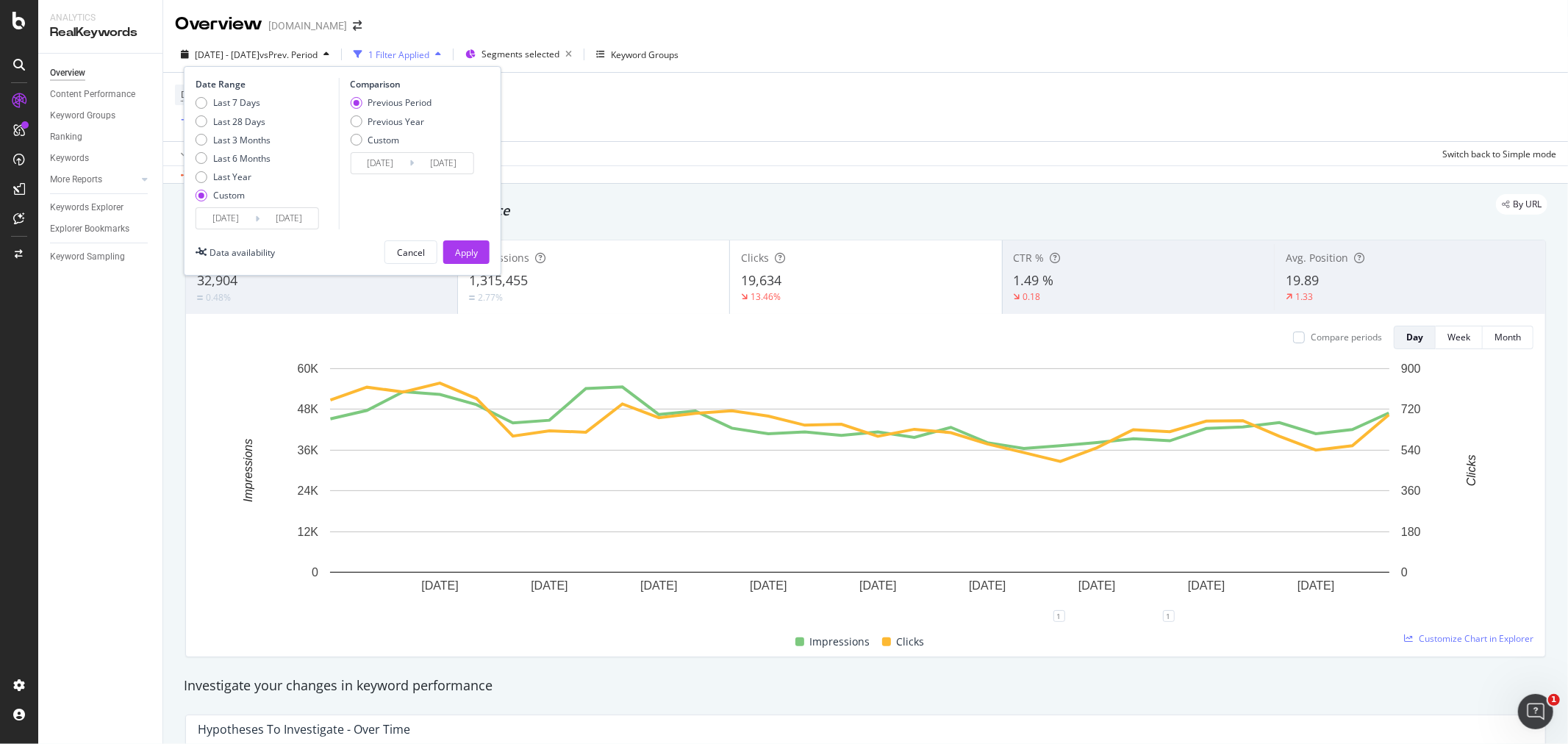
click at [269, 217] on input "[DATE]" at bounding box center [288, 218] width 58 height 20
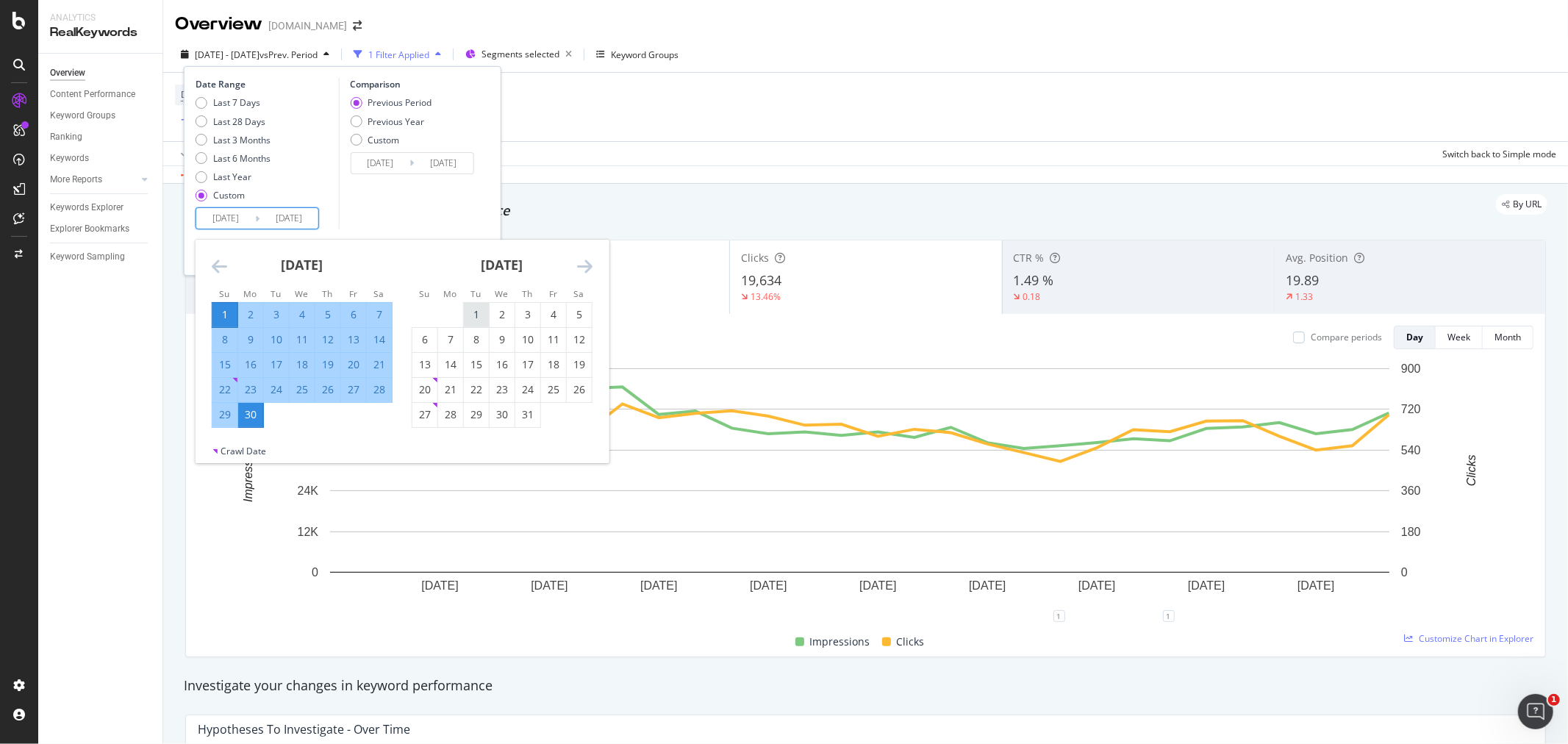
click at [475, 319] on div "1" at bounding box center [476, 314] width 25 height 15
type input "[DATE]"
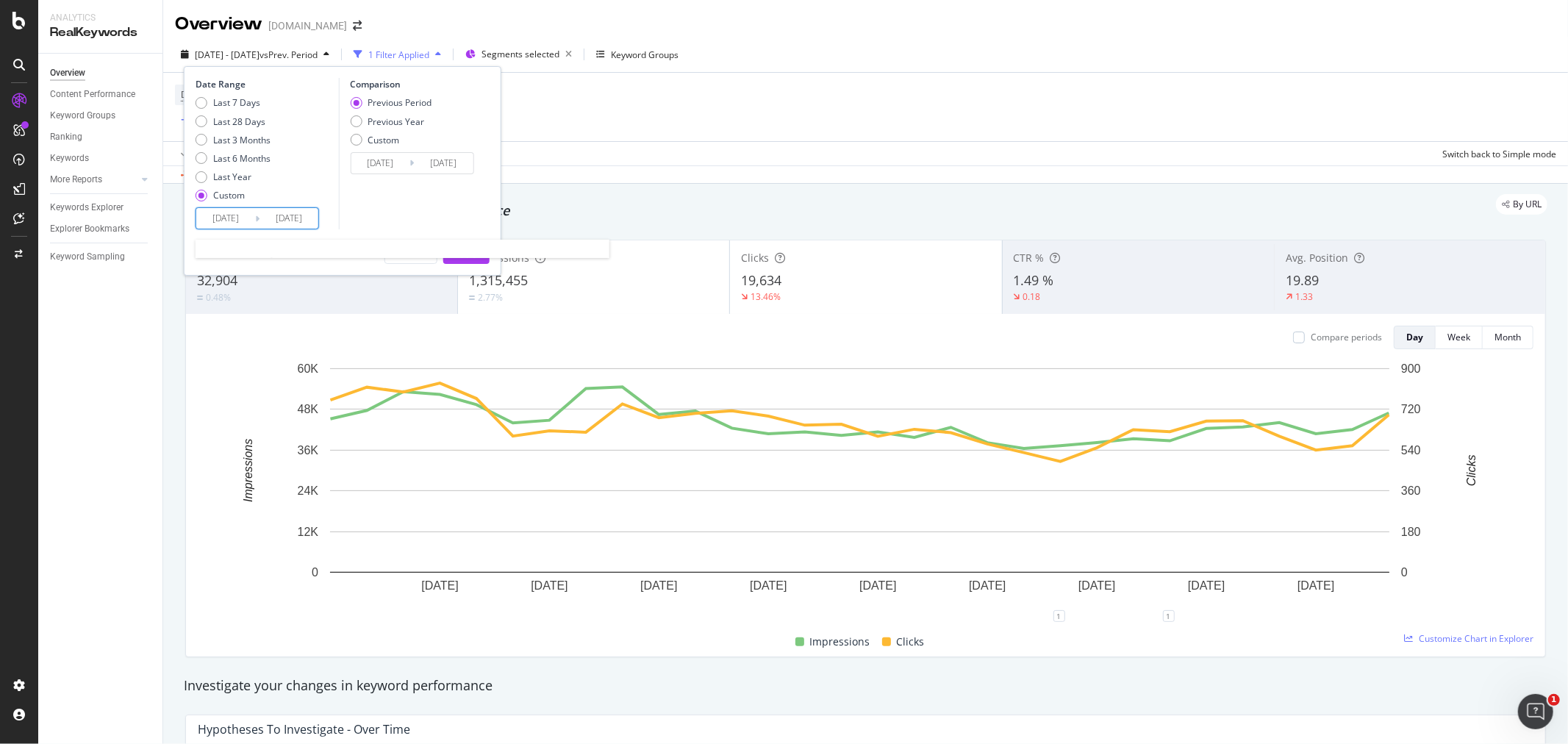
click at [232, 223] on input "[DATE]" at bounding box center [225, 218] width 58 height 20
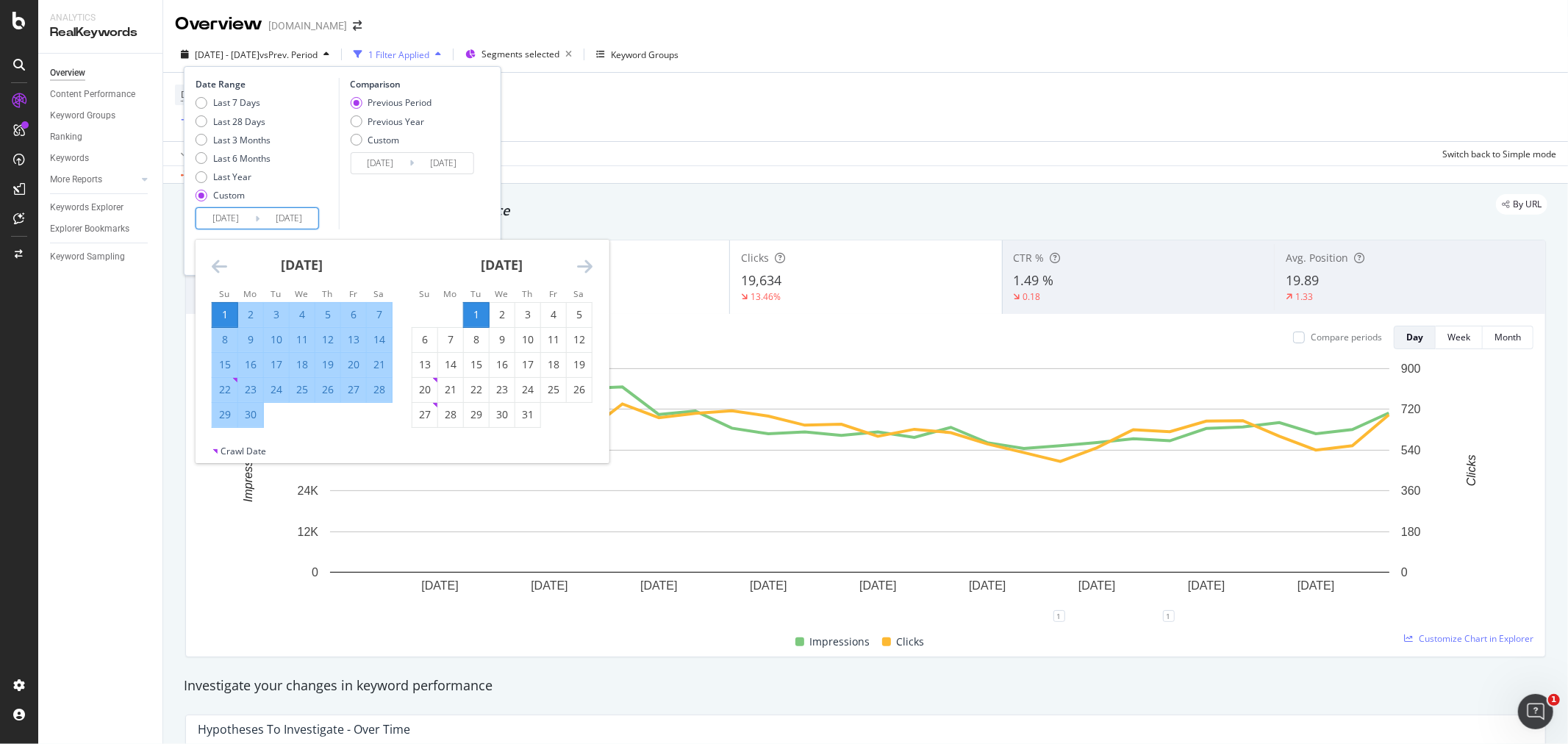
click at [580, 265] on icon "Move forward to switch to the next month." at bounding box center [584, 266] width 16 height 18
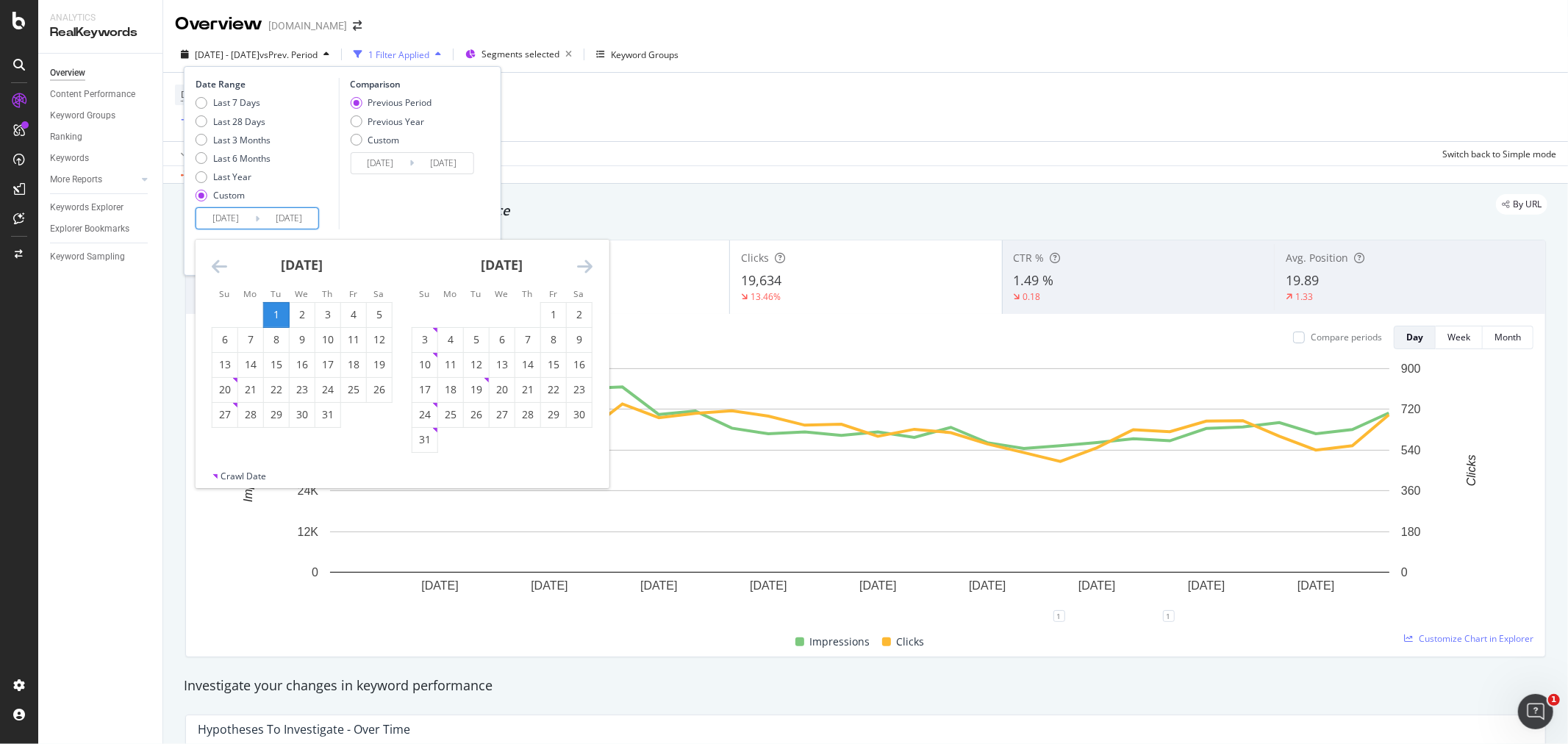
click at [272, 309] on div "1" at bounding box center [277, 314] width 25 height 15
type input "[DATE]"
click at [326, 415] on div "31" at bounding box center [328, 414] width 25 height 15
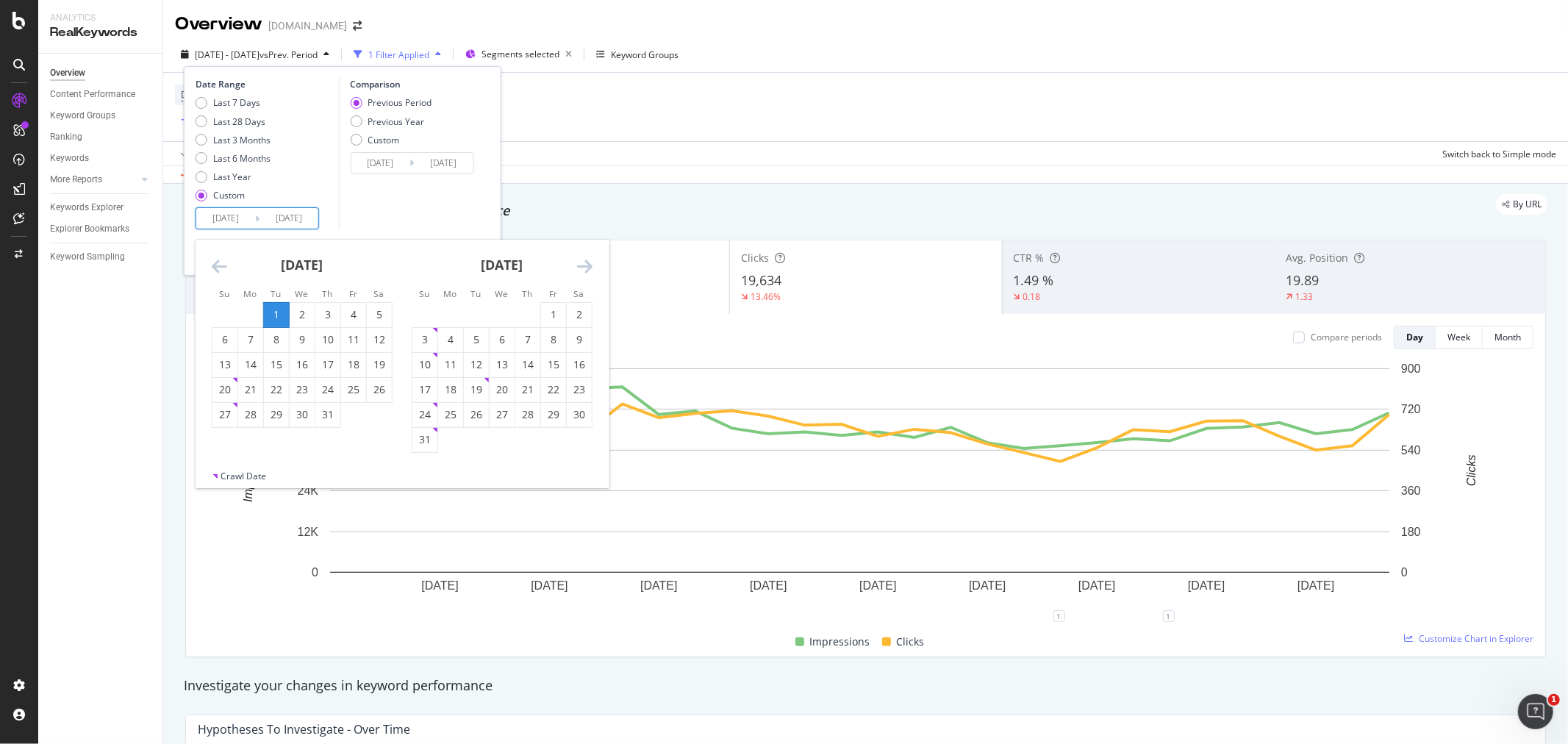
type input "[DATE]"
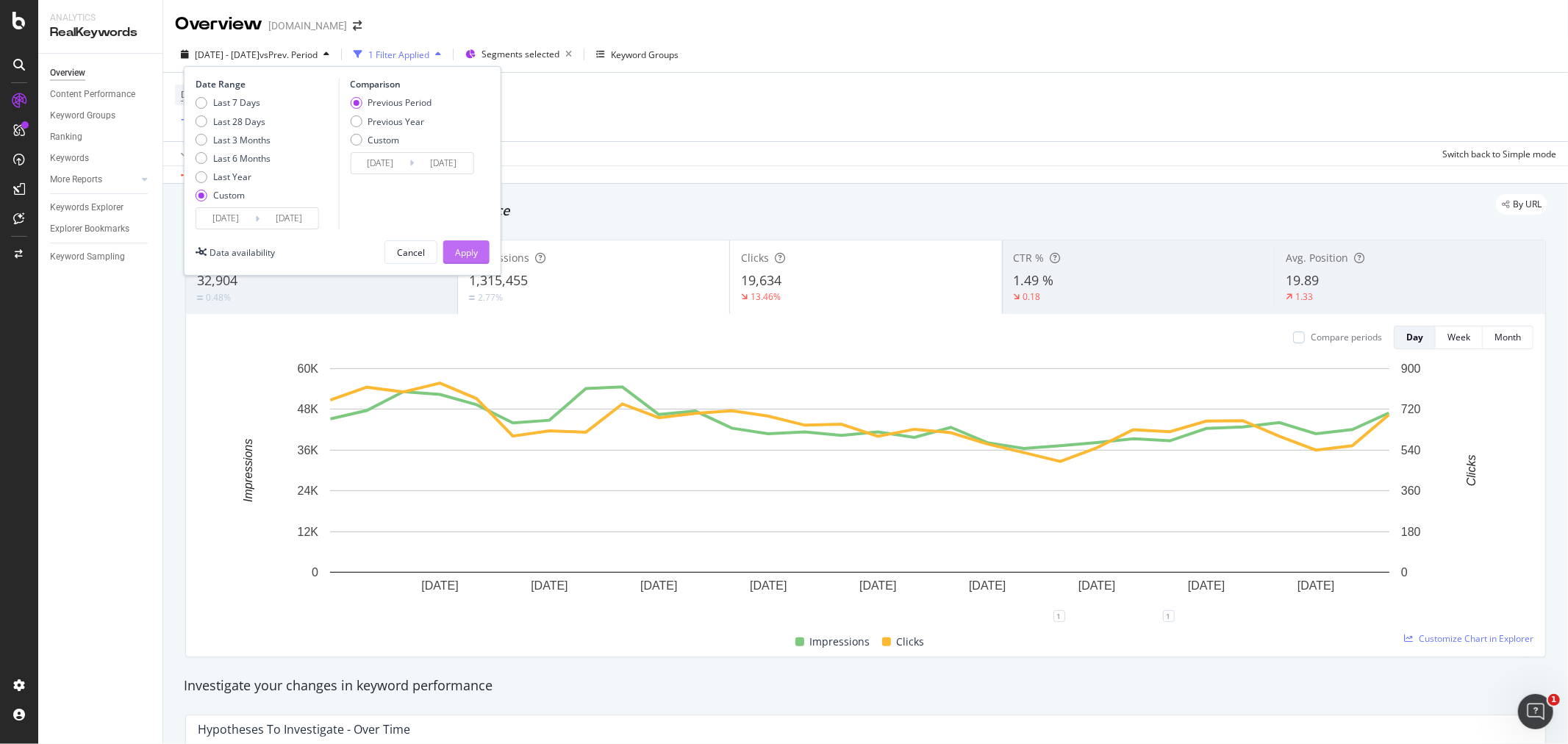
click at [463, 253] on div "Apply" at bounding box center [466, 252] width 22 height 13
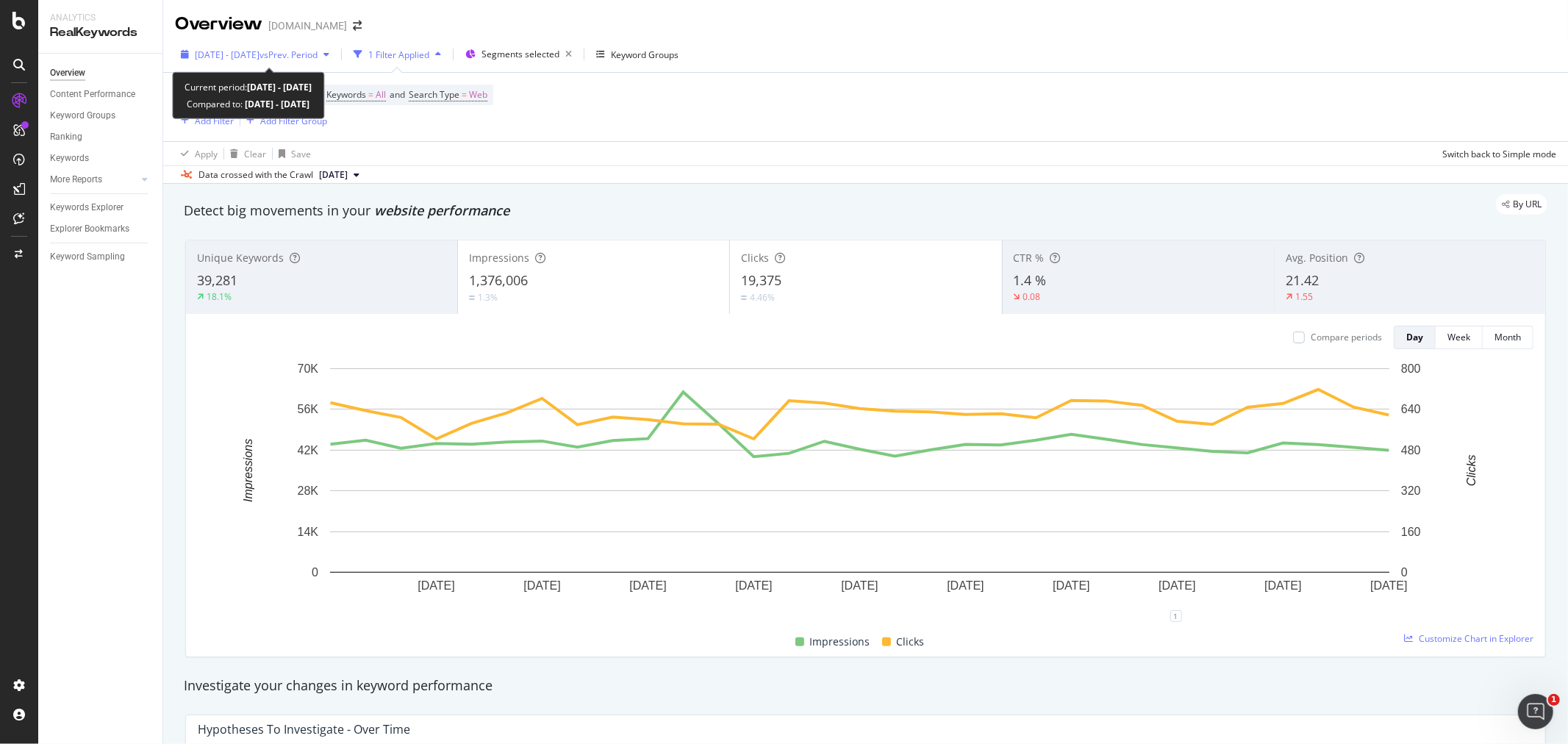
click at [305, 53] on span "vs Prev. Period" at bounding box center [288, 55] width 58 height 13
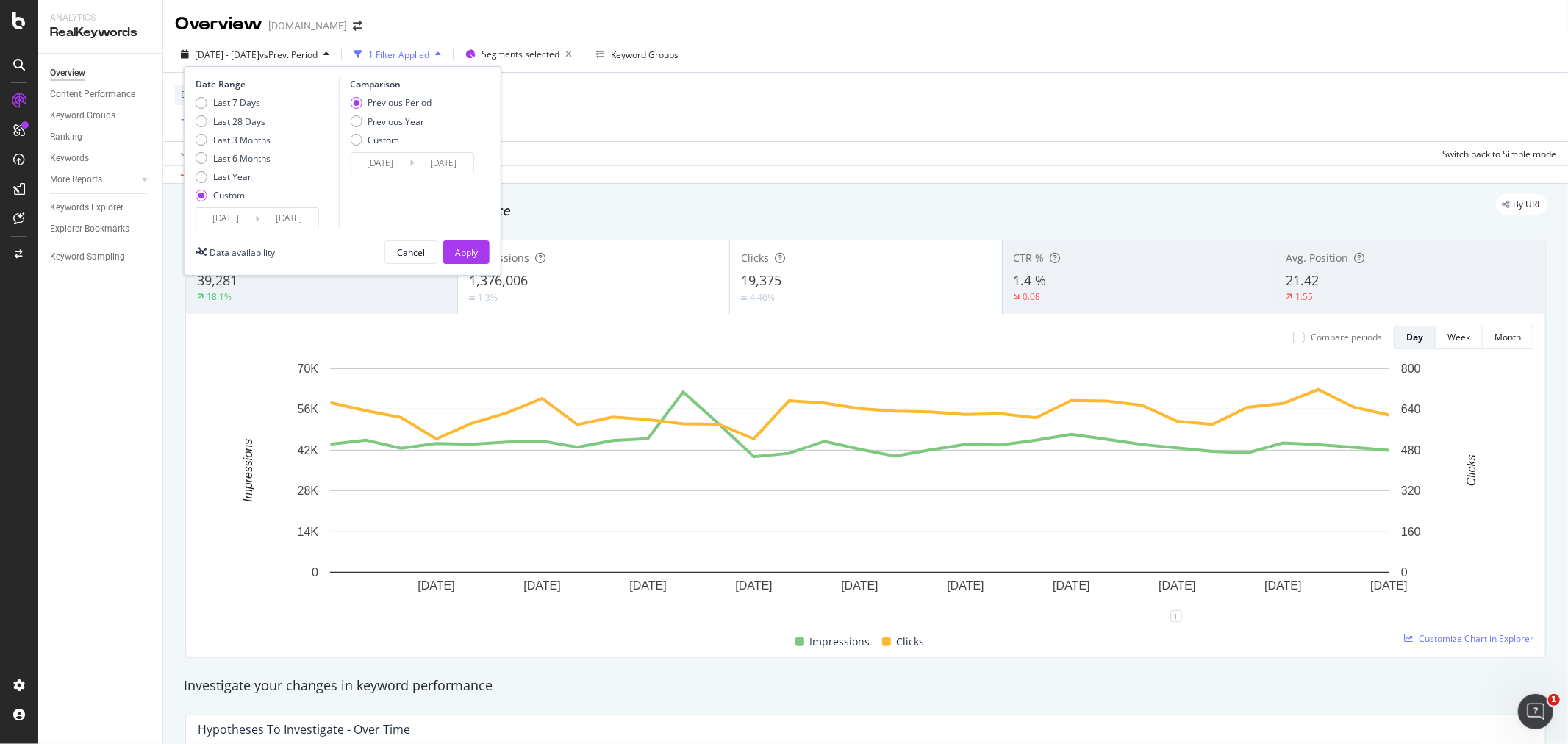
click at [231, 216] on input "[DATE]" at bounding box center [225, 218] width 58 height 20
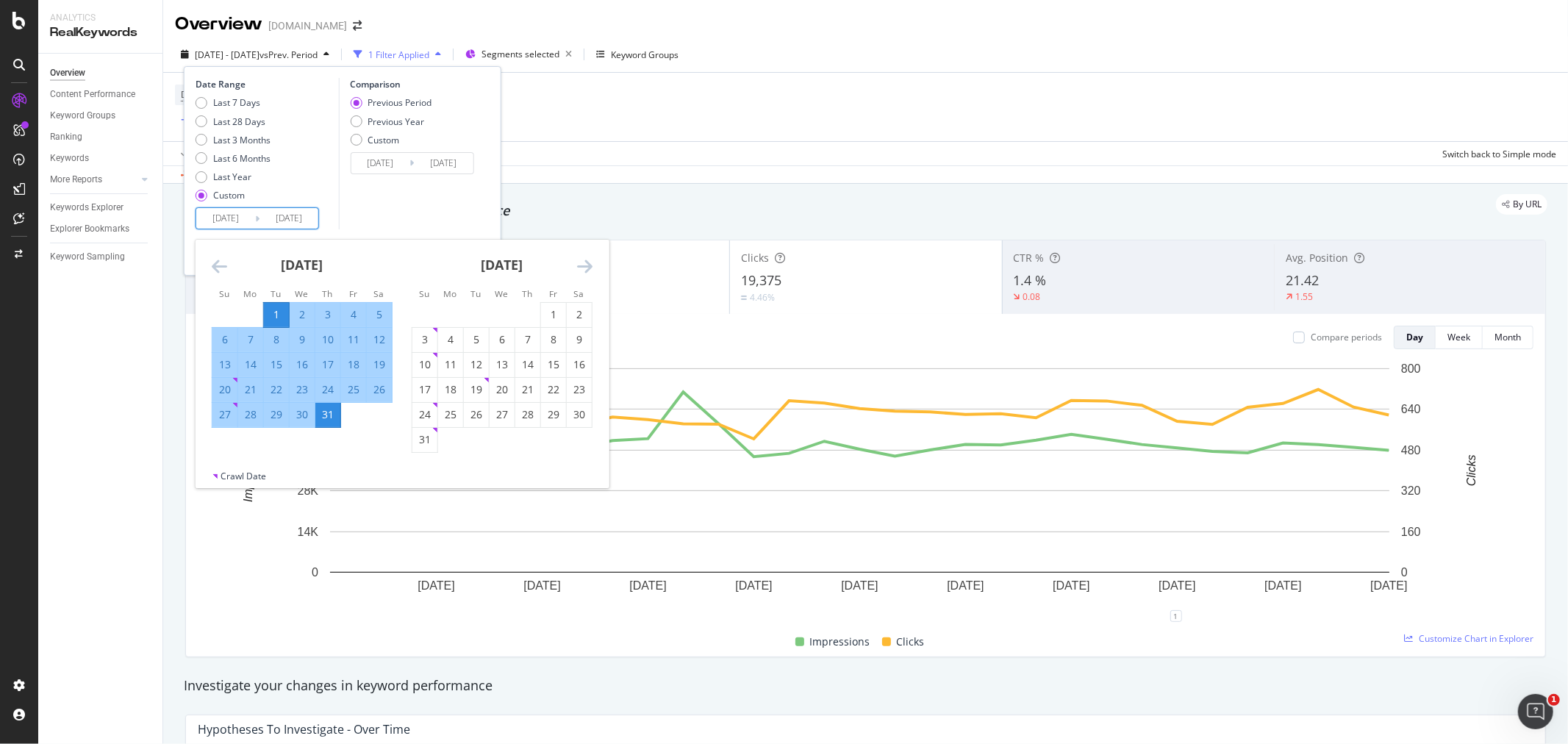
click at [583, 265] on icon "Move forward to switch to the next month." at bounding box center [584, 266] width 16 height 18
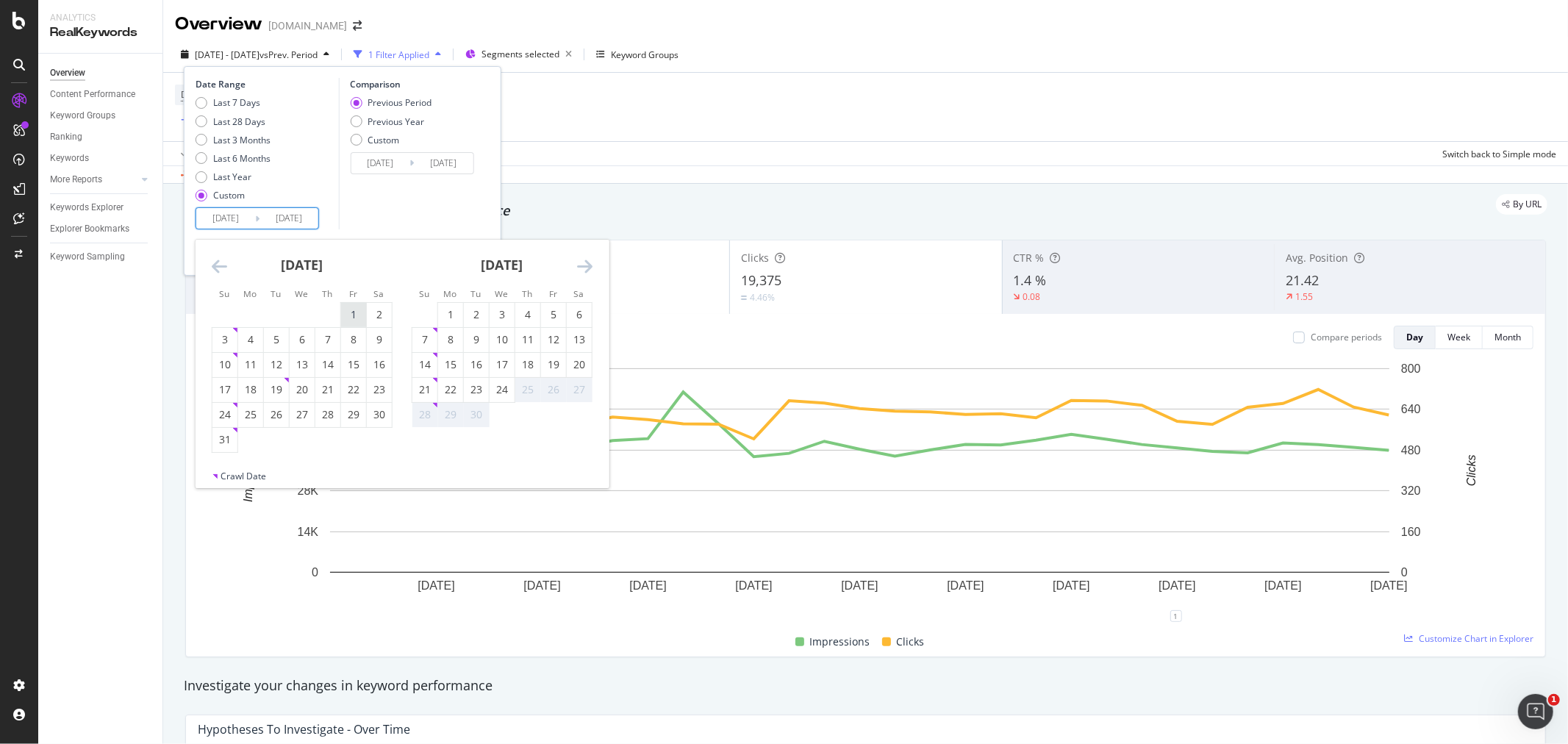
click at [350, 315] on div "1" at bounding box center [354, 314] width 25 height 15
type input "[DATE]"
click at [221, 439] on div "31" at bounding box center [225, 439] width 25 height 15
type input "[DATE]"
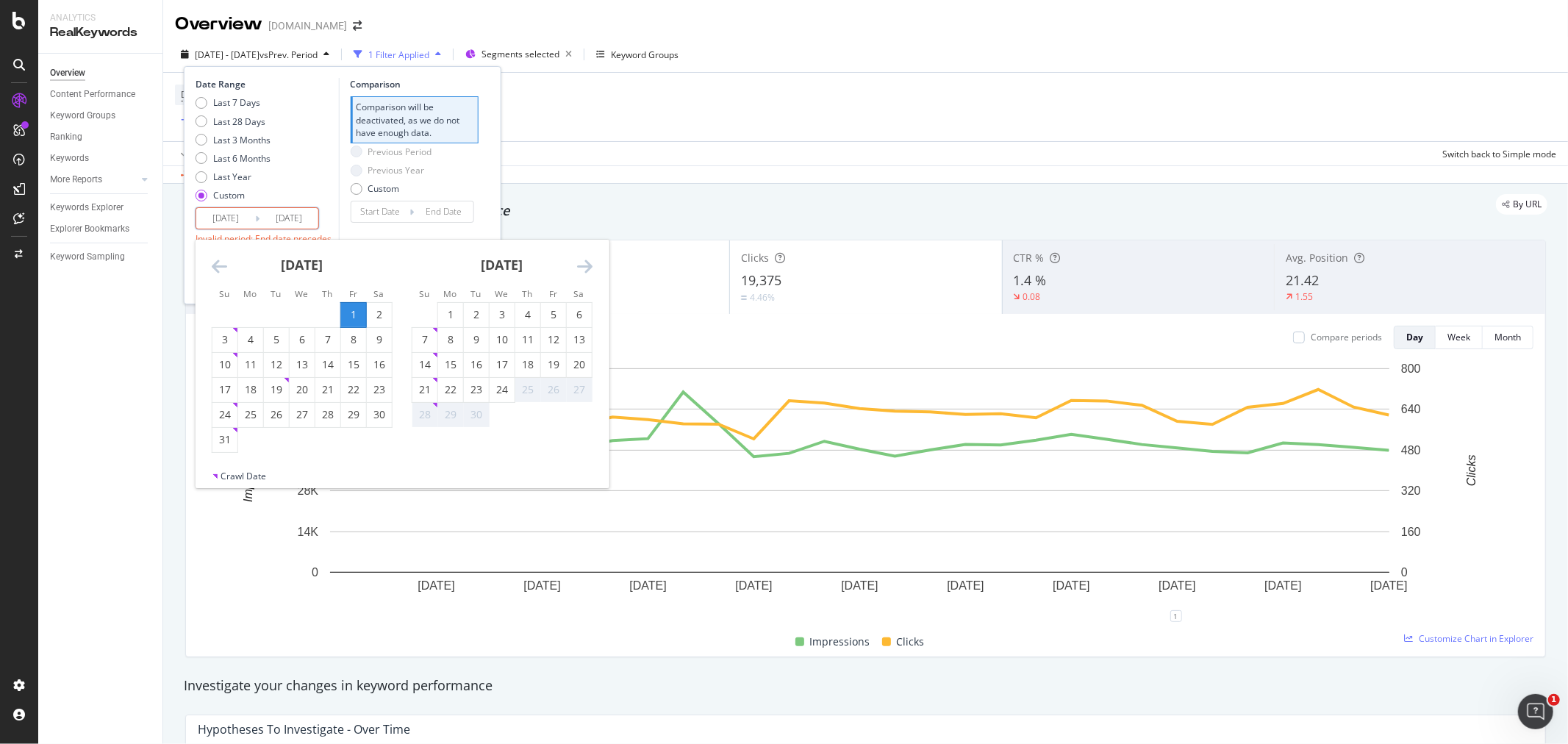
type input "[DATE]"
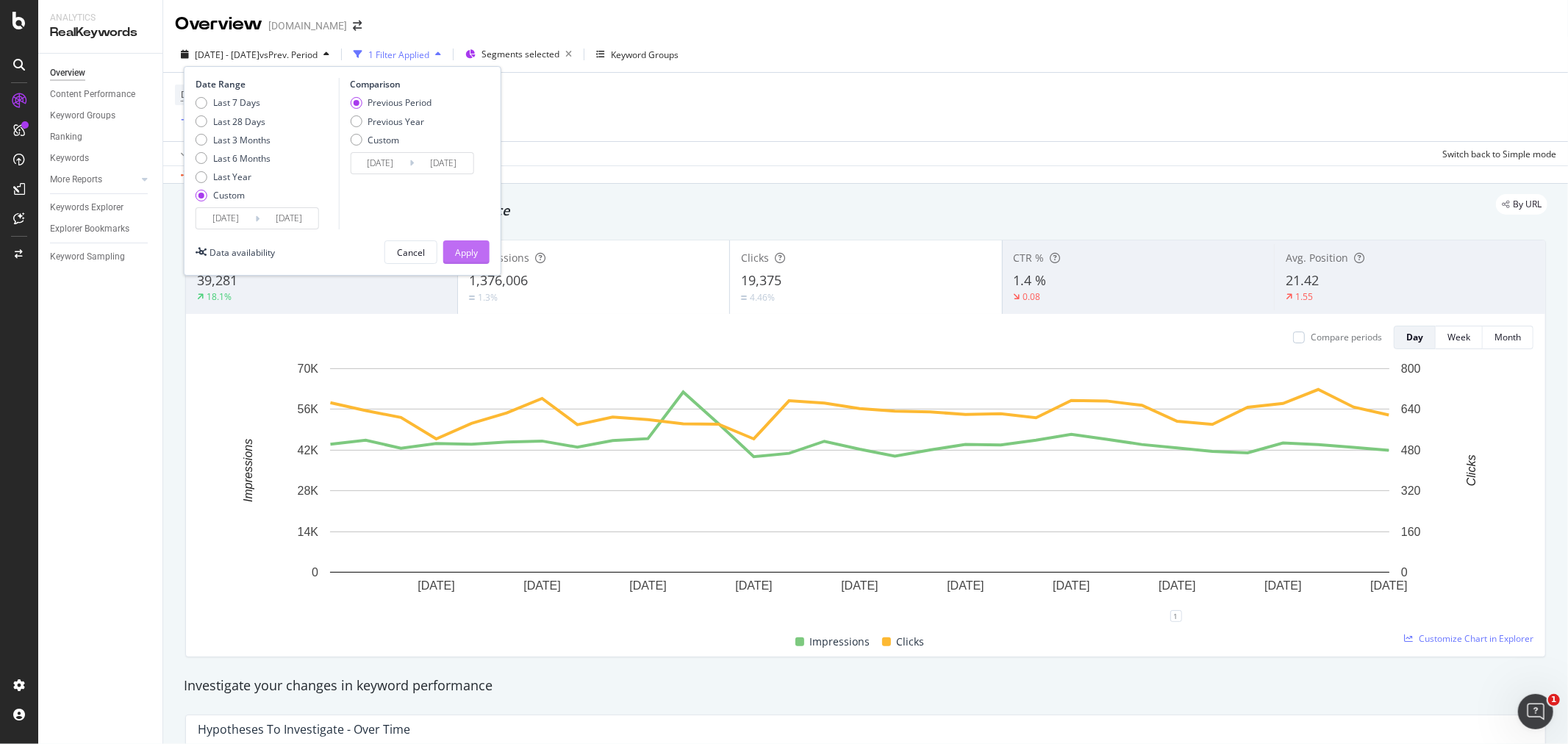
click at [482, 243] on button "Apply" at bounding box center [467, 252] width 47 height 23
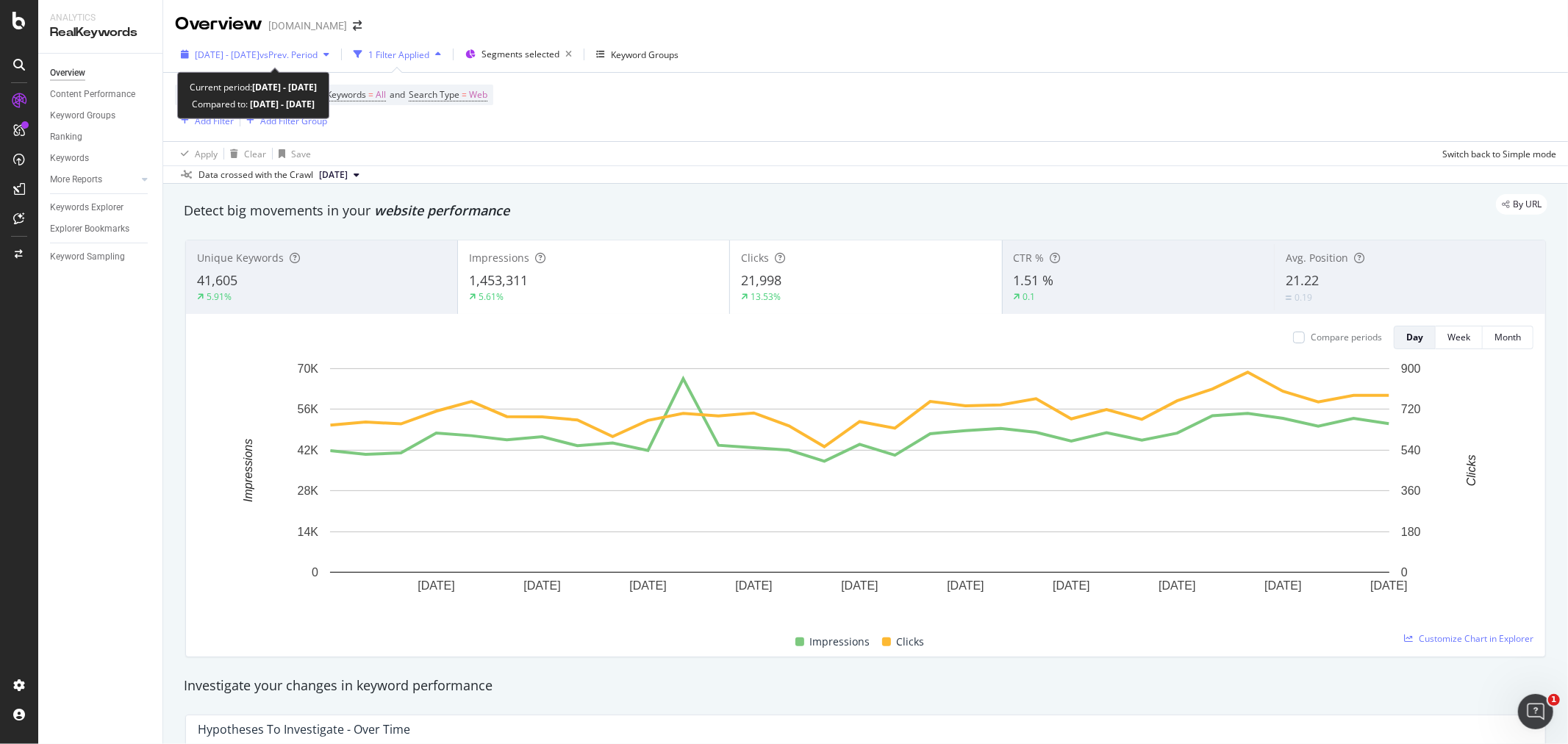
click at [317, 58] on span "vs Prev. Period" at bounding box center [288, 55] width 58 height 13
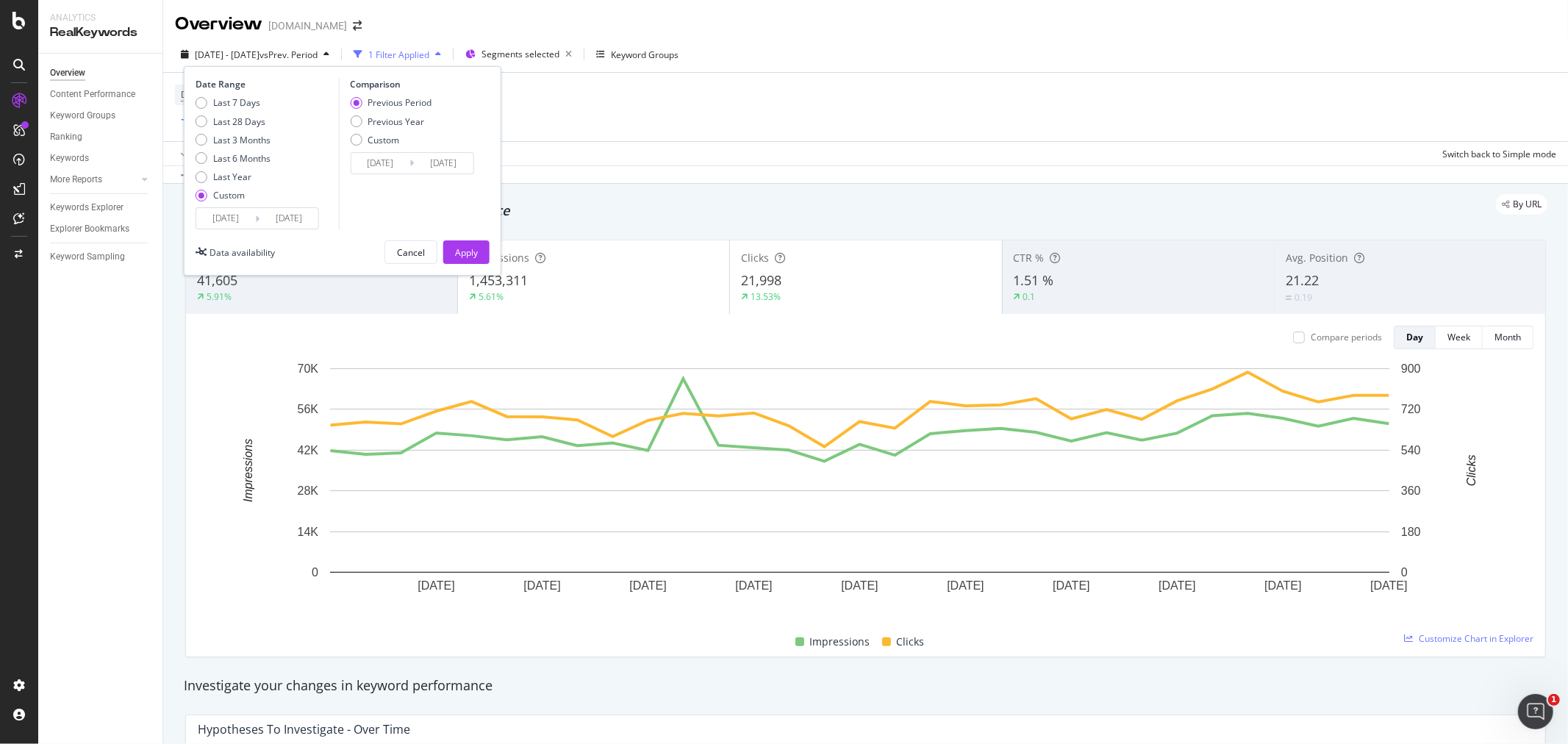
click at [286, 221] on input "[DATE]" at bounding box center [288, 218] width 58 height 20
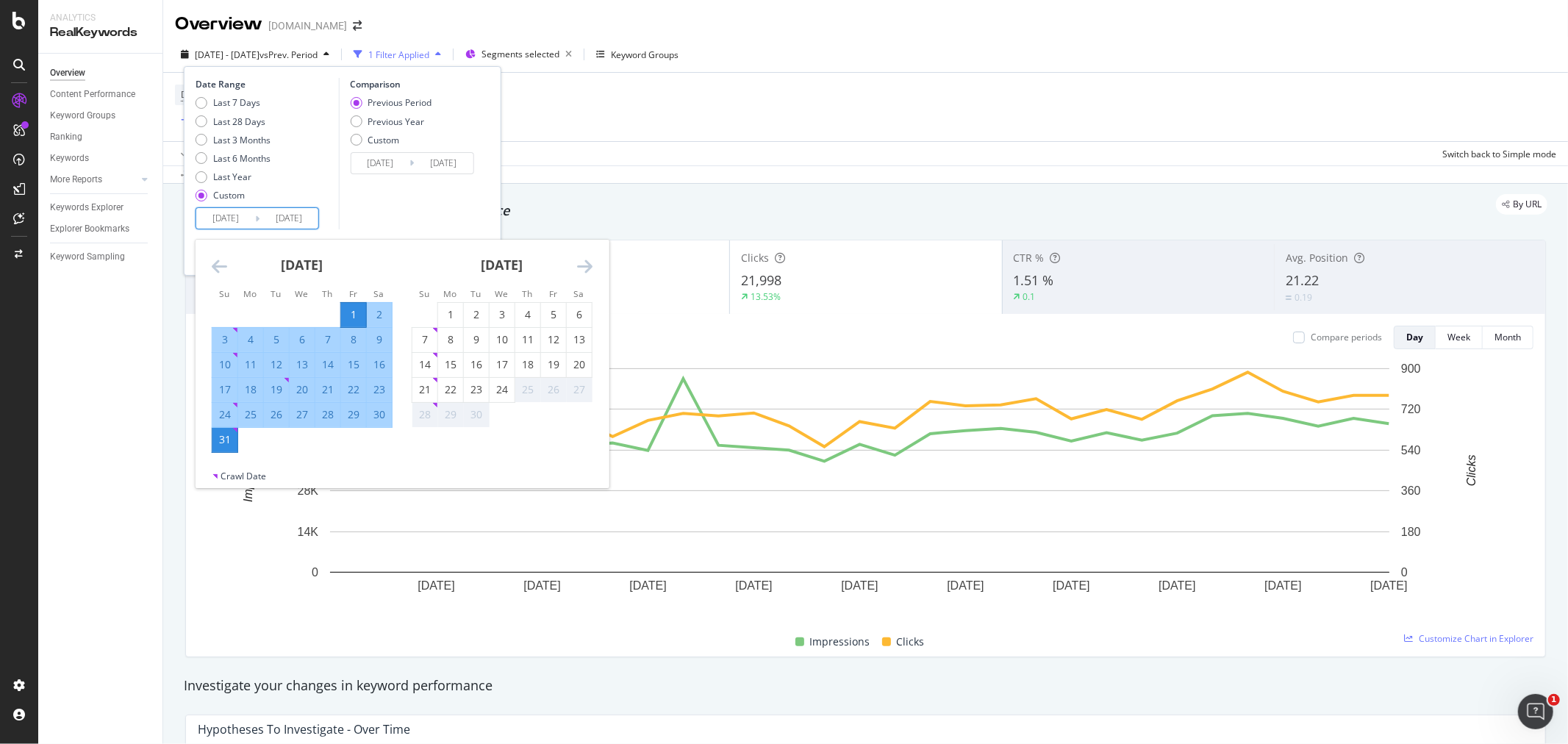
click at [586, 262] on icon "Move forward to switch to the next month." at bounding box center [584, 266] width 16 height 18
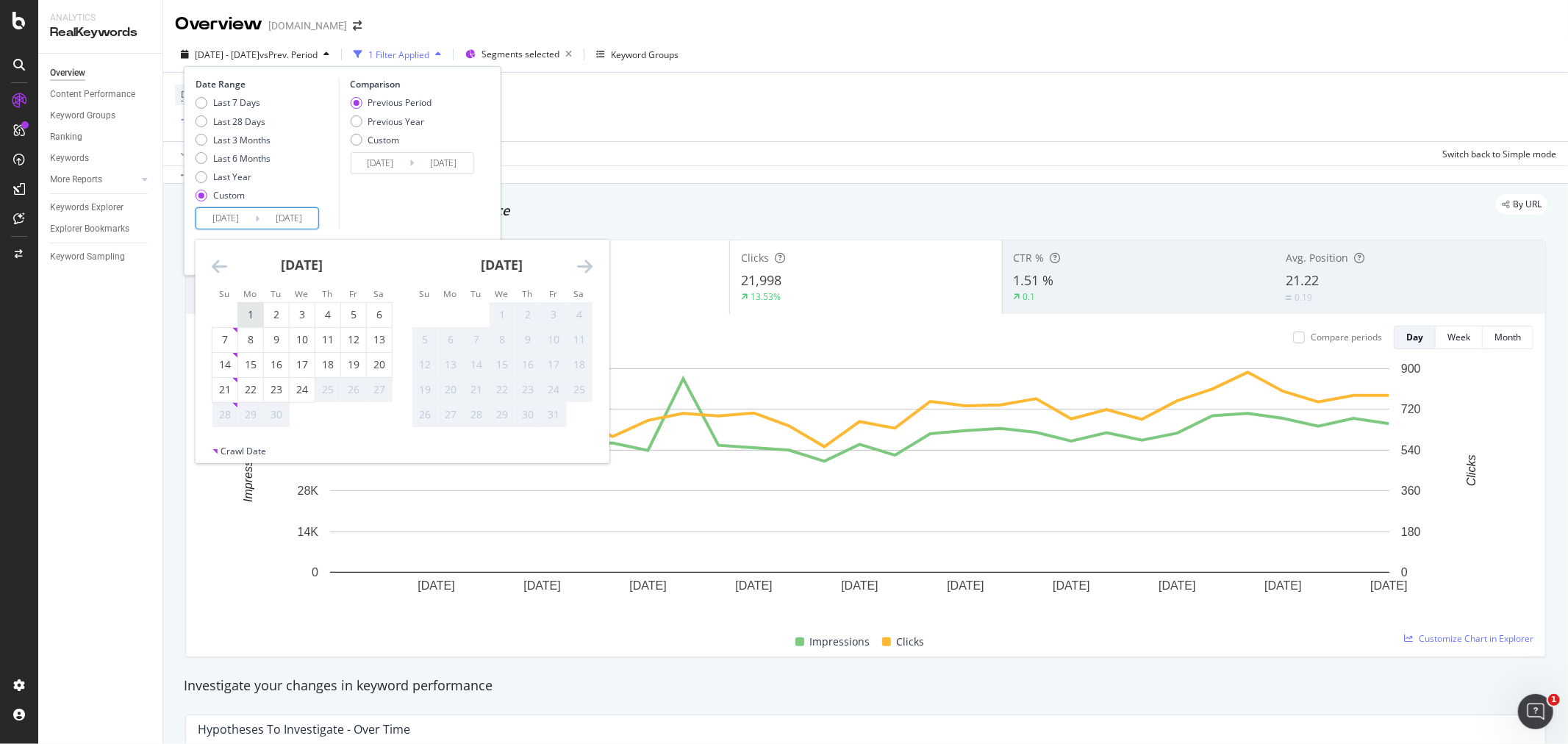
click at [253, 315] on div "1" at bounding box center [251, 314] width 25 height 15
type input "[DATE]"
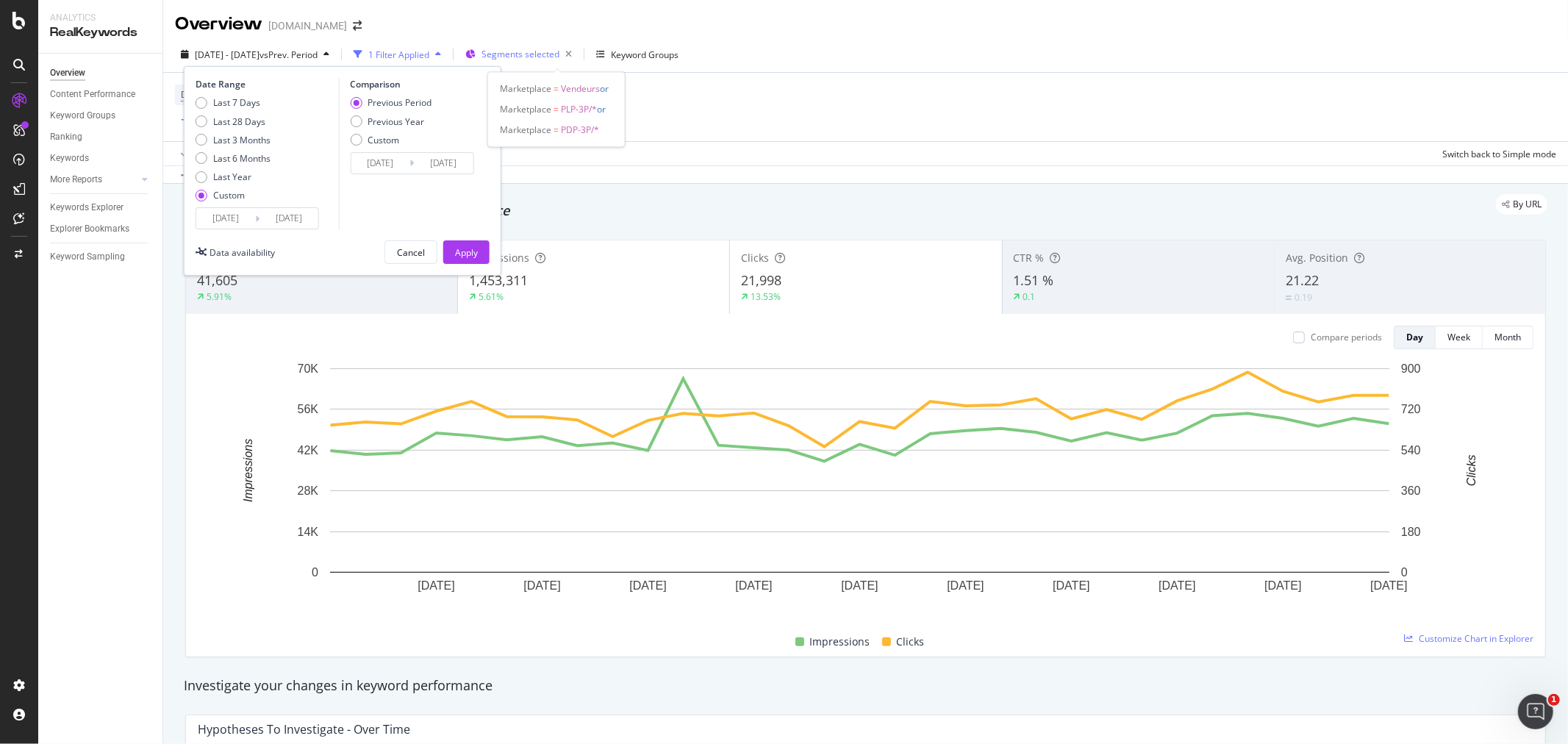
click at [559, 52] on span "Segments selected" at bounding box center [520, 54] width 78 height 13
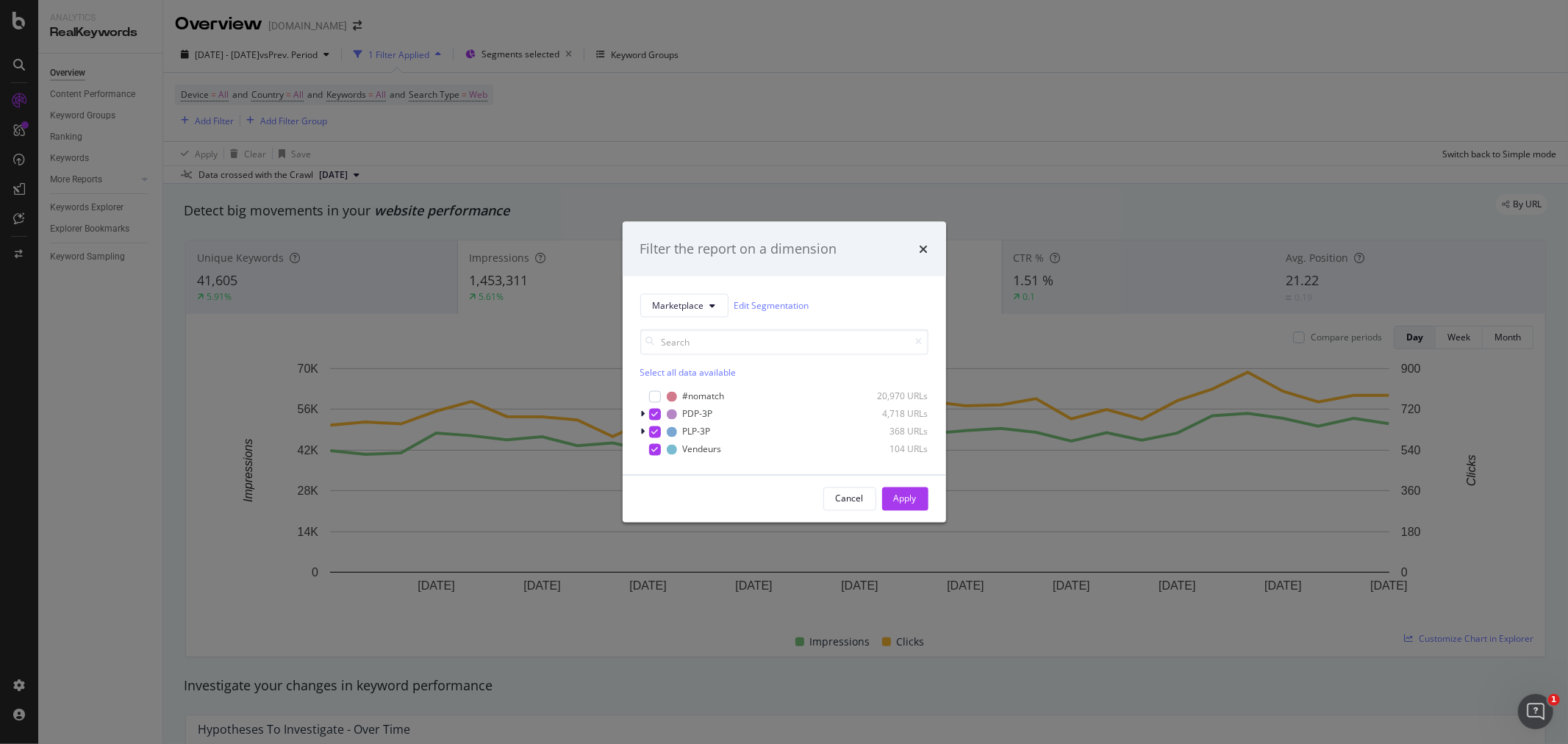
click at [638, 85] on div "Filter the report on a dimension Marketplace Edit Segmentation Select all data …" at bounding box center [784, 372] width 1568 height 744
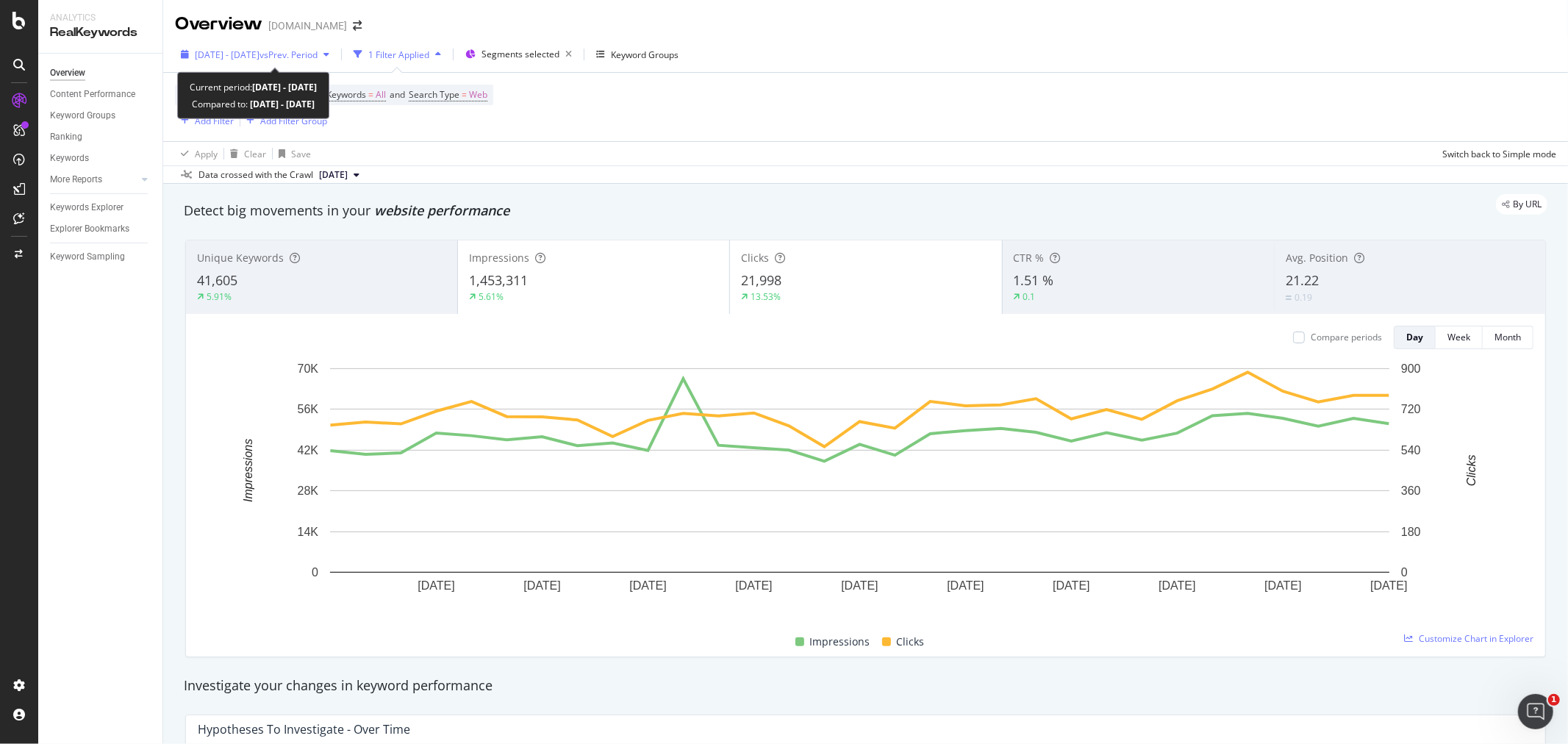
click at [317, 54] on span "vs Prev. Period" at bounding box center [288, 55] width 58 height 13
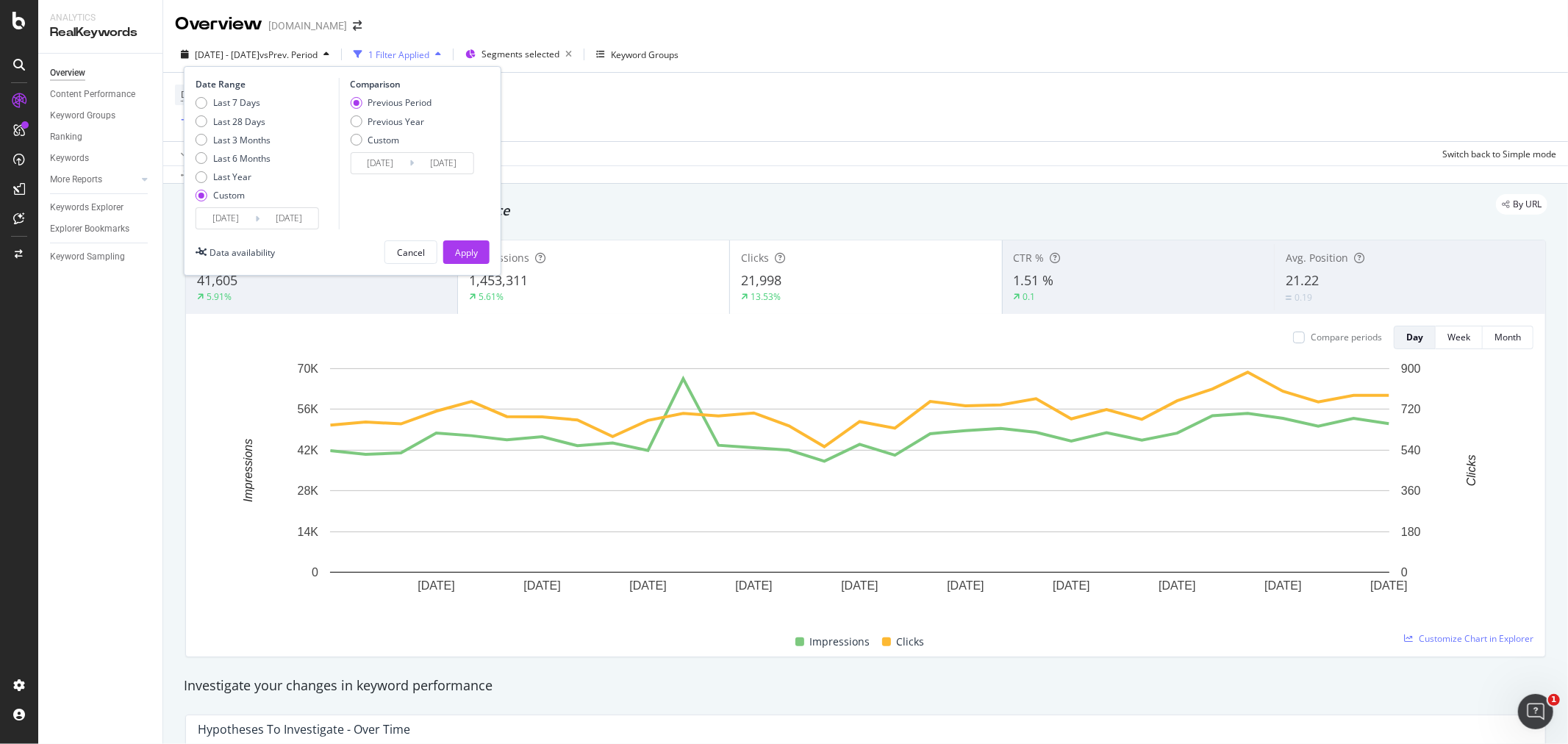
click at [228, 221] on input "[DATE]" at bounding box center [225, 218] width 58 height 20
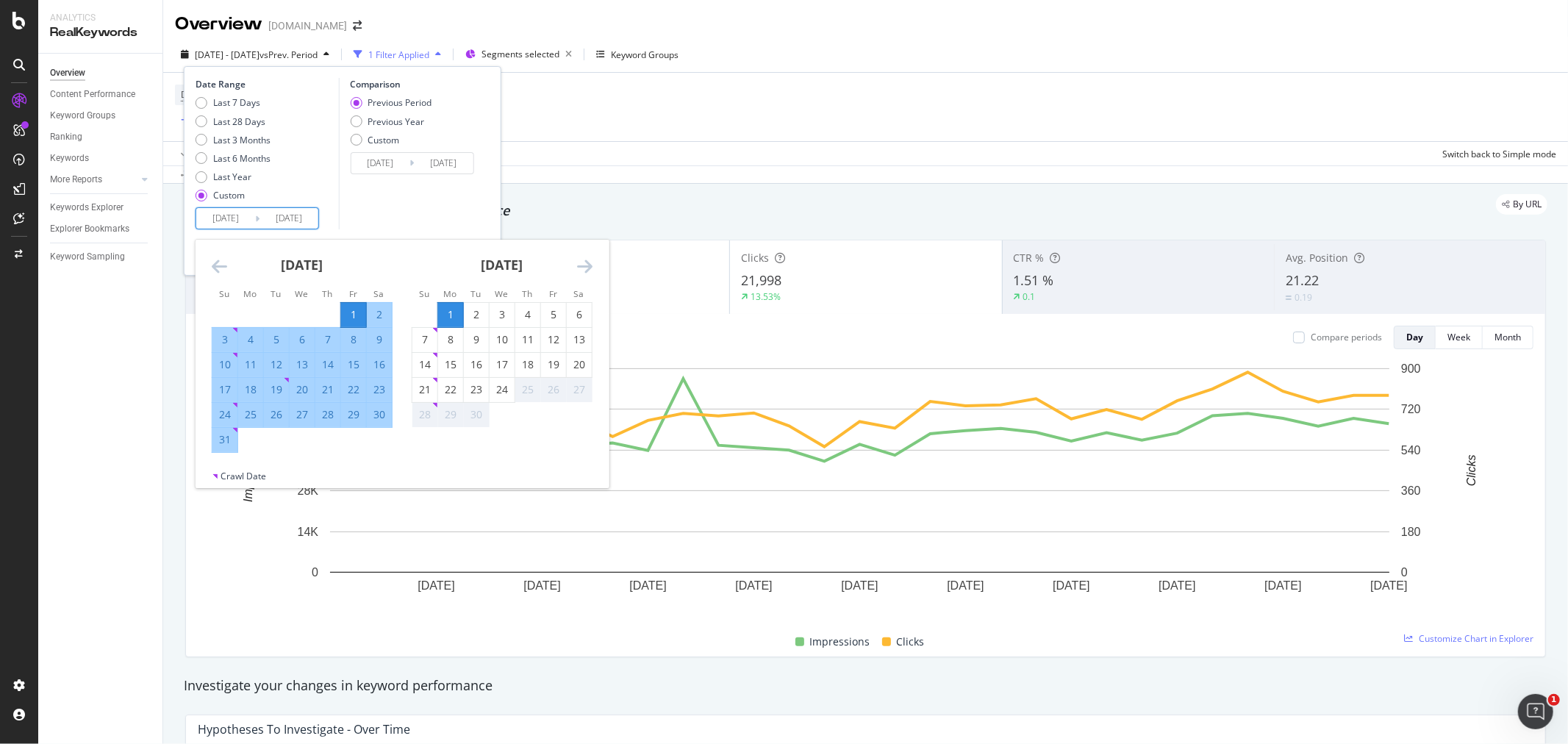
click at [214, 265] on icon "Move backward to switch to the previous month." at bounding box center [219, 266] width 16 height 18
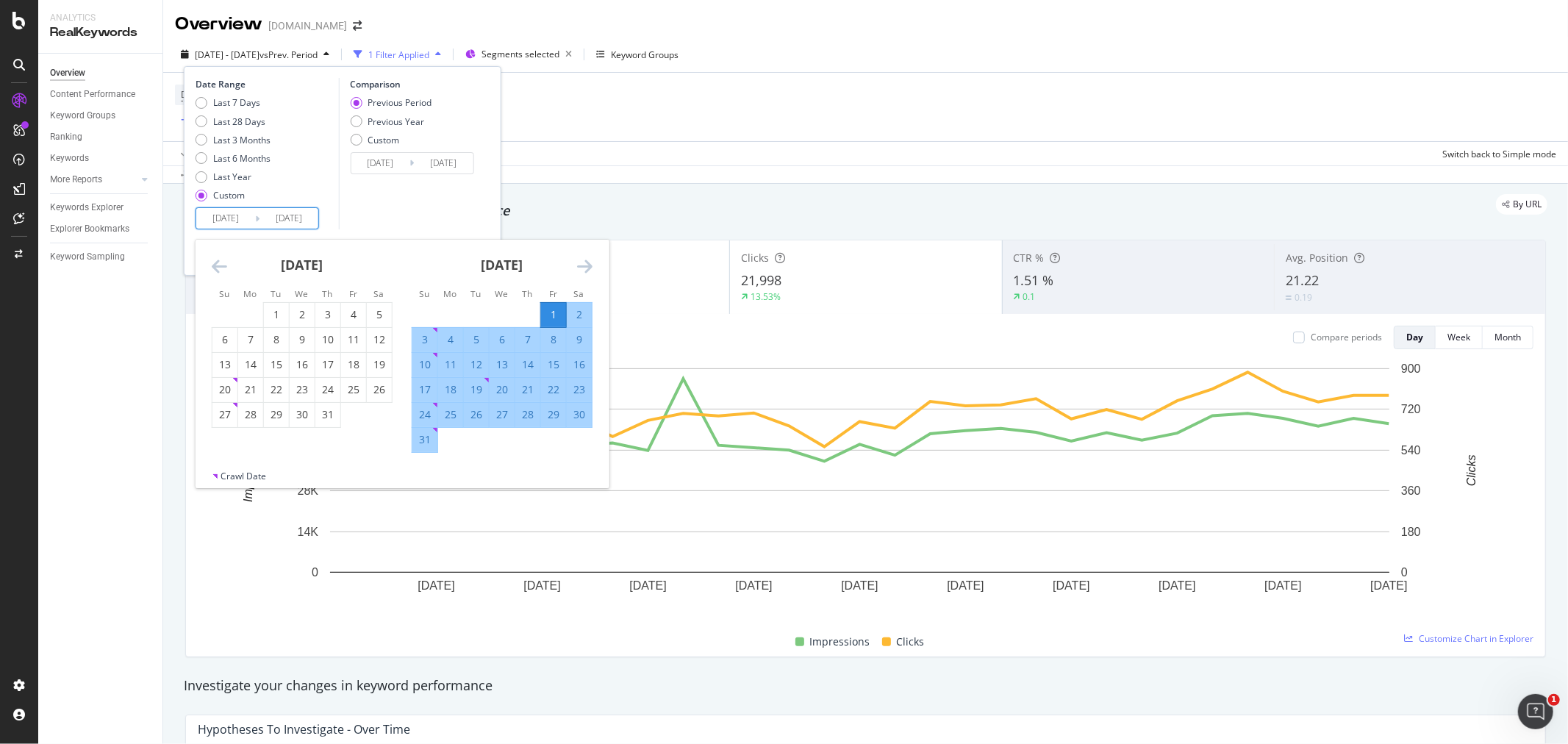
click at [213, 265] on icon "Move backward to switch to the previous month." at bounding box center [219, 266] width 16 height 18
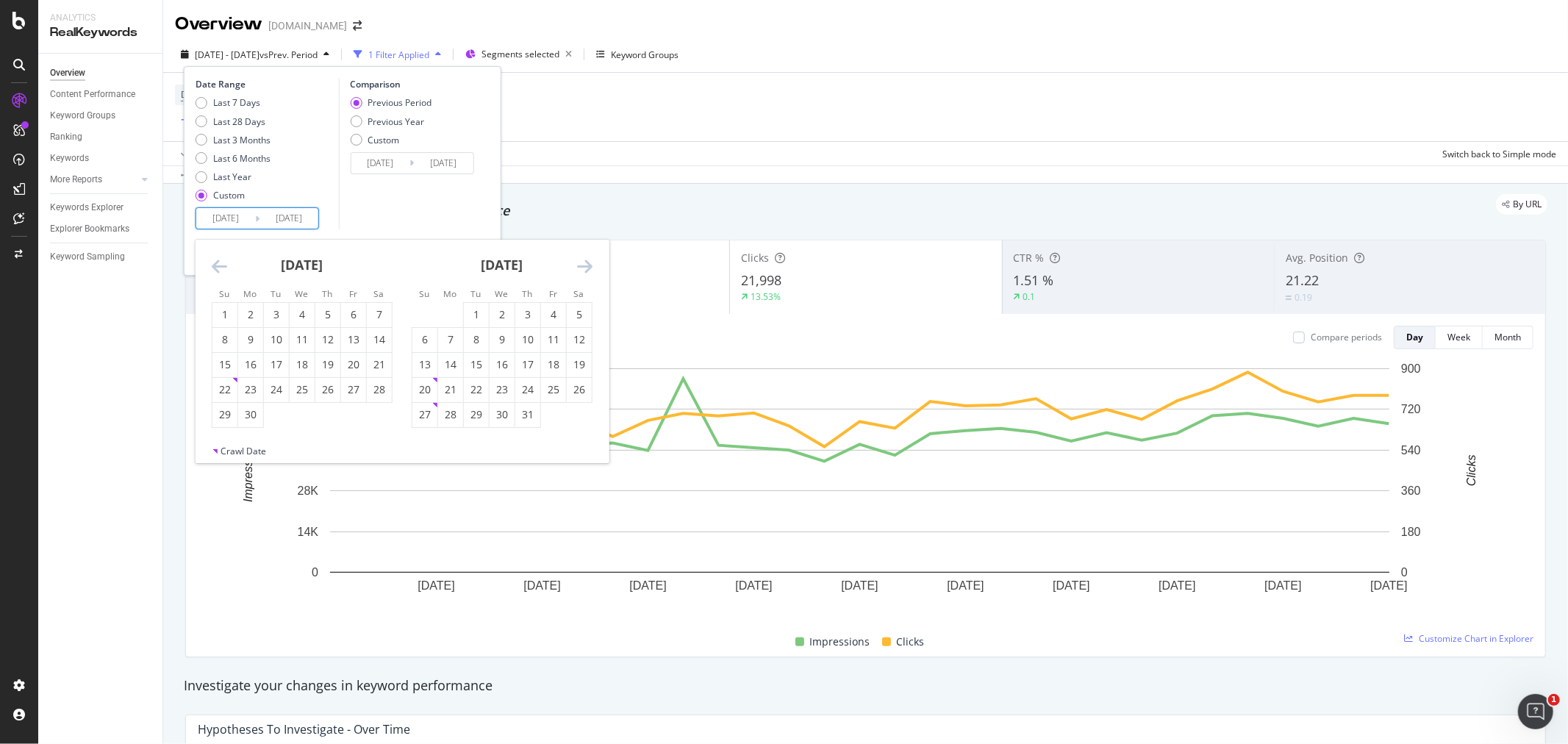
click at [213, 265] on icon "Move backward to switch to the previous month." at bounding box center [219, 266] width 16 height 18
click at [214, 265] on icon "Move backward to switch to the previous month." at bounding box center [219, 266] width 16 height 18
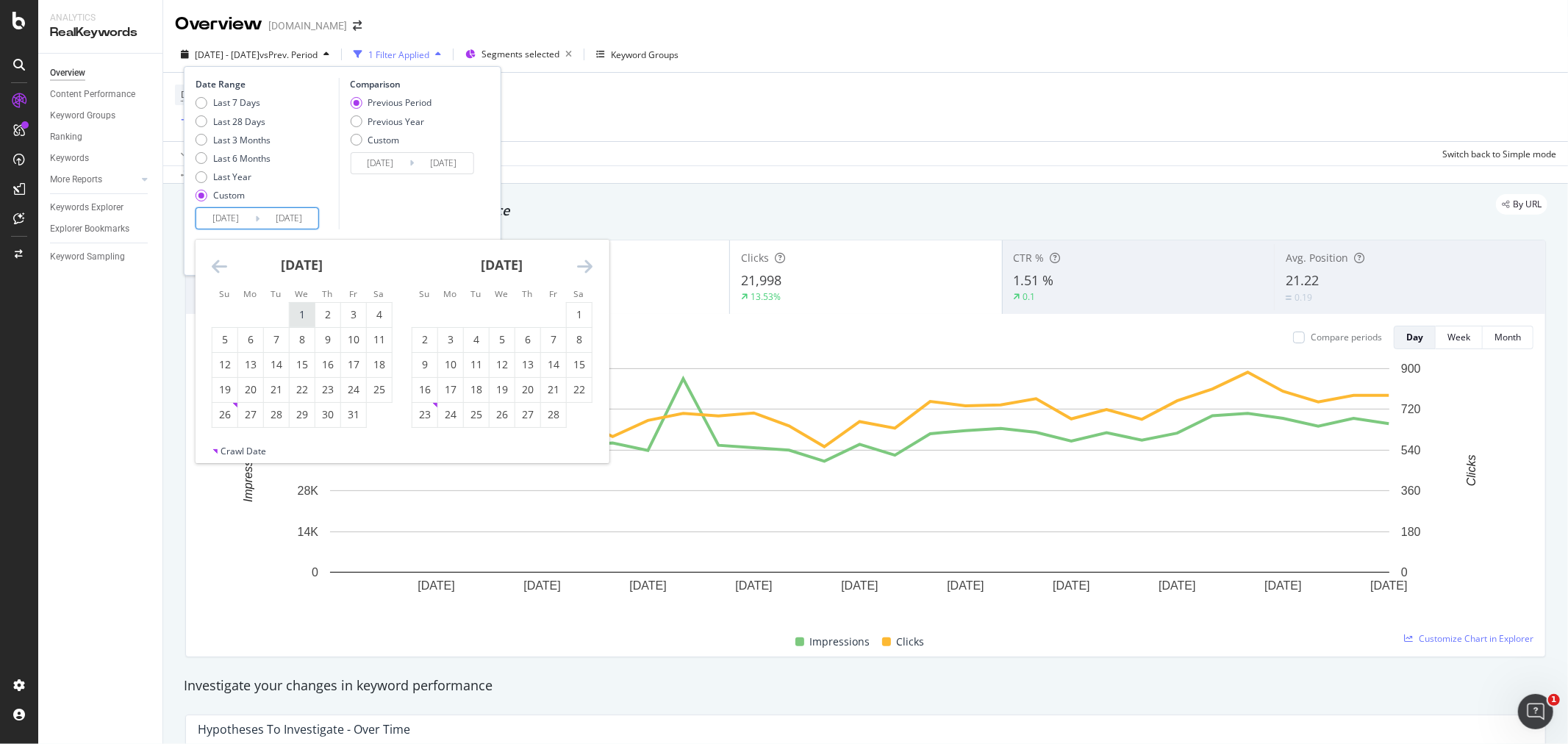
click at [310, 317] on div "1" at bounding box center [302, 314] width 25 height 15
type input "[DATE]"
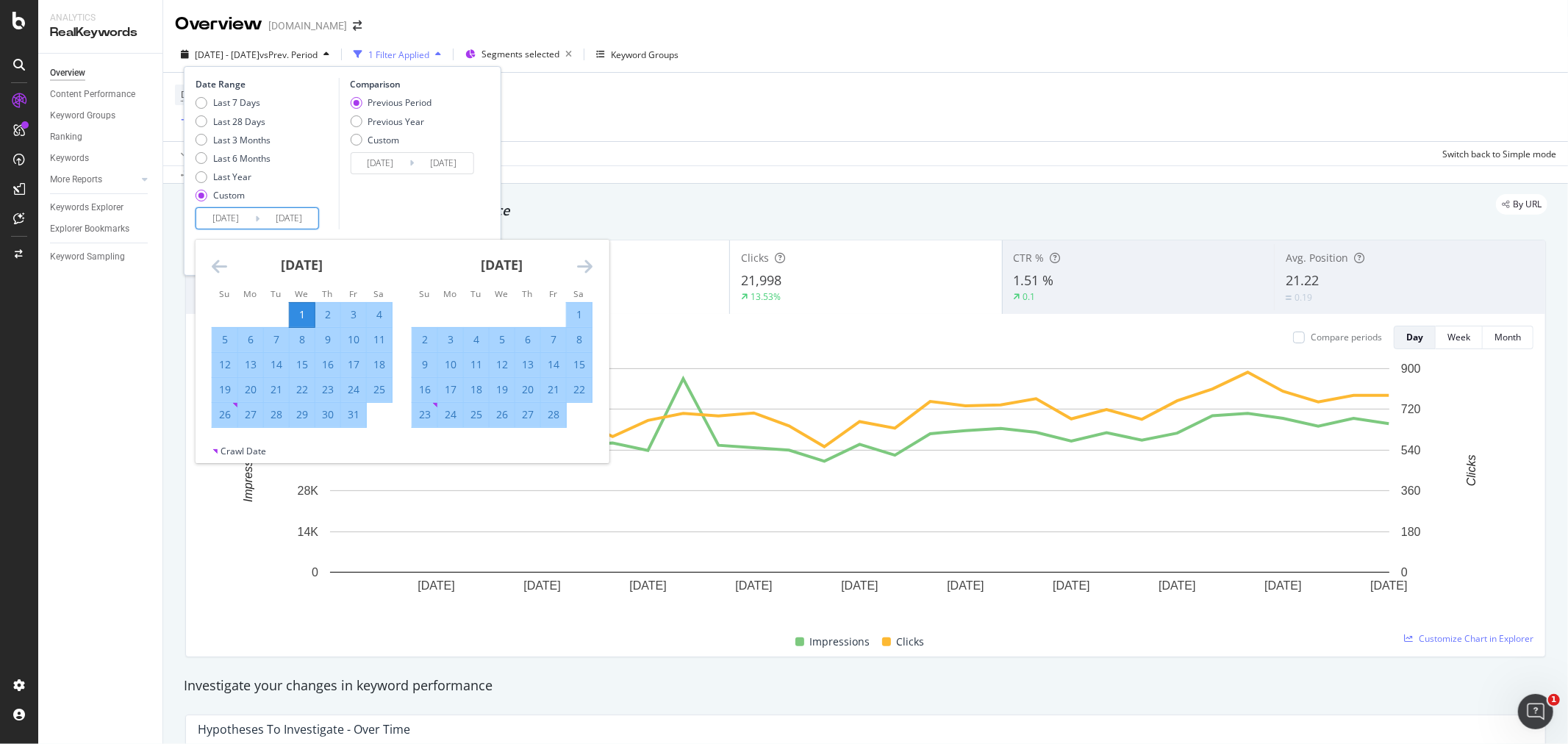
click at [586, 263] on icon "Move forward to switch to the next month." at bounding box center [584, 266] width 16 height 18
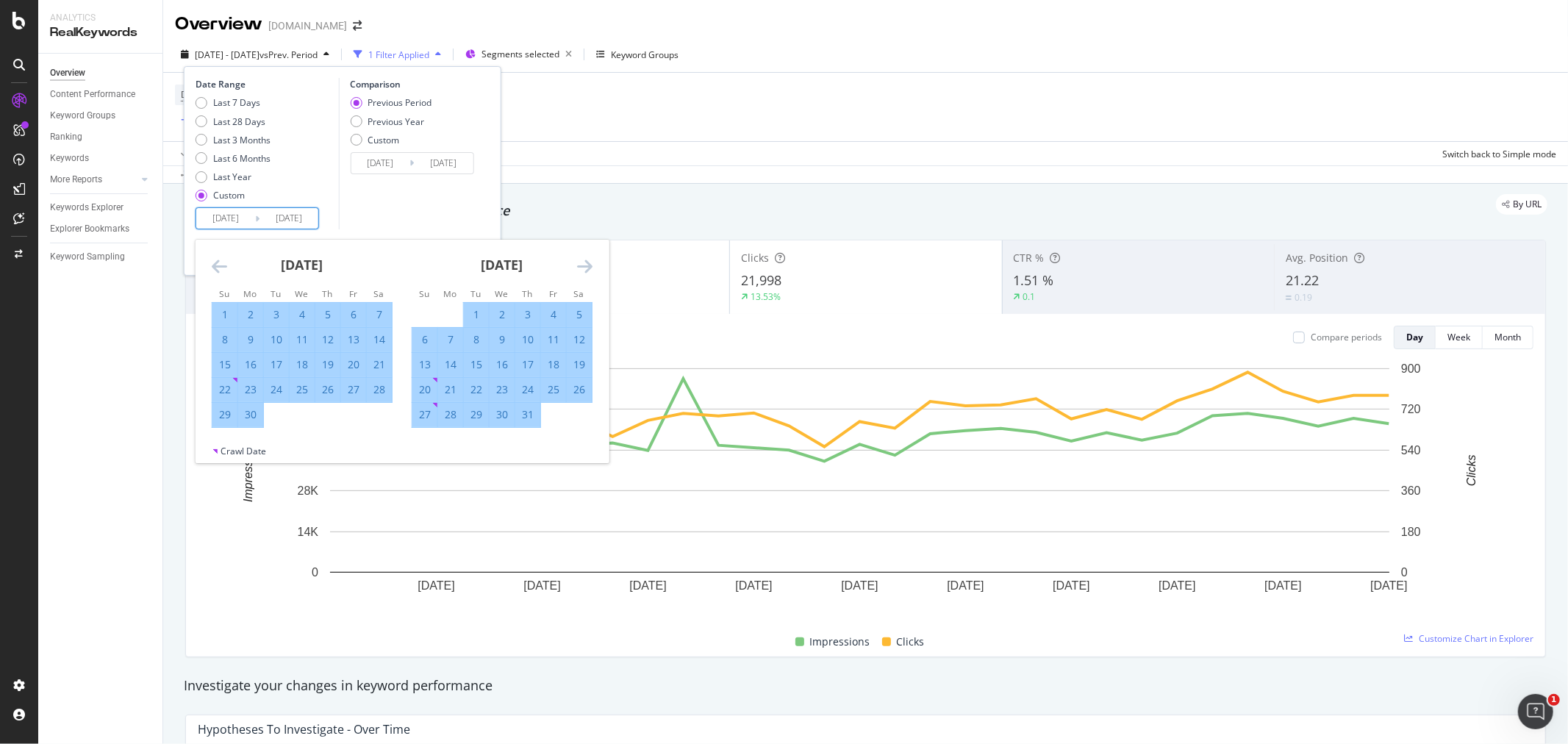
click at [586, 263] on icon "Move forward to switch to the next month." at bounding box center [584, 266] width 16 height 18
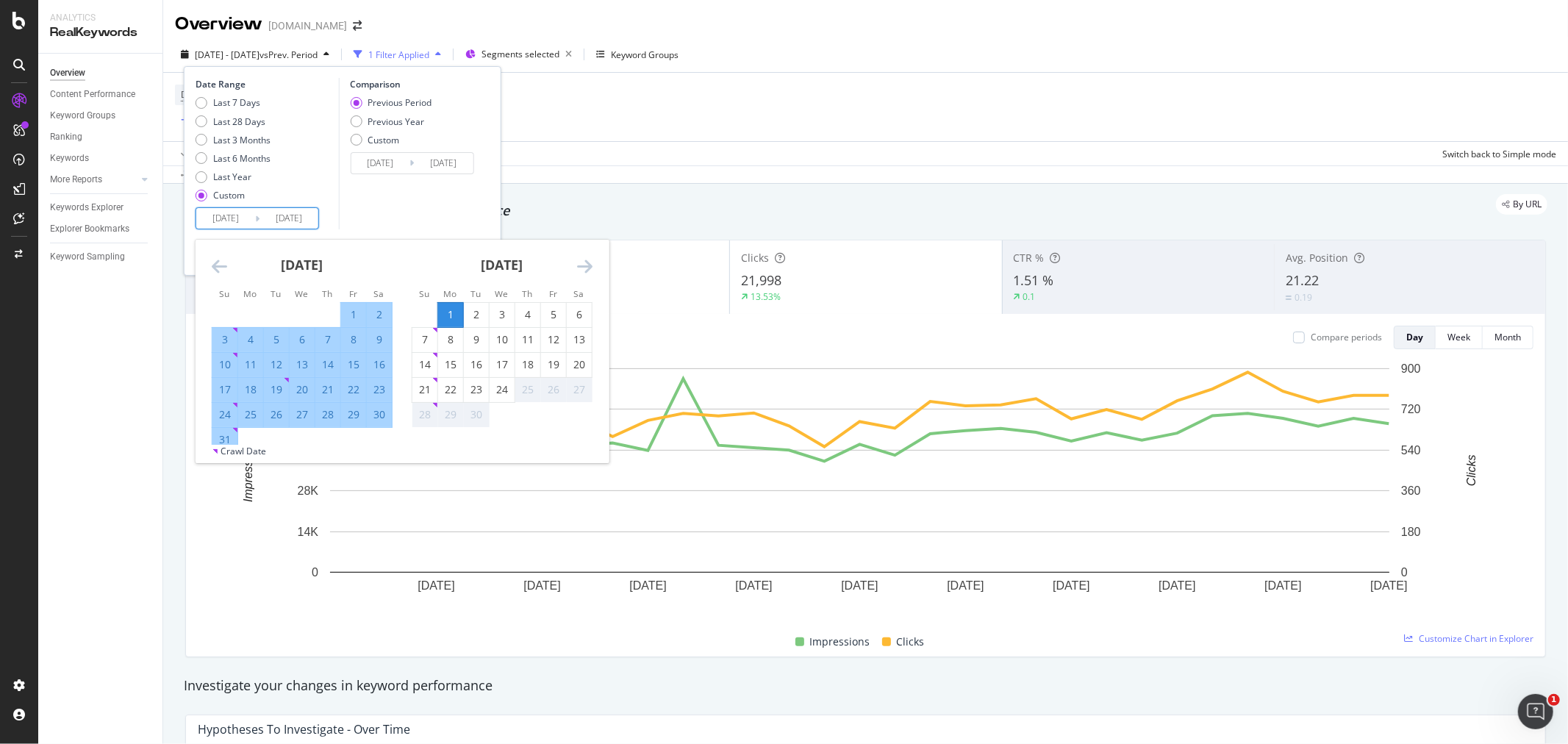
click at [586, 263] on icon "Move forward to switch to the next month." at bounding box center [584, 266] width 16 height 18
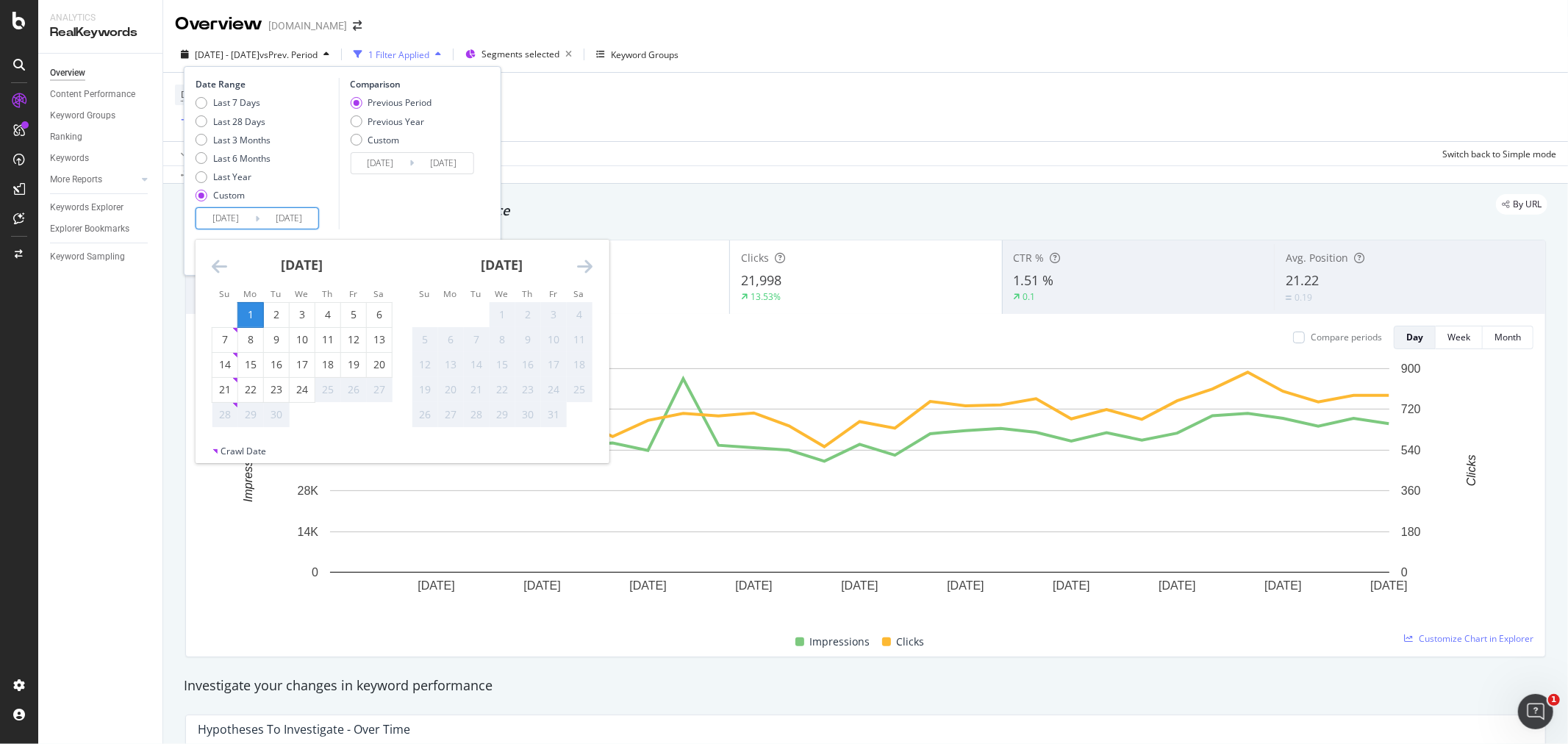
click at [306, 391] on div "24" at bounding box center [302, 389] width 25 height 15
type input "[DATE]"
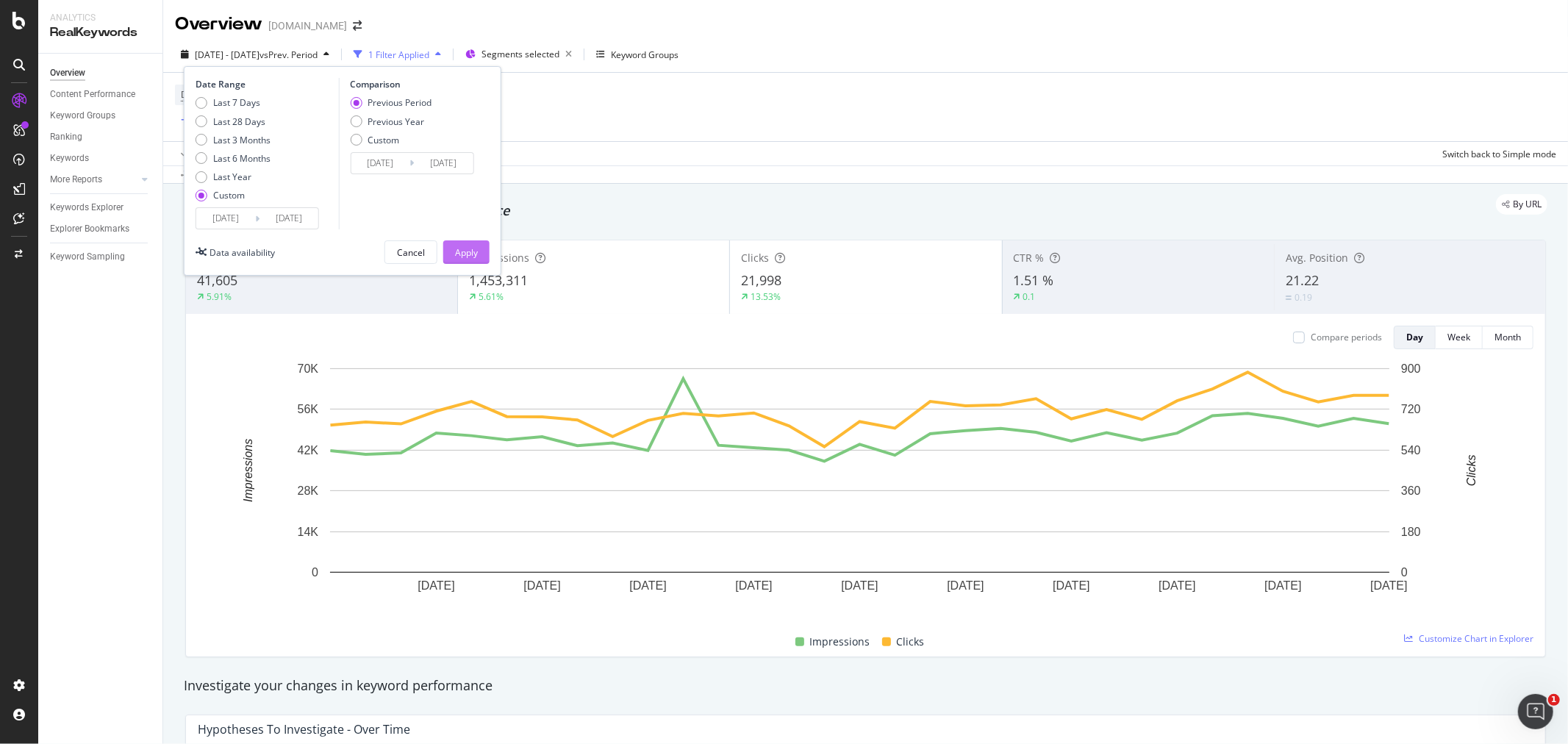
click at [478, 251] on button "Apply" at bounding box center [467, 252] width 47 height 23
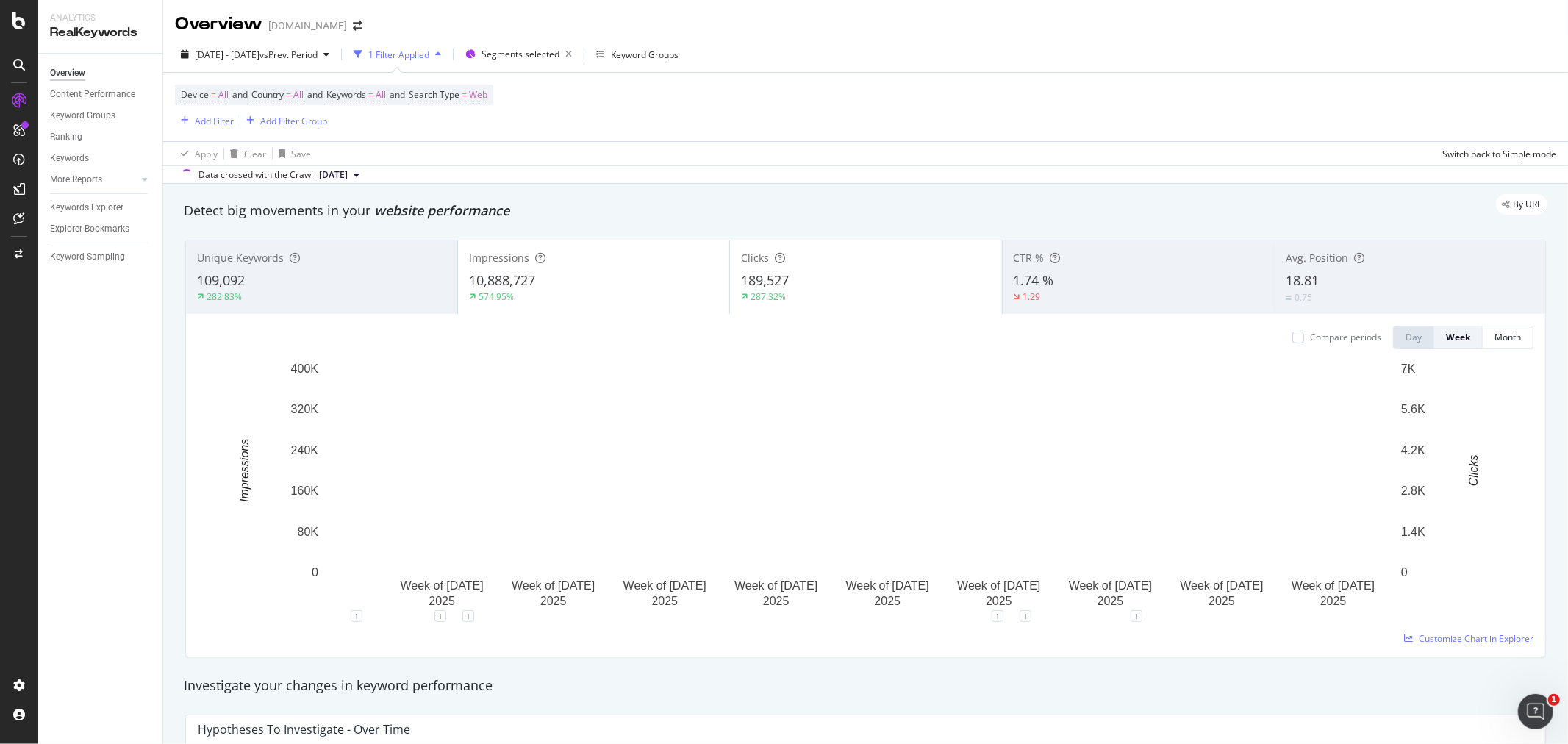
click at [571, 274] on div "10,888,727" at bounding box center [593, 280] width 249 height 19
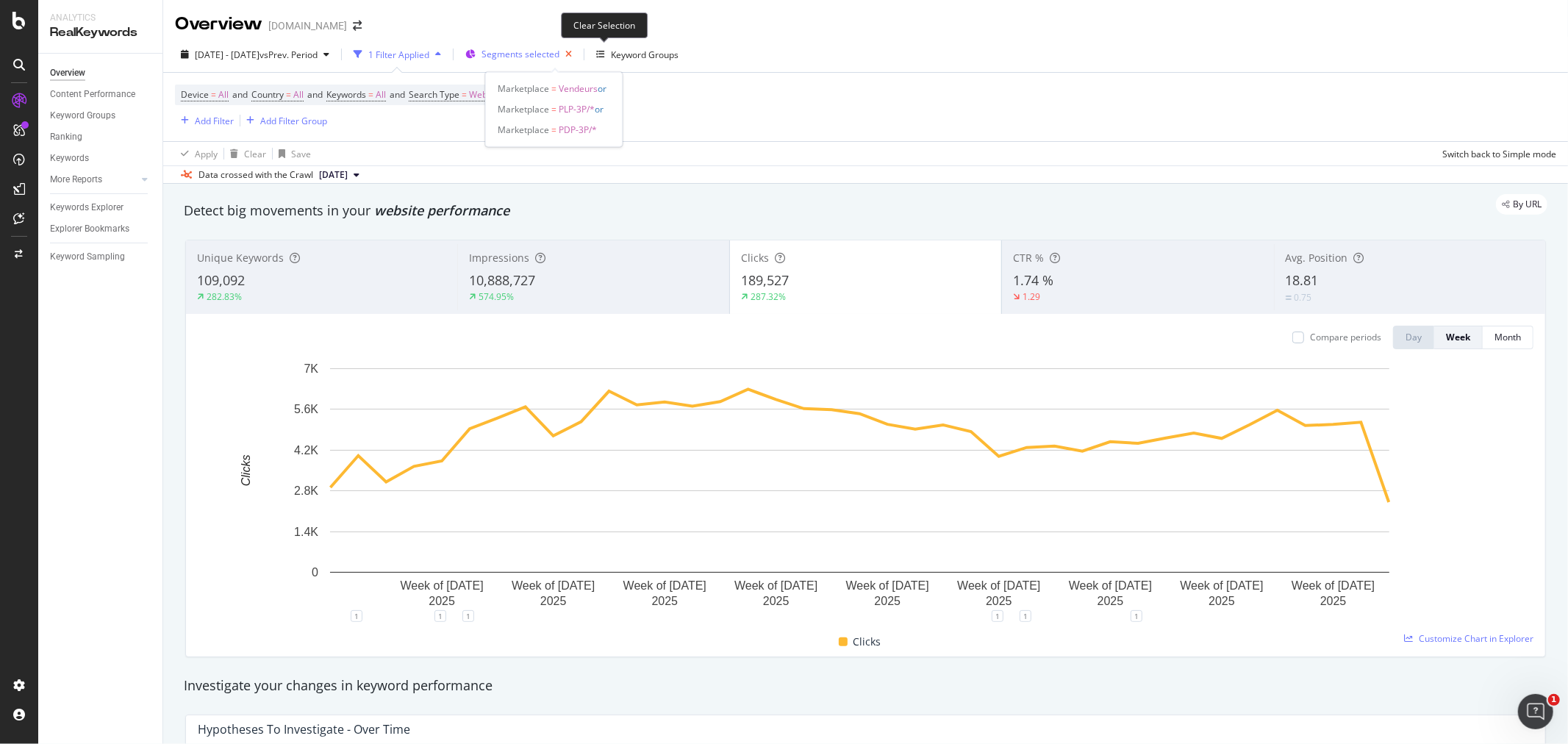
click at [578, 56] on icon "button" at bounding box center [568, 54] width 19 height 20
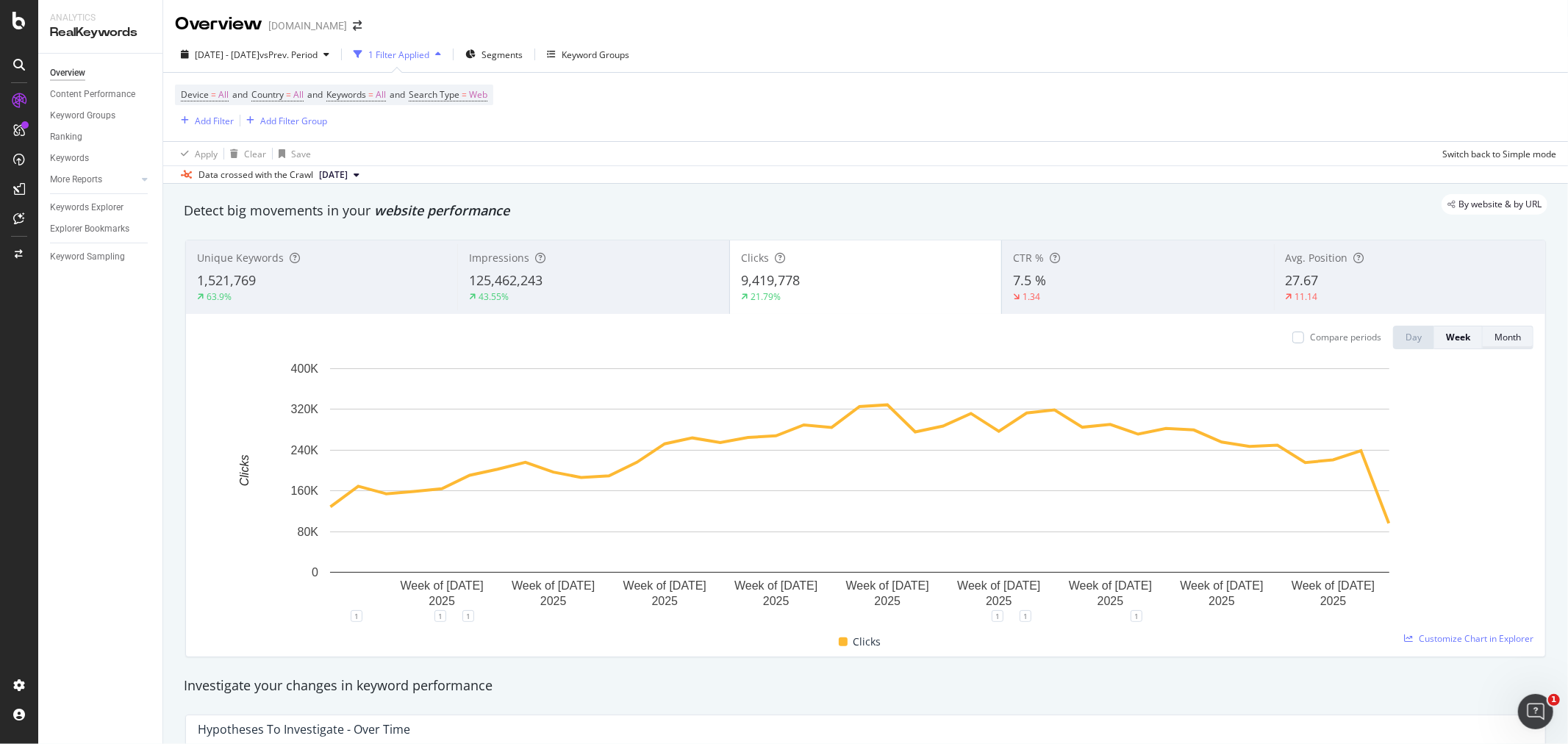
click at [1494, 334] on div "Month" at bounding box center [1507, 337] width 26 height 13
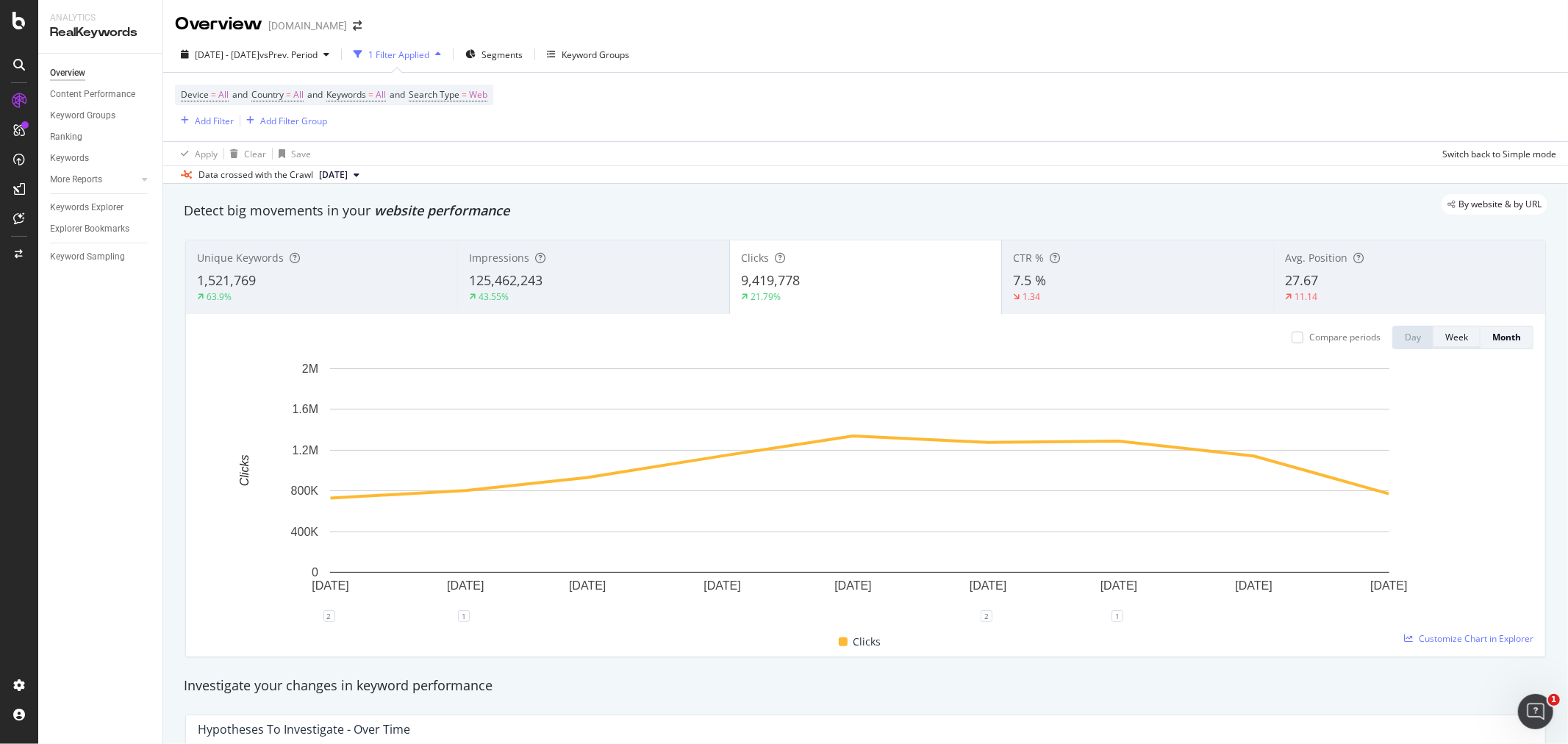
click at [1445, 336] on div "Week" at bounding box center [1456, 337] width 22 height 13
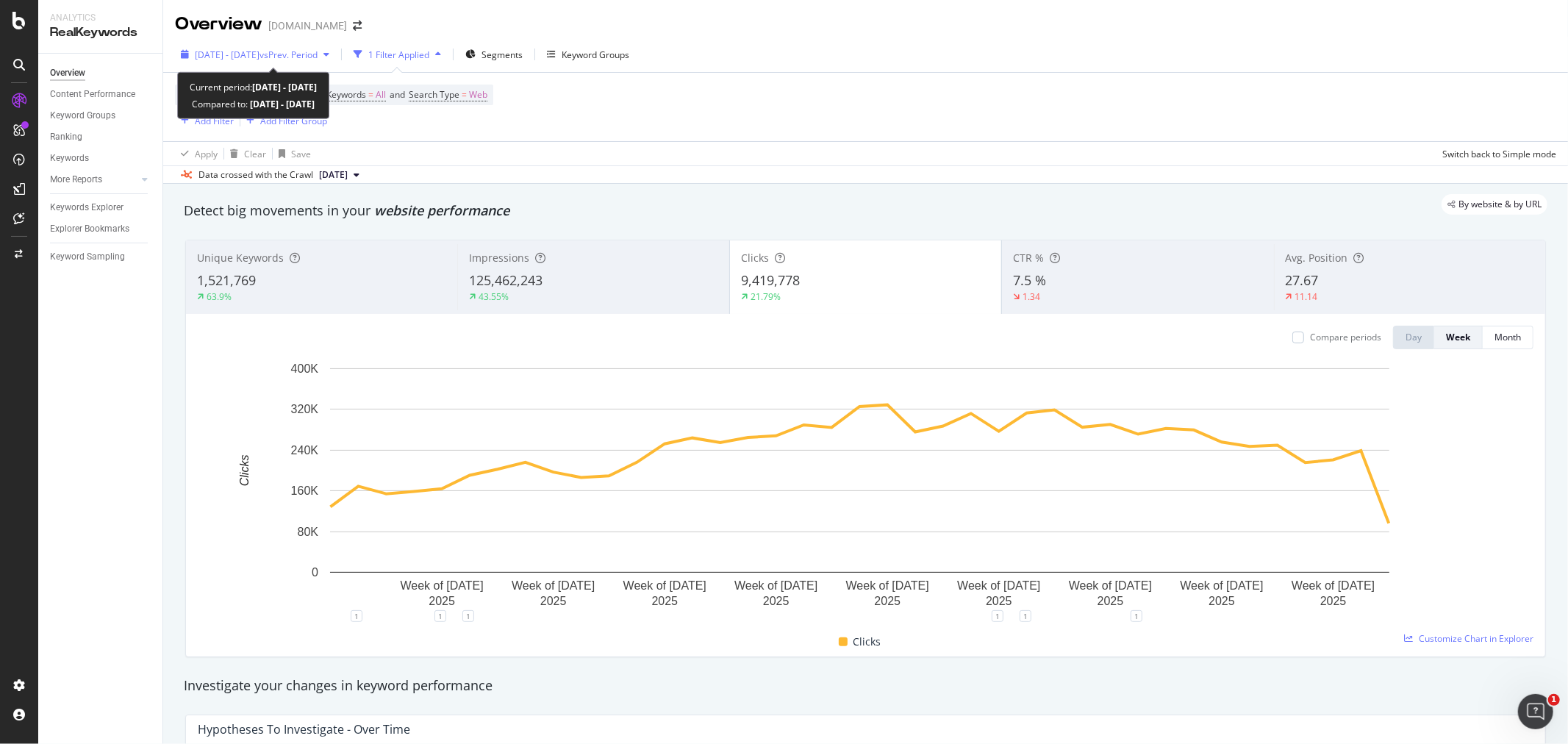
click at [280, 47] on div "[DATE] - [DATE] vs Prev. Period" at bounding box center [255, 55] width 161 height 22
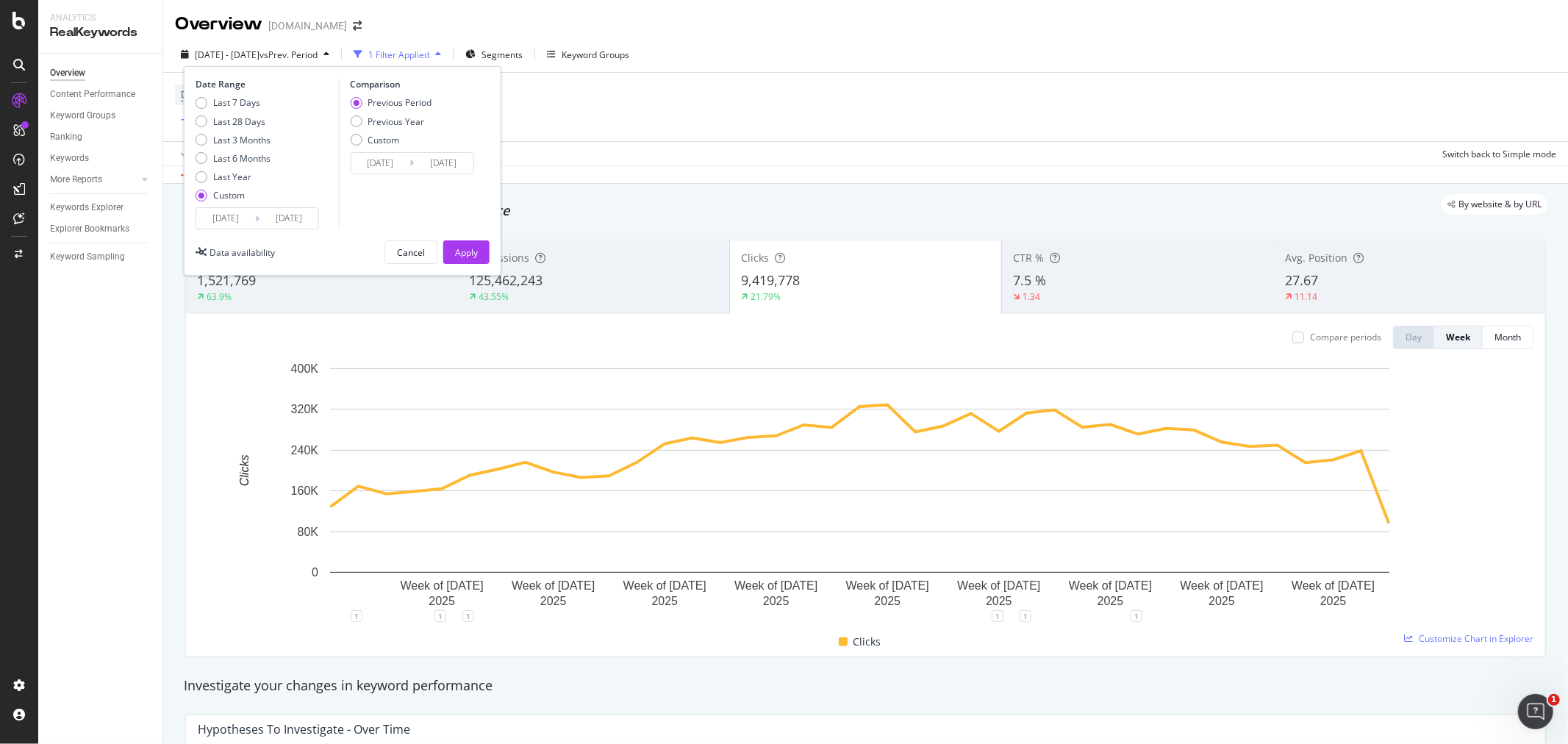
click at [312, 215] on input "[DATE]" at bounding box center [288, 218] width 58 height 20
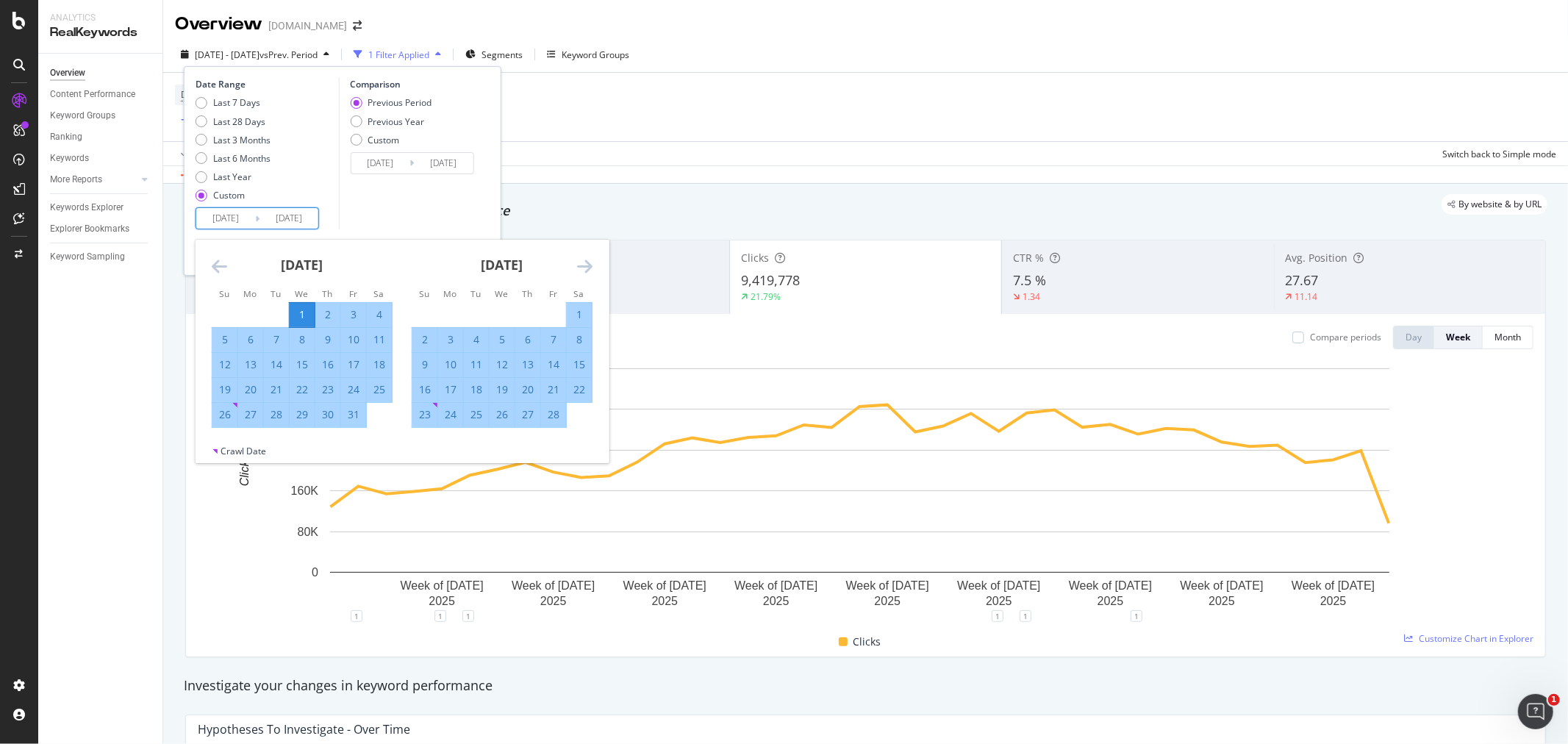
click at [589, 265] on icon "Move forward to switch to the next month." at bounding box center [584, 266] width 16 height 18
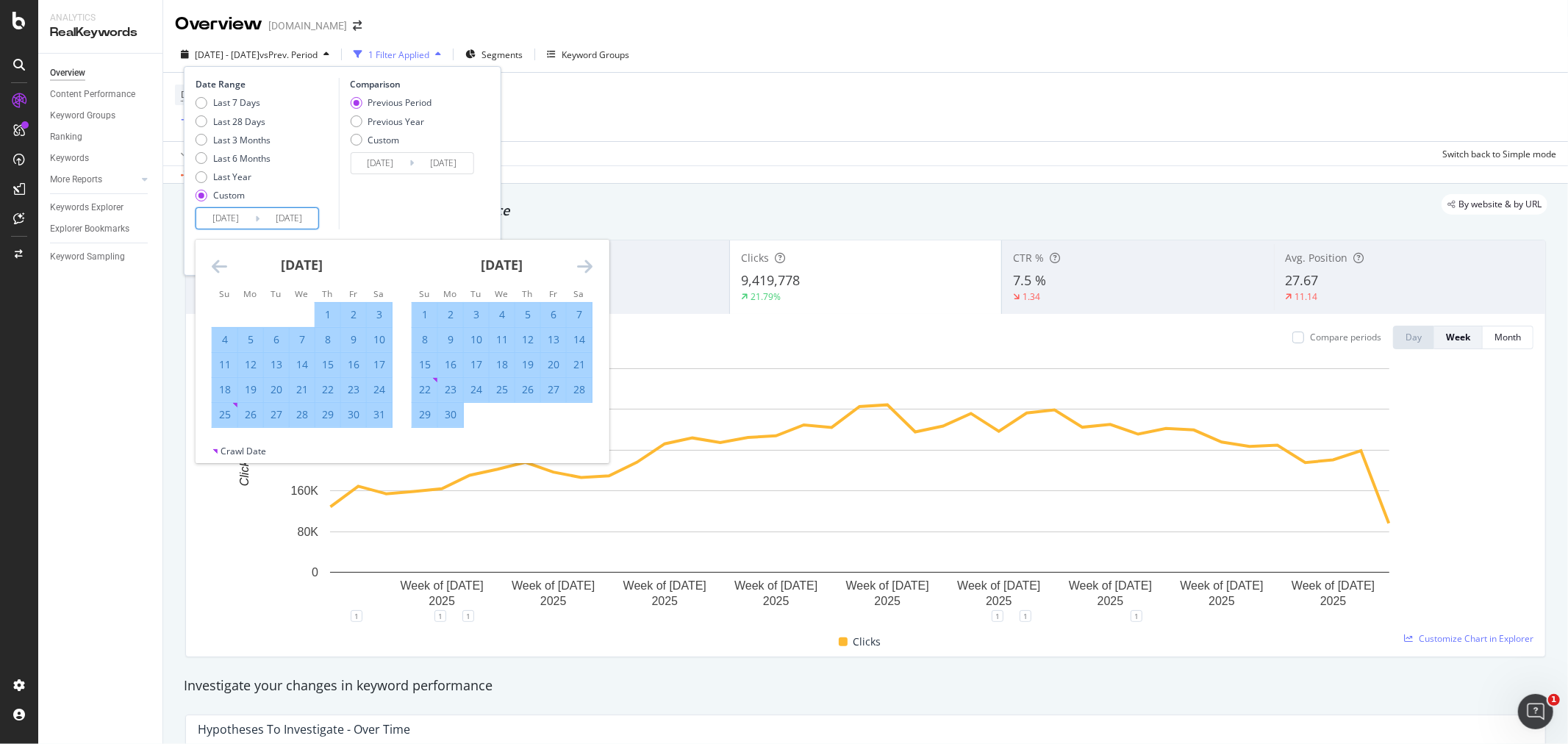
click at [589, 265] on icon "Move forward to switch to the next month." at bounding box center [584, 266] width 16 height 18
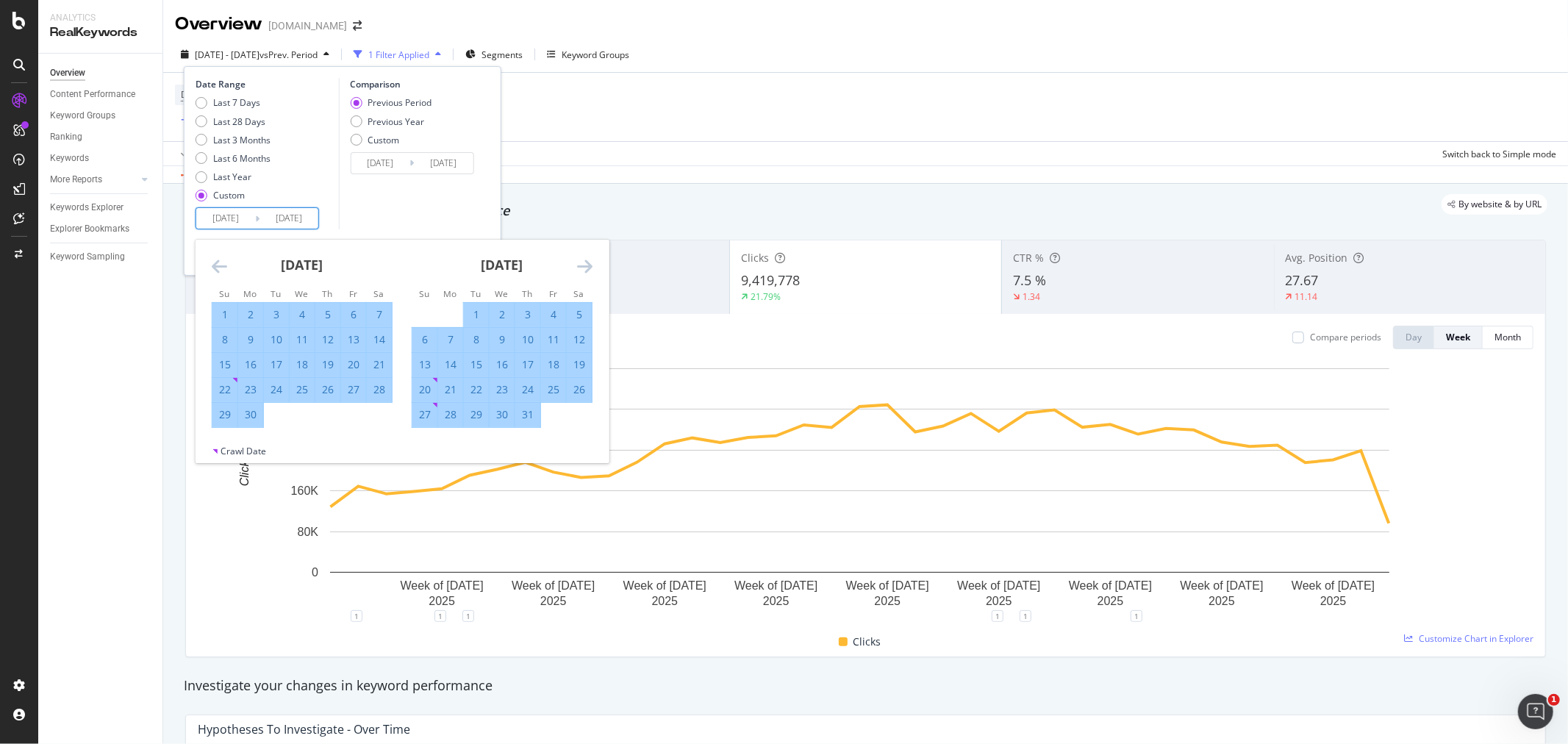
click at [589, 265] on icon "Move forward to switch to the next month." at bounding box center [584, 266] width 16 height 18
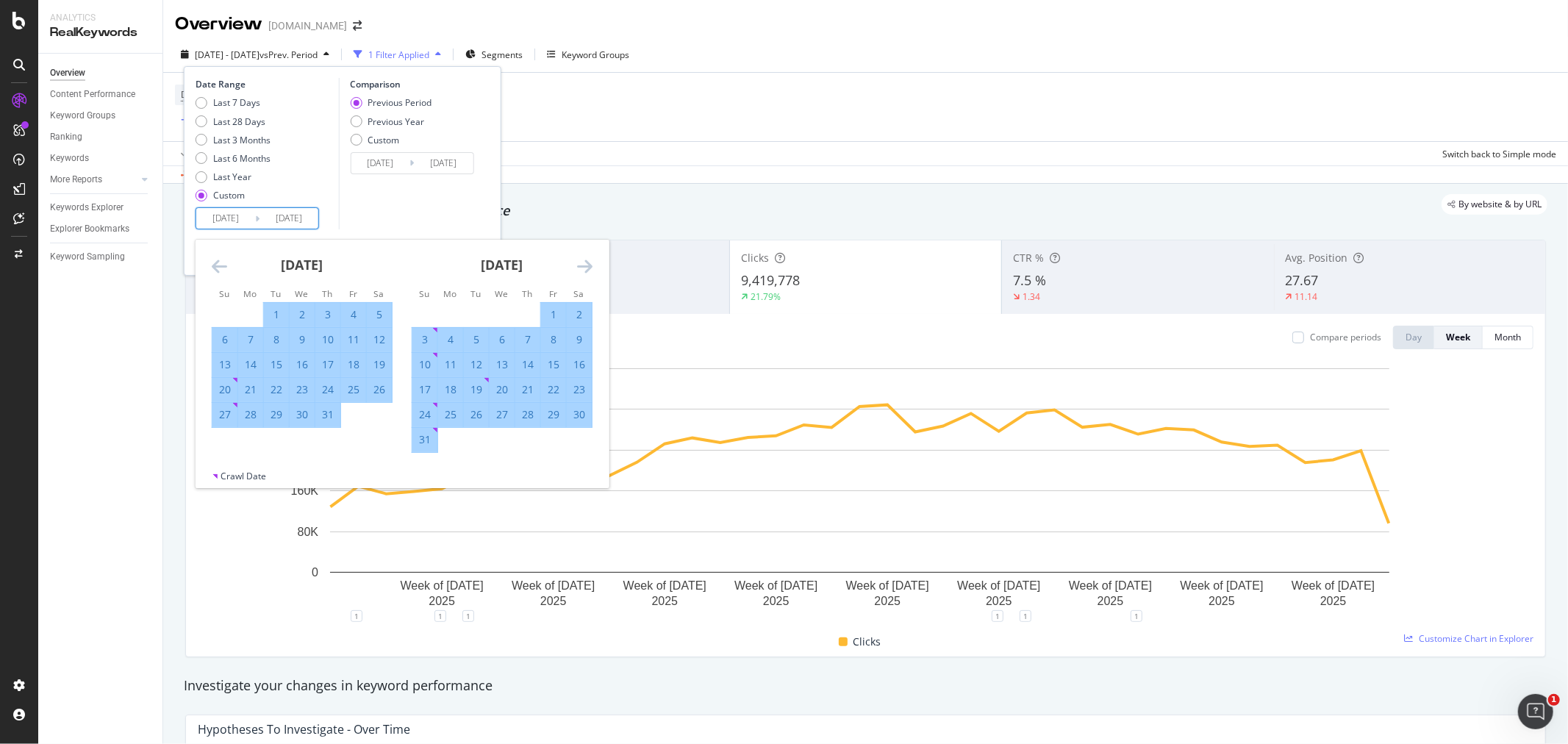
click at [589, 265] on icon "Move forward to switch to the next month." at bounding box center [584, 266] width 16 height 18
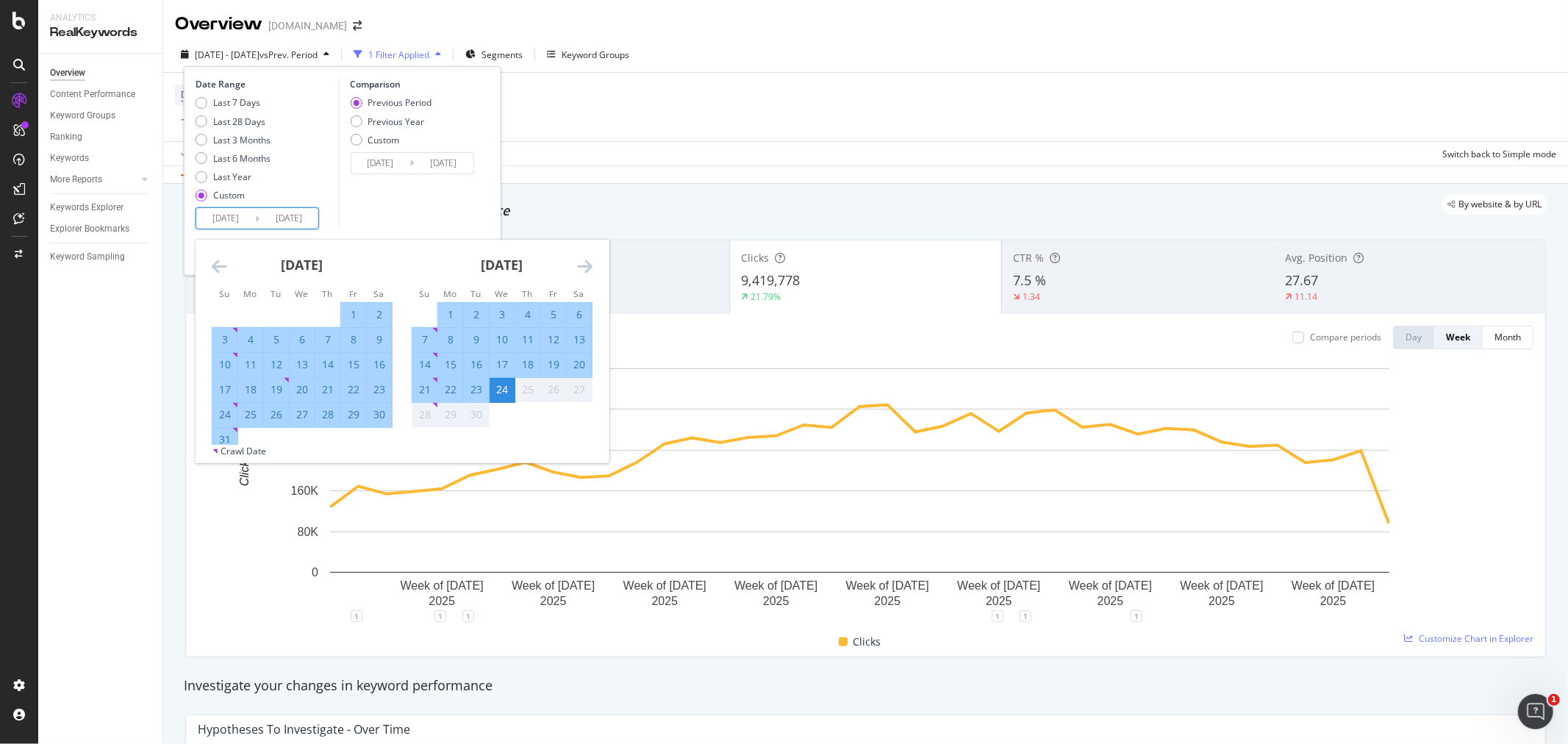
click at [418, 384] on div "21" at bounding box center [425, 389] width 25 height 15
type input "[DATE]"
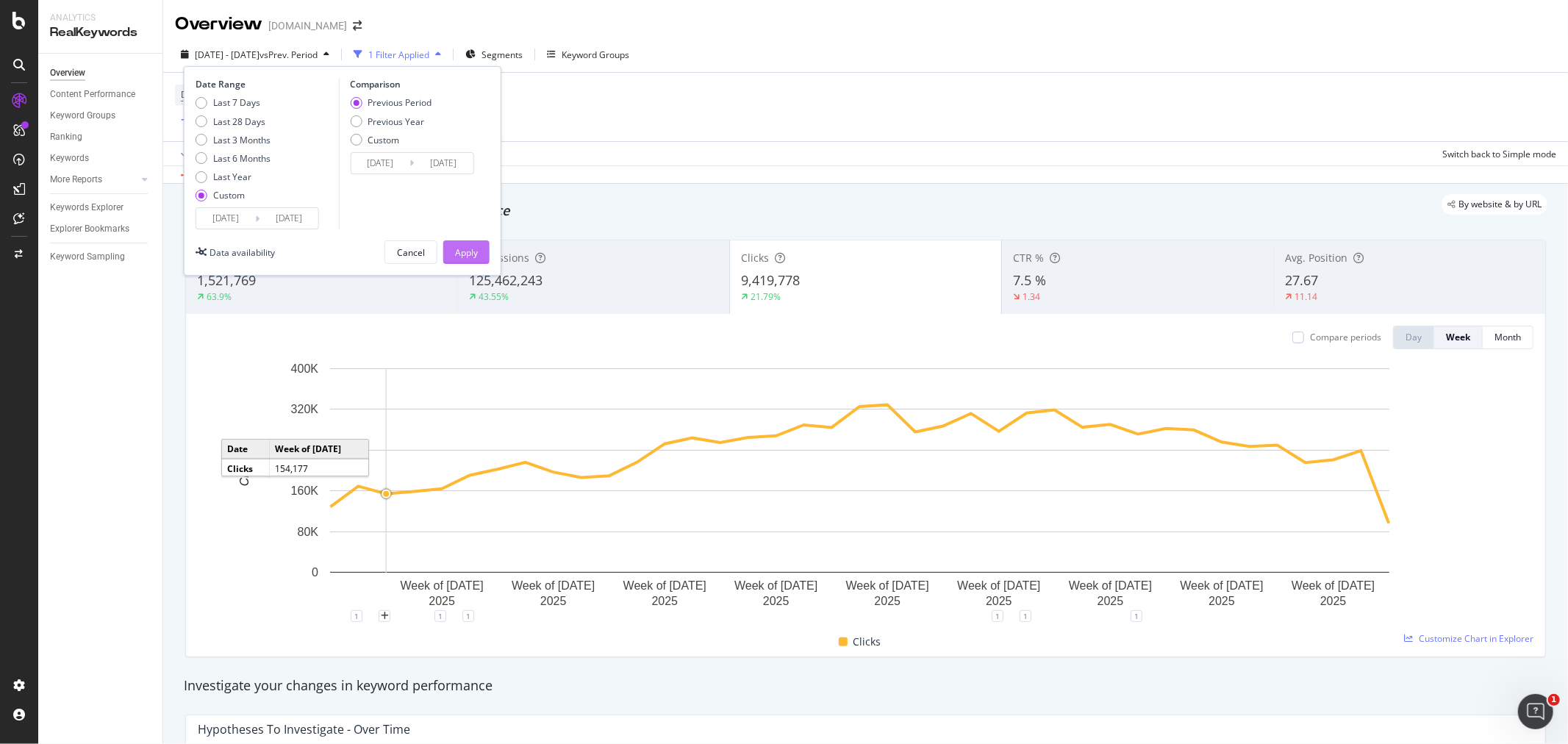
click at [460, 254] on div "Apply" at bounding box center [466, 252] width 22 height 13
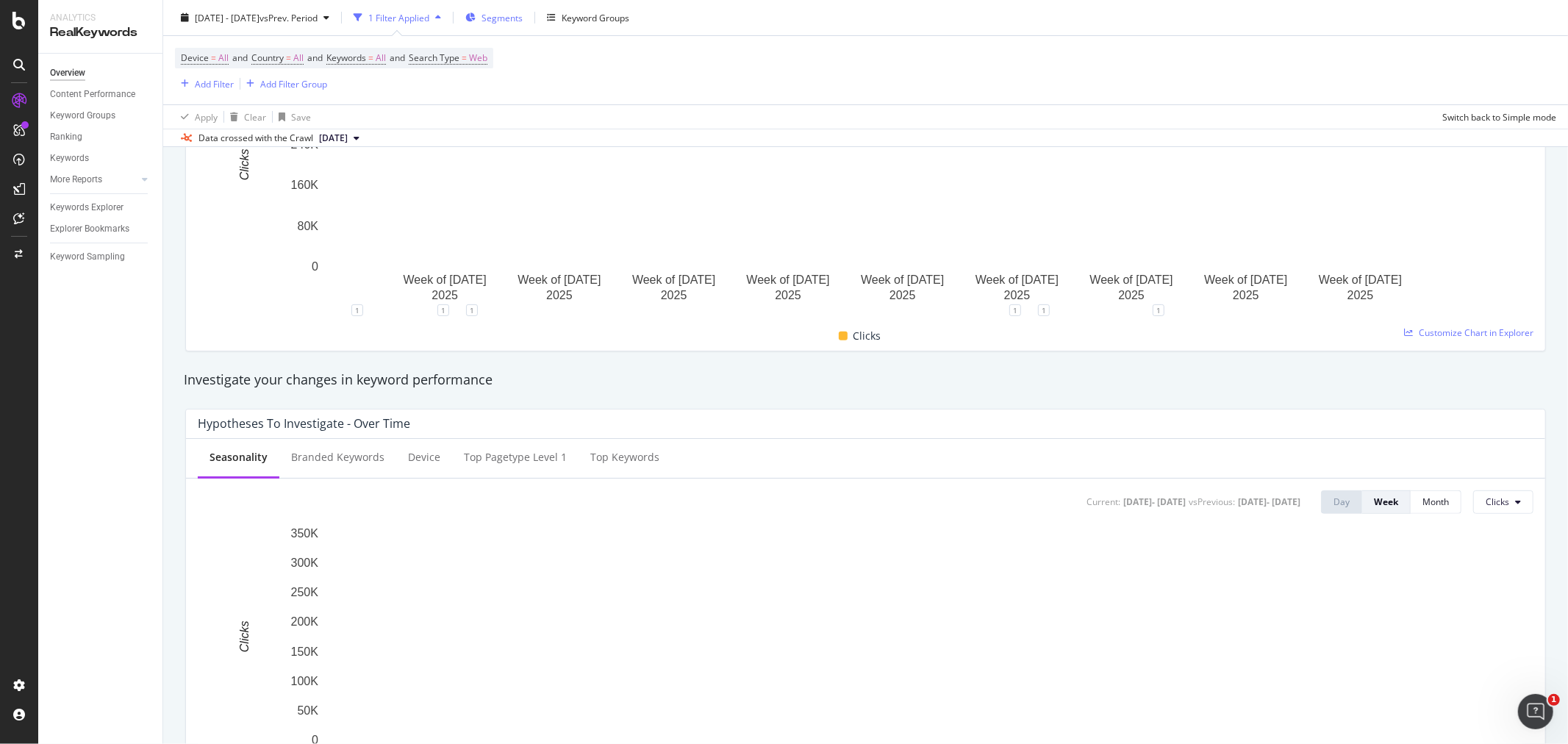
scroll to position [244, 0]
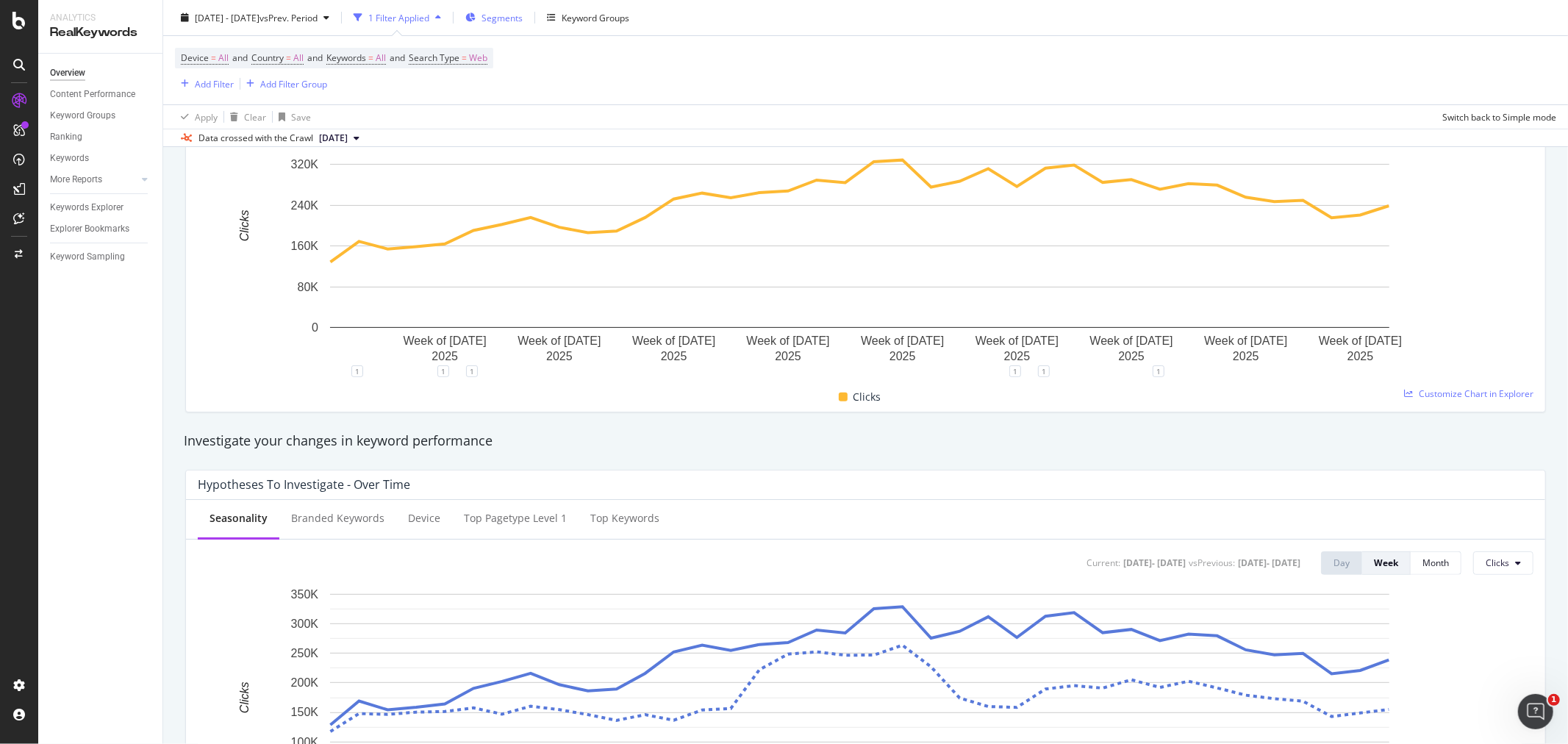
click at [523, 19] on span "Segments" at bounding box center [502, 17] width 41 height 13
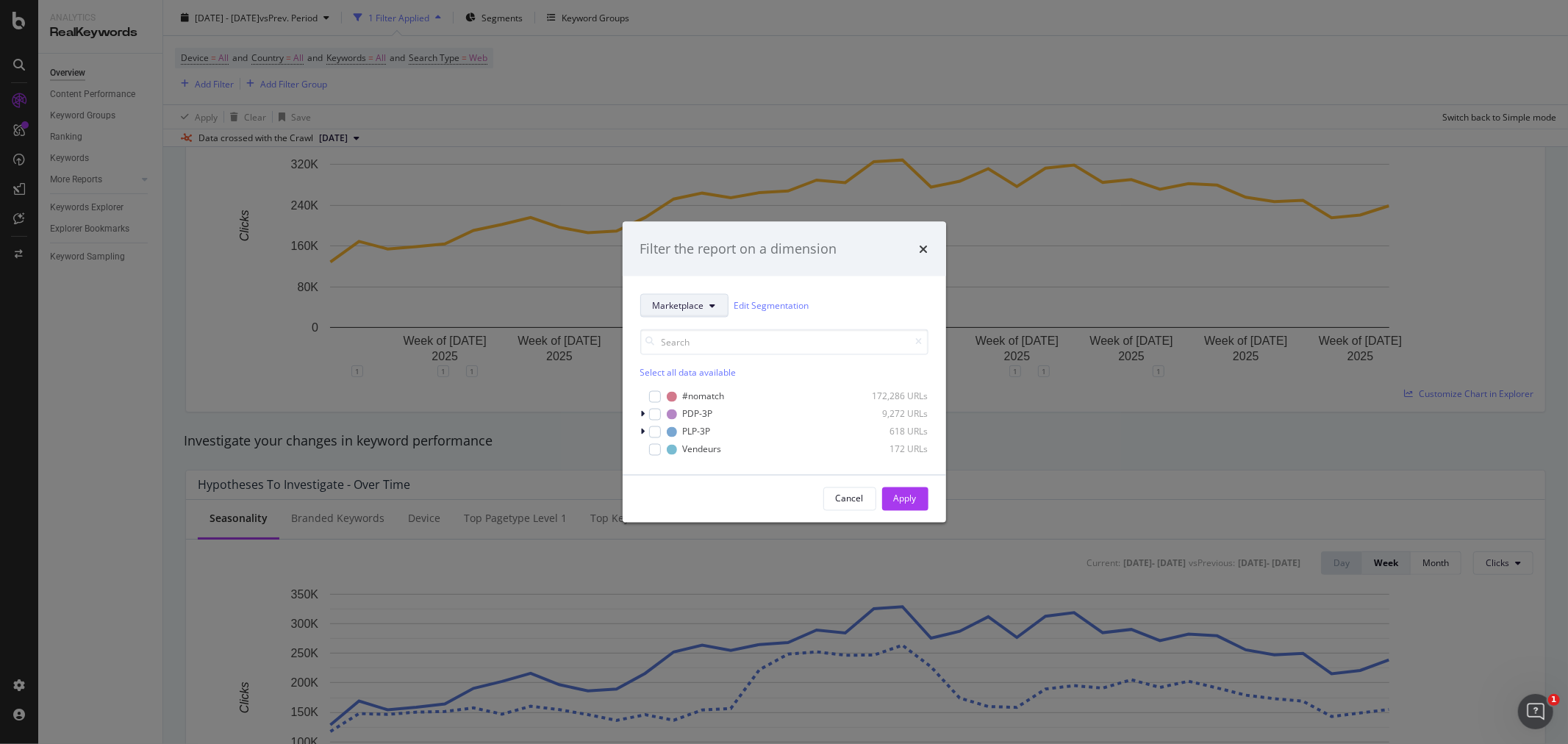
click at [672, 312] on button "Marketplace" at bounding box center [684, 305] width 89 height 23
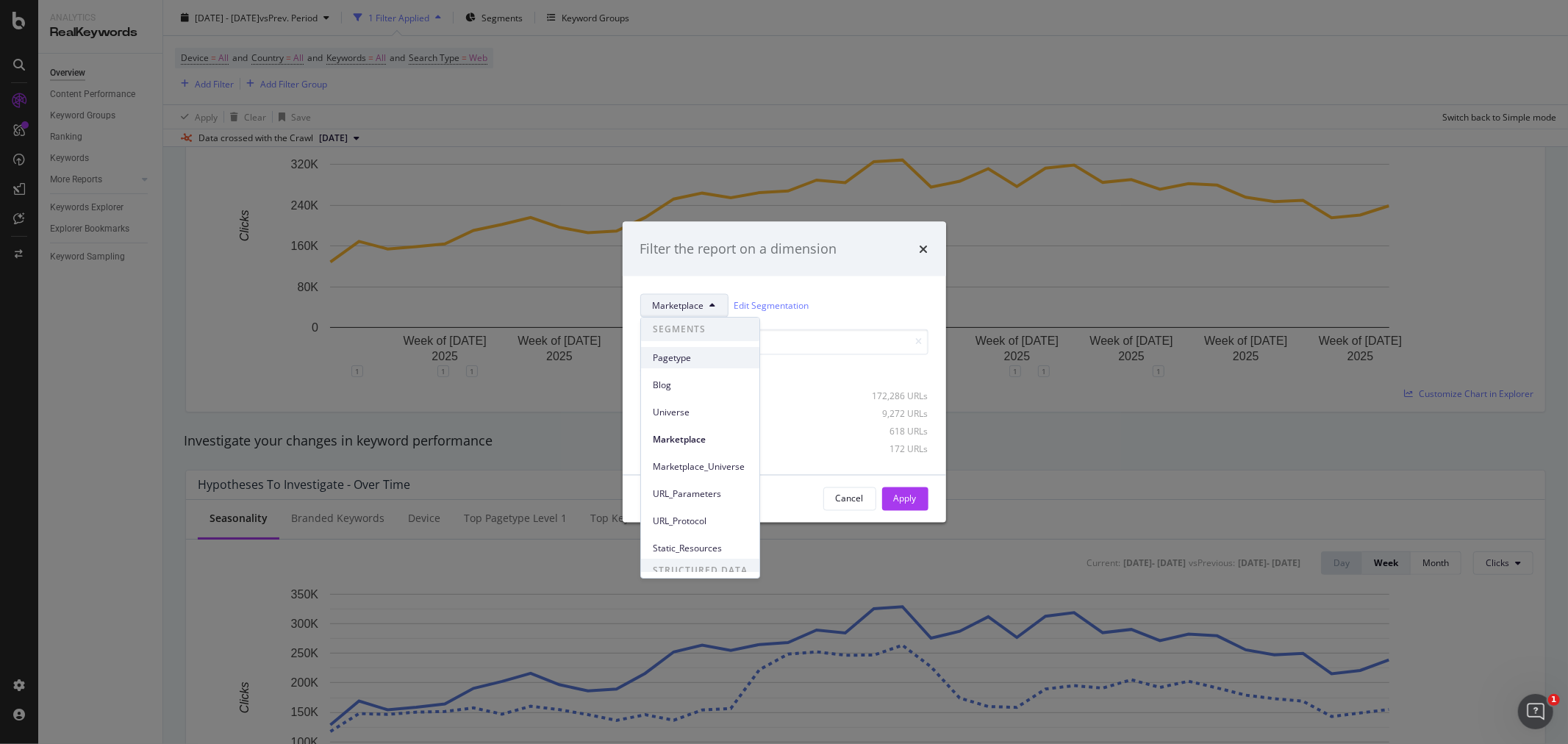
click at [678, 357] on span "Pagetype" at bounding box center [699, 358] width 94 height 14
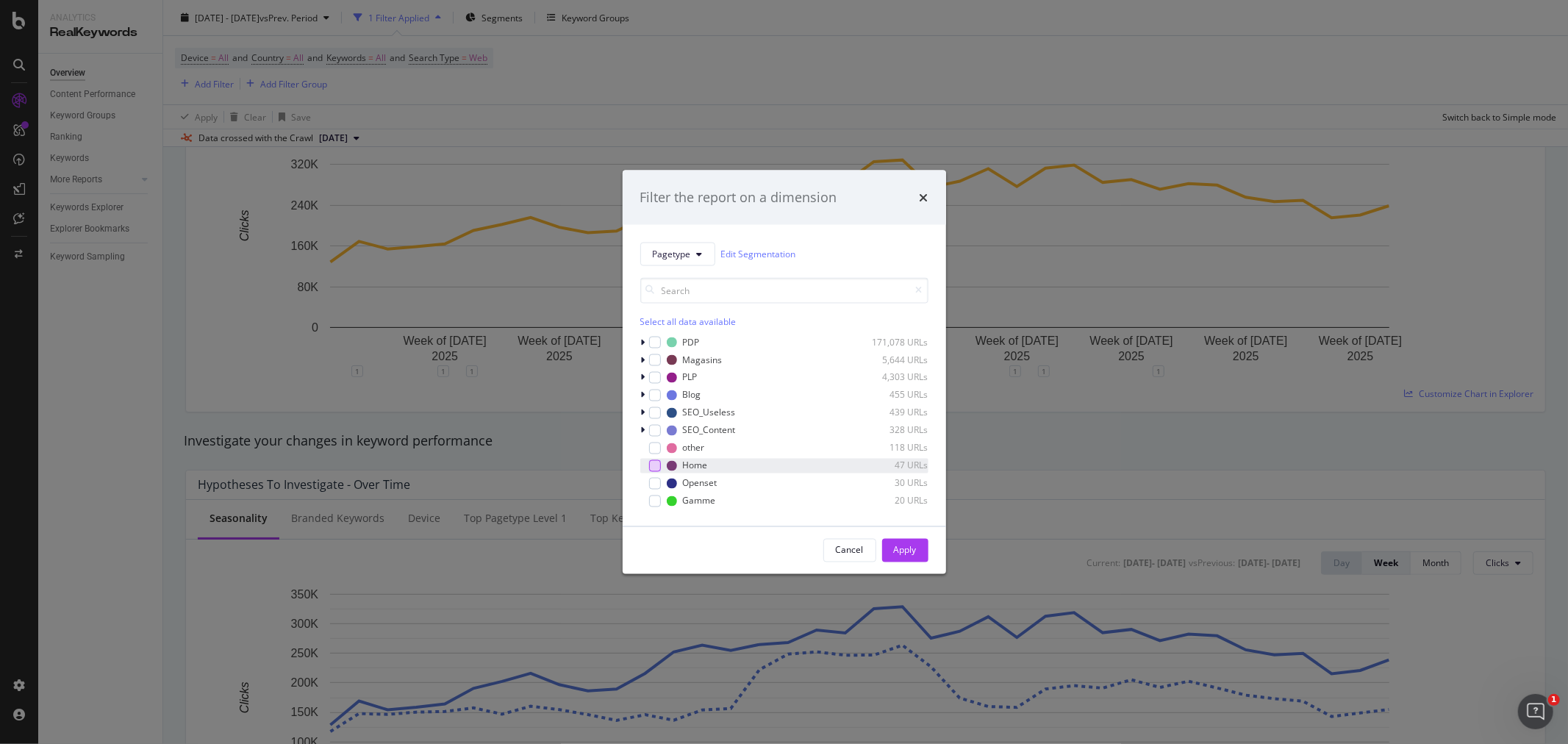
click at [657, 464] on div "modal" at bounding box center [654, 465] width 12 height 12
click at [887, 548] on button "Apply" at bounding box center [906, 549] width 47 height 23
